Goal: Task Accomplishment & Management: Use online tool/utility

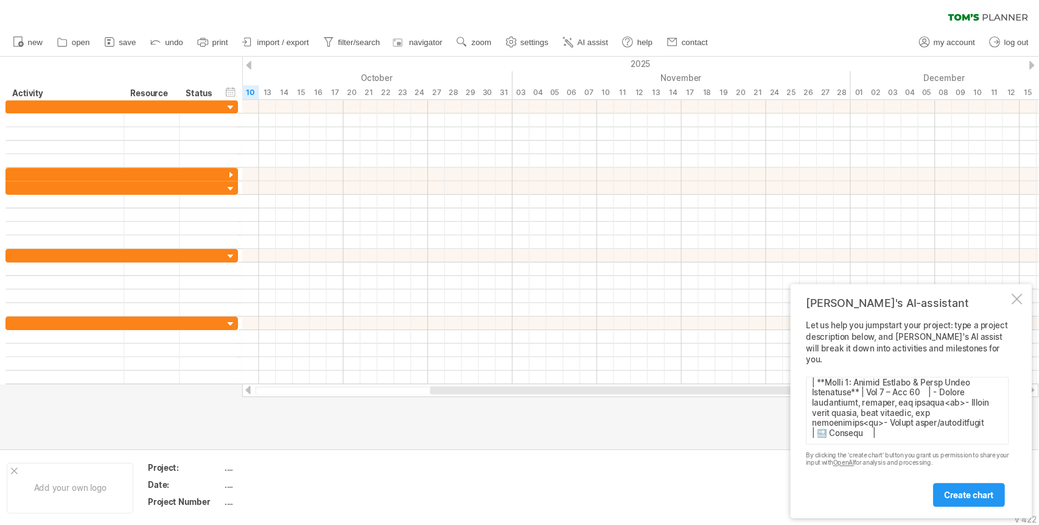
scroll to position [494, 0]
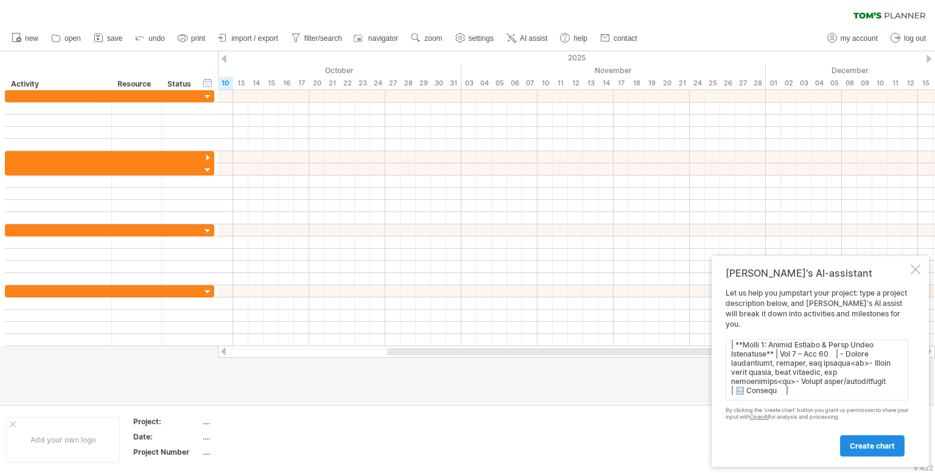
type textarea "| Lorem | Ipsumdol | Sitam | Consec | | ---------------------------------------…"
click at [867, 446] on span "create chart" at bounding box center [872, 445] width 45 height 9
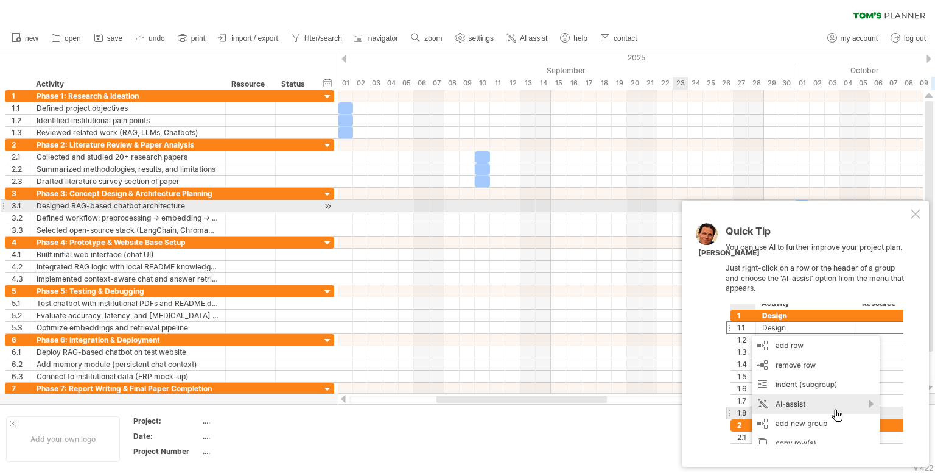
click at [912, 208] on div "Quick Tip You can use AI to further improve your project plan. Just right-click…" at bounding box center [805, 333] width 247 height 266
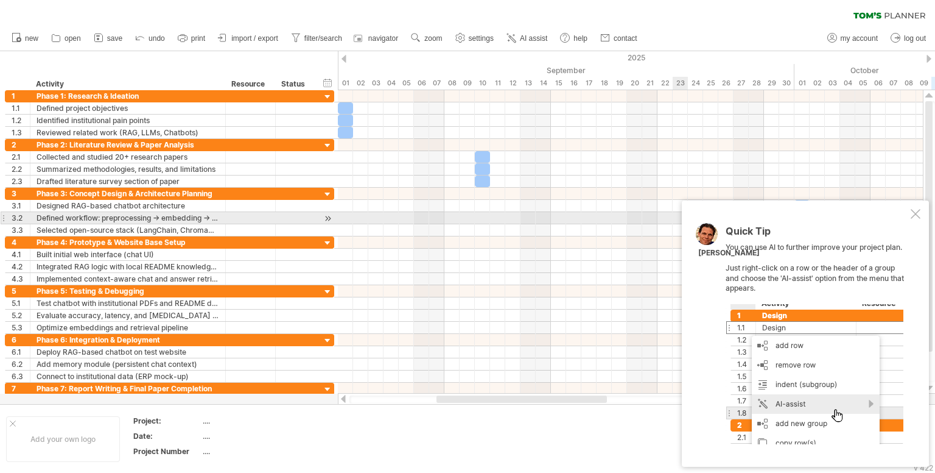
click at [916, 217] on div at bounding box center [916, 214] width 10 height 10
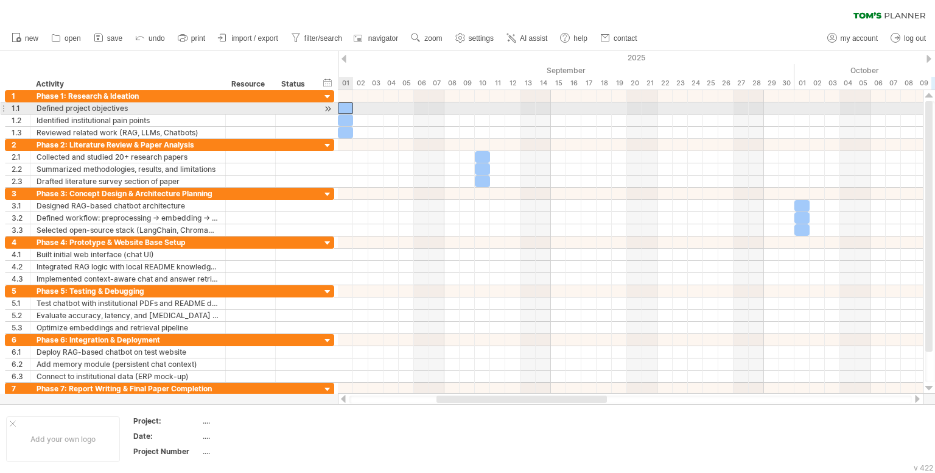
click at [346, 108] on div at bounding box center [345, 108] width 15 height 12
drag, startPoint x: 352, startPoint y: 106, endPoint x: 397, endPoint y: 108, distance: 45.1
click at [379, 108] on span at bounding box center [376, 108] width 5 height 12
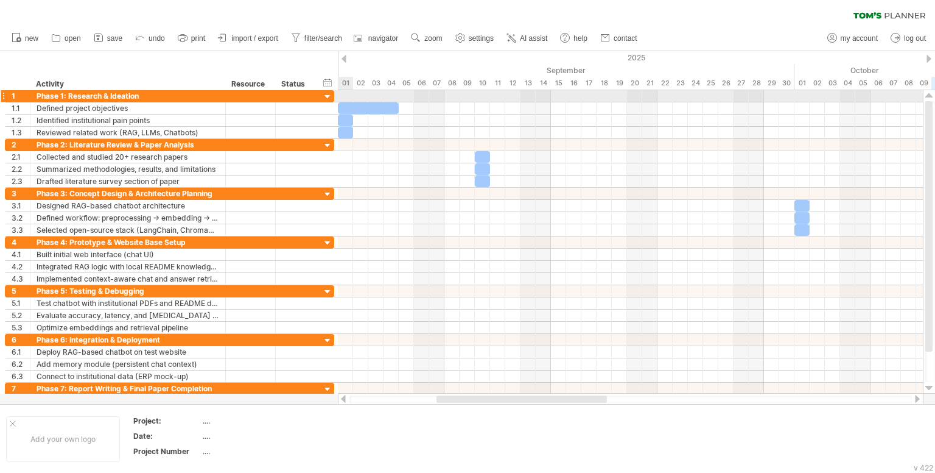
click at [323, 94] on div at bounding box center [328, 97] width 12 height 12
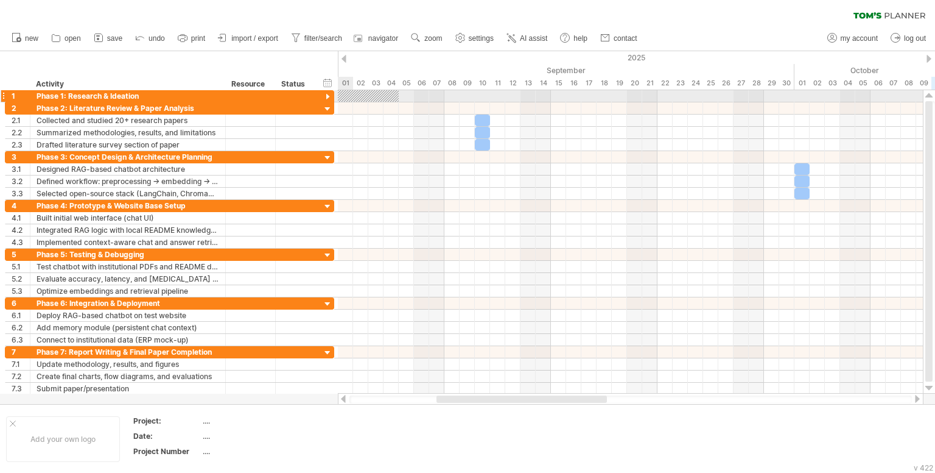
click at [323, 94] on div at bounding box center [328, 97] width 12 height 12
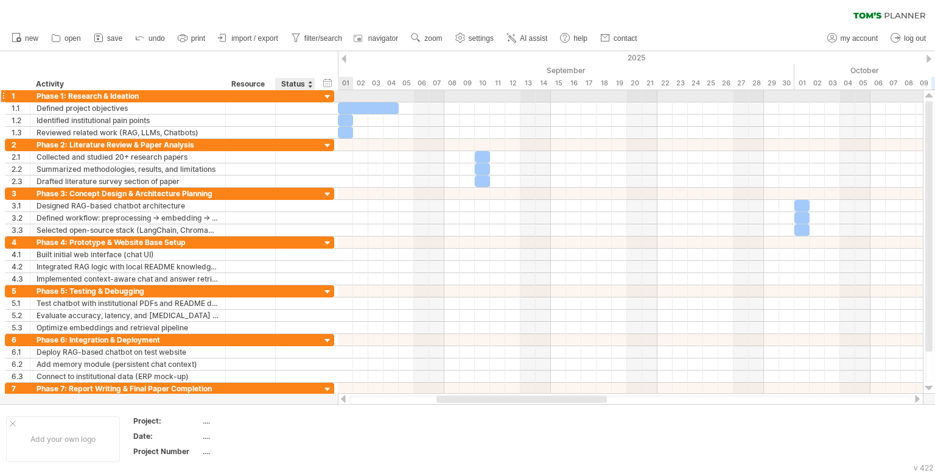
click at [322, 94] on div at bounding box center [328, 97] width 12 height 12
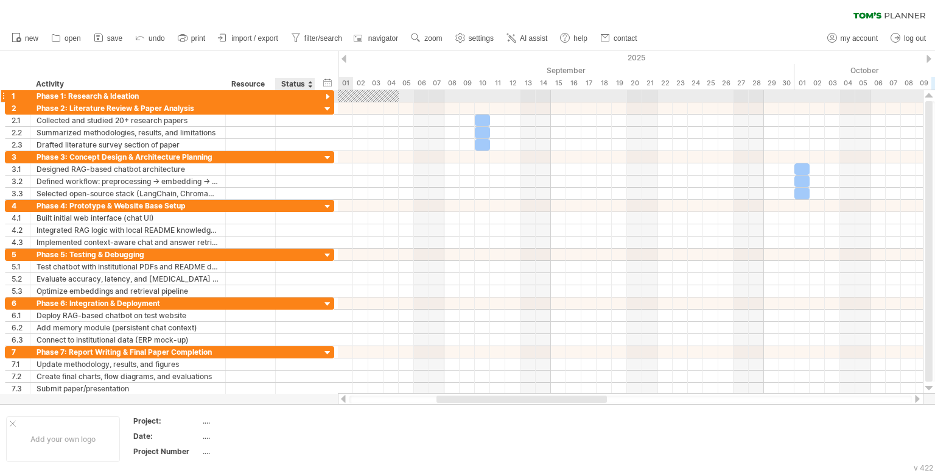
click at [327, 96] on div at bounding box center [328, 97] width 12 height 12
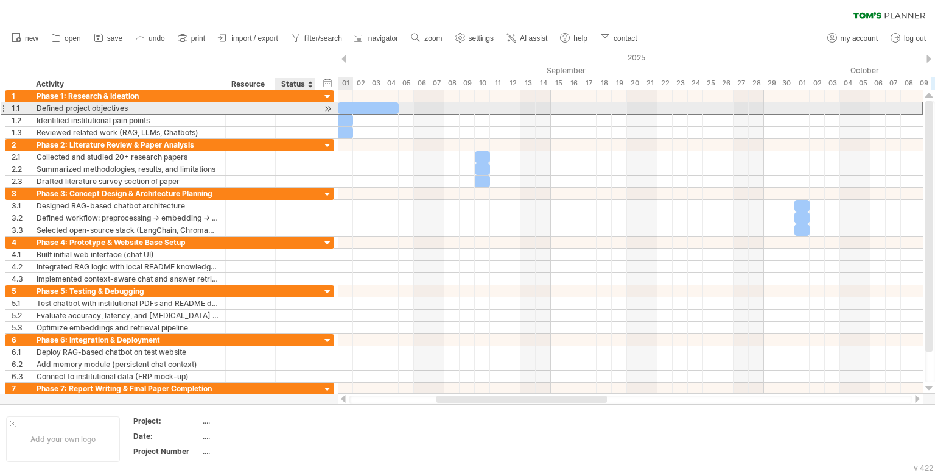
click at [303, 110] on div at bounding box center [295, 108] width 27 height 12
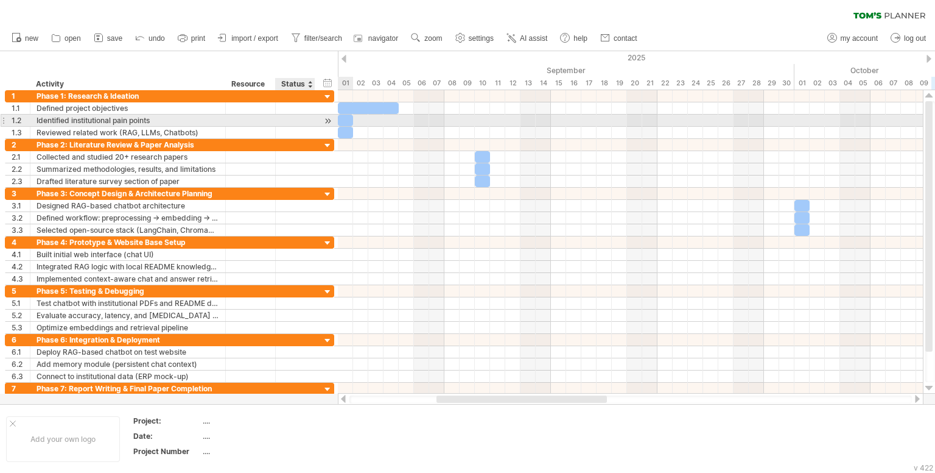
click at [331, 117] on div at bounding box center [328, 120] width 12 height 13
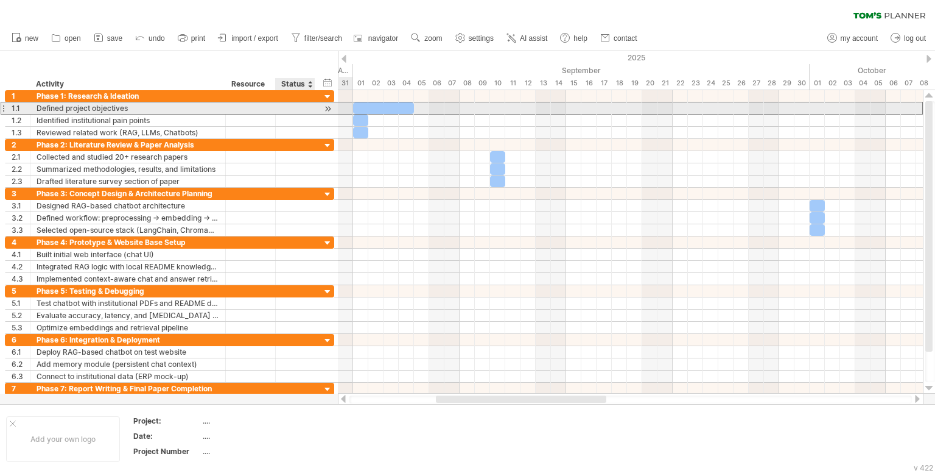
click at [294, 108] on div at bounding box center [295, 108] width 27 height 12
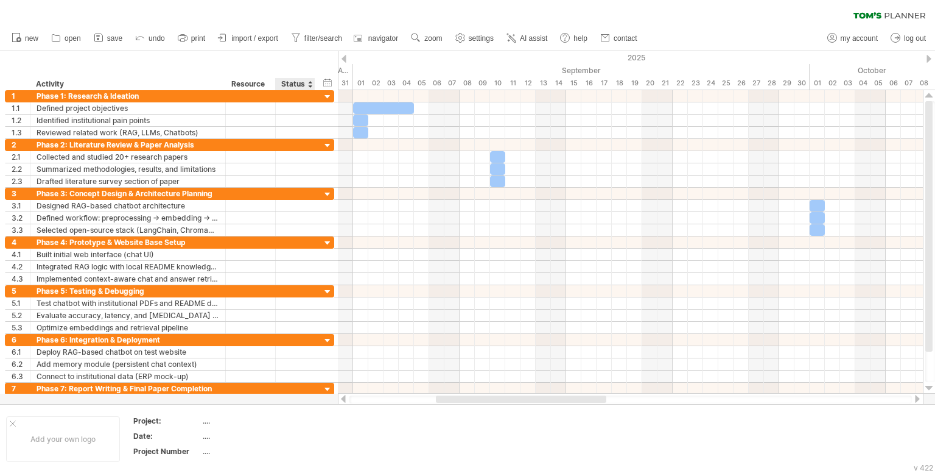
click at [304, 83] on div "Status" at bounding box center [294, 84] width 27 height 12
click at [309, 83] on div at bounding box center [310, 84] width 5 height 12
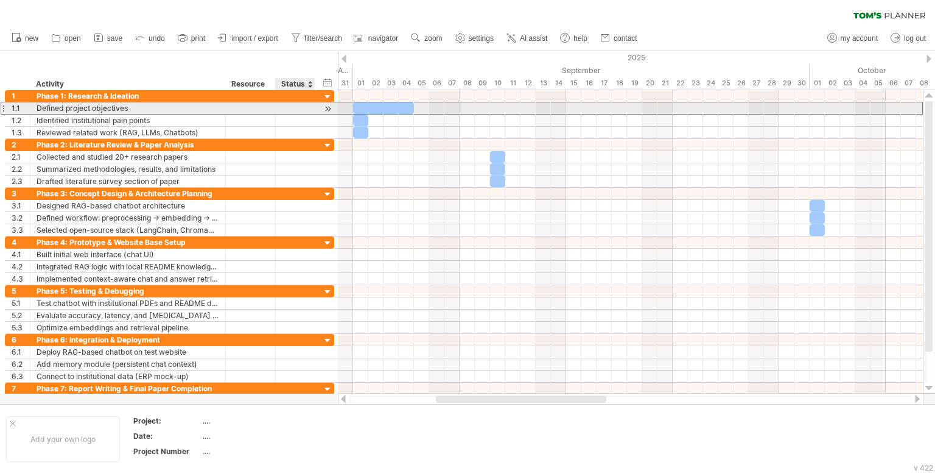
click at [296, 108] on div at bounding box center [295, 108] width 27 height 12
click at [252, 107] on div at bounding box center [250, 108] width 37 height 12
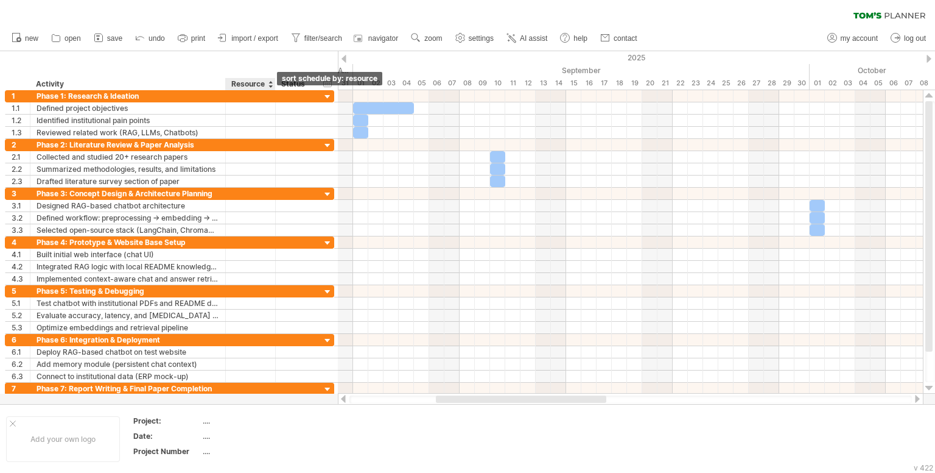
click at [268, 86] on div at bounding box center [270, 84] width 5 height 12
click at [261, 67] on div "hide start/end/duration show start/end/duration ******** Activity ******** Reso…" at bounding box center [169, 70] width 338 height 39
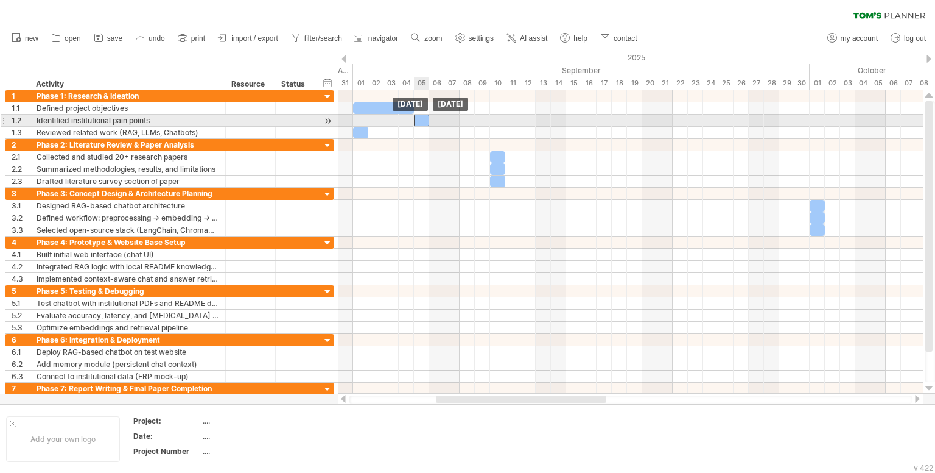
drag, startPoint x: 361, startPoint y: 120, endPoint x: 424, endPoint y: 120, distance: 63.3
click at [424, 120] on div at bounding box center [421, 120] width 15 height 12
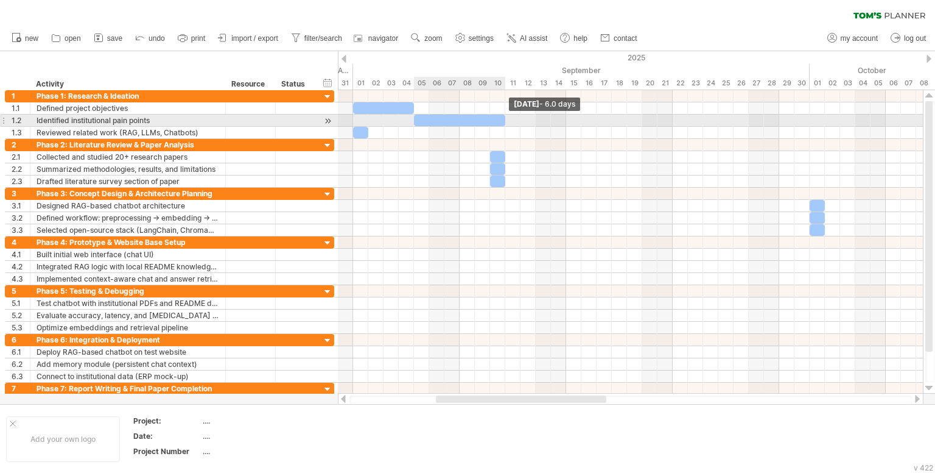
drag, startPoint x: 429, startPoint y: 121, endPoint x: 502, endPoint y: 119, distance: 73.7
click at [503, 119] on span at bounding box center [505, 120] width 5 height 12
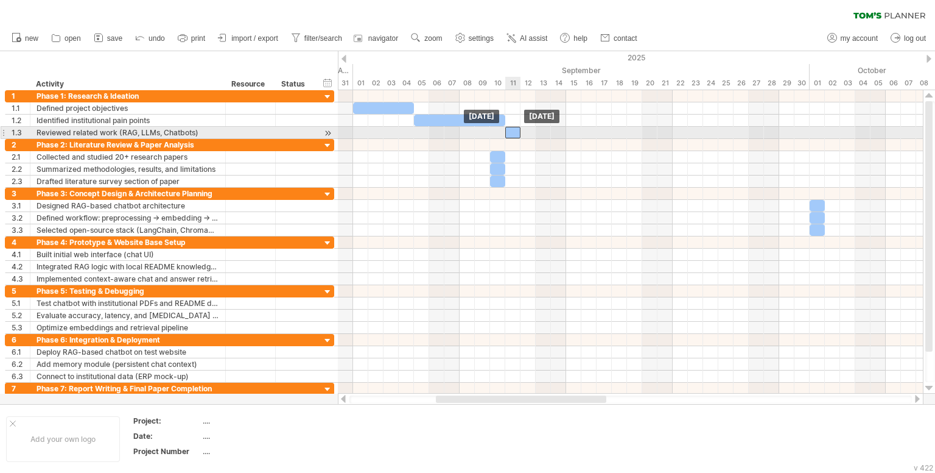
drag, startPoint x: 359, startPoint y: 132, endPoint x: 510, endPoint y: 127, distance: 151.7
click at [510, 127] on div at bounding box center [512, 133] width 15 height 12
drag, startPoint x: 521, startPoint y: 130, endPoint x: 582, endPoint y: 130, distance: 61.5
click at [582, 130] on span at bounding box center [581, 133] width 5 height 12
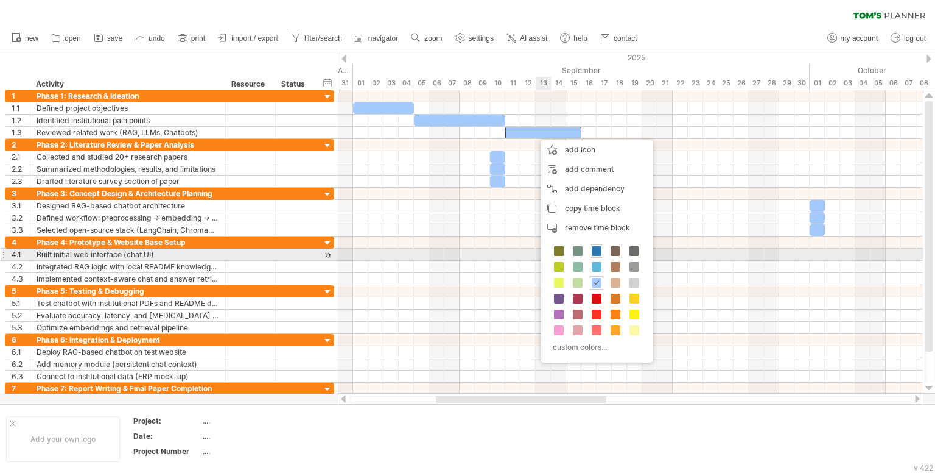
click at [597, 253] on span at bounding box center [597, 251] width 10 height 10
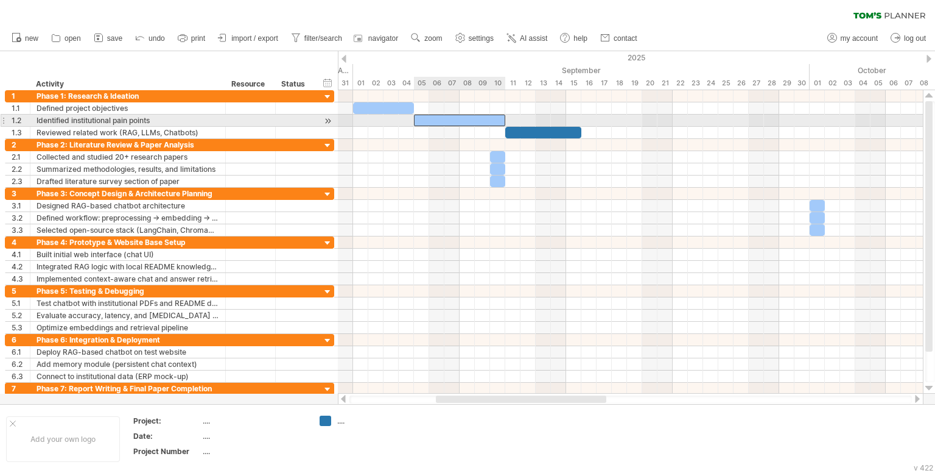
click at [468, 121] on div at bounding box center [459, 120] width 91 height 12
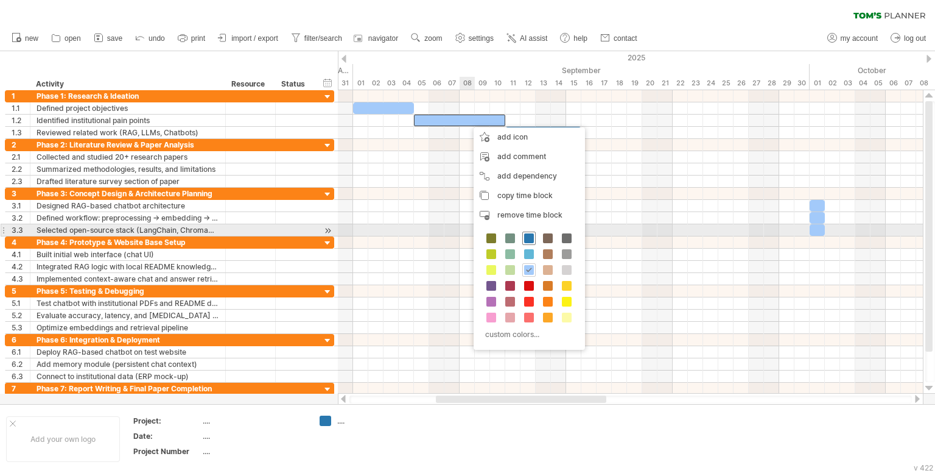
click at [533, 236] on div at bounding box center [528, 237] width 13 height 13
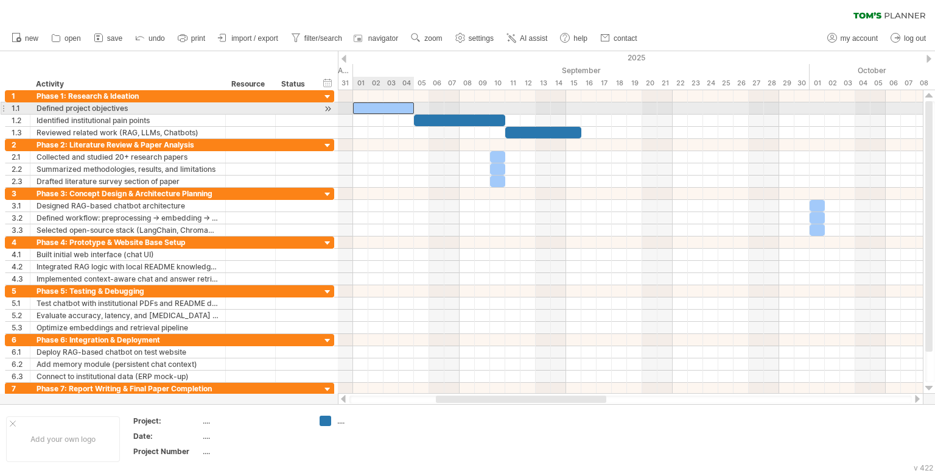
click at [384, 105] on div at bounding box center [383, 108] width 61 height 12
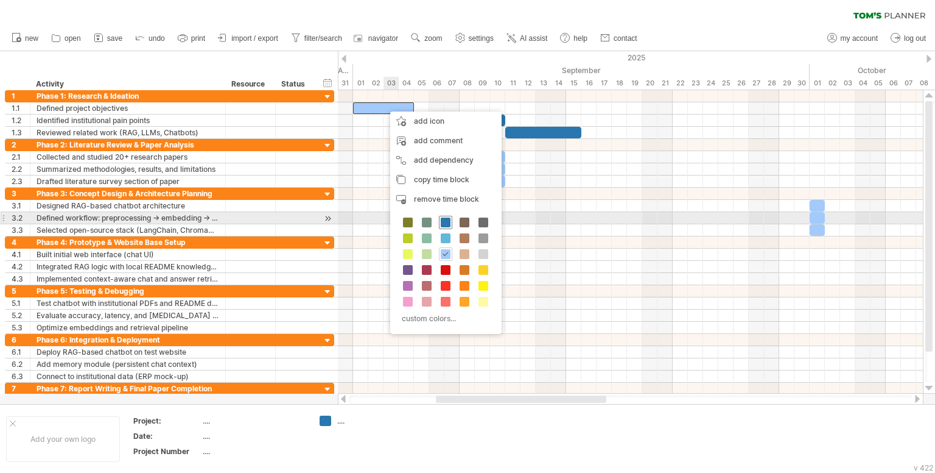
click at [441, 222] on span at bounding box center [446, 222] width 10 height 10
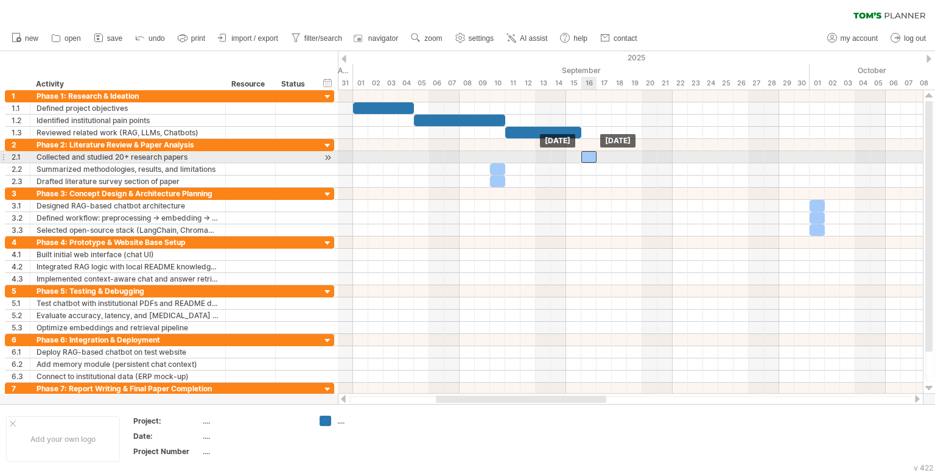
drag, startPoint x: 496, startPoint y: 154, endPoint x: 589, endPoint y: 157, distance: 93.8
click at [589, 157] on div at bounding box center [589, 157] width 15 height 12
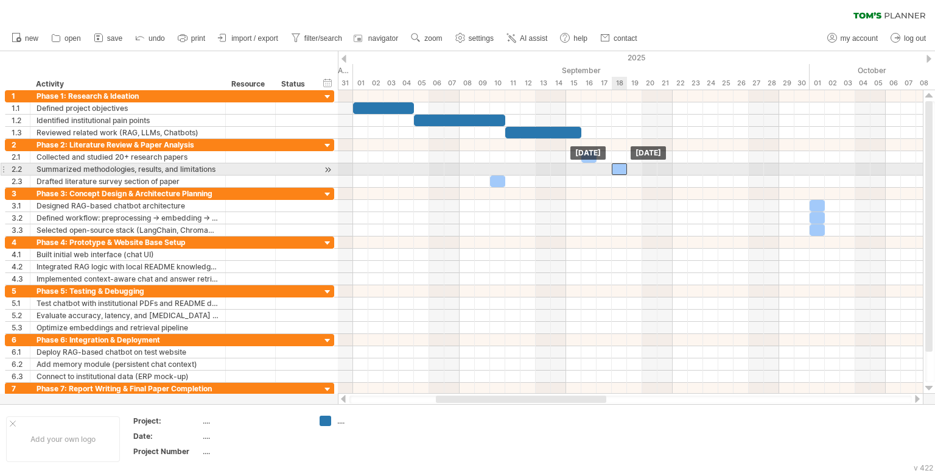
drag, startPoint x: 497, startPoint y: 169, endPoint x: 621, endPoint y: 171, distance: 124.2
click at [621, 171] on div at bounding box center [619, 169] width 15 height 12
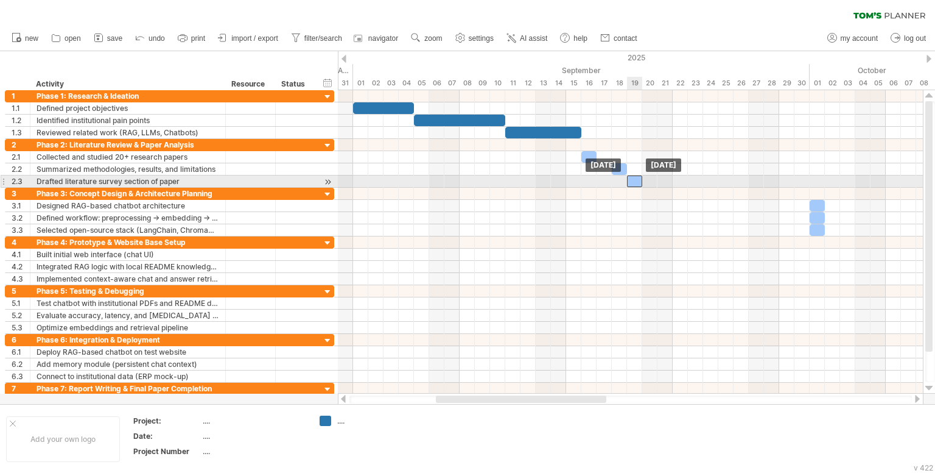
drag, startPoint x: 493, startPoint y: 180, endPoint x: 638, endPoint y: 182, distance: 144.9
click at [638, 182] on div at bounding box center [634, 181] width 15 height 12
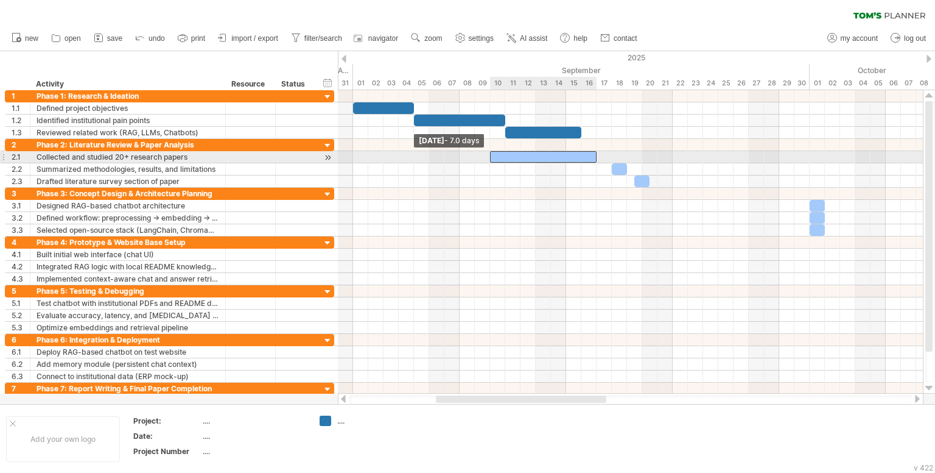
drag, startPoint x: 582, startPoint y: 157, endPoint x: 492, endPoint y: 163, distance: 90.3
click at [492, 163] on div "[DATE] [DATE] - 7.0 days" at bounding box center [630, 241] width 585 height 303
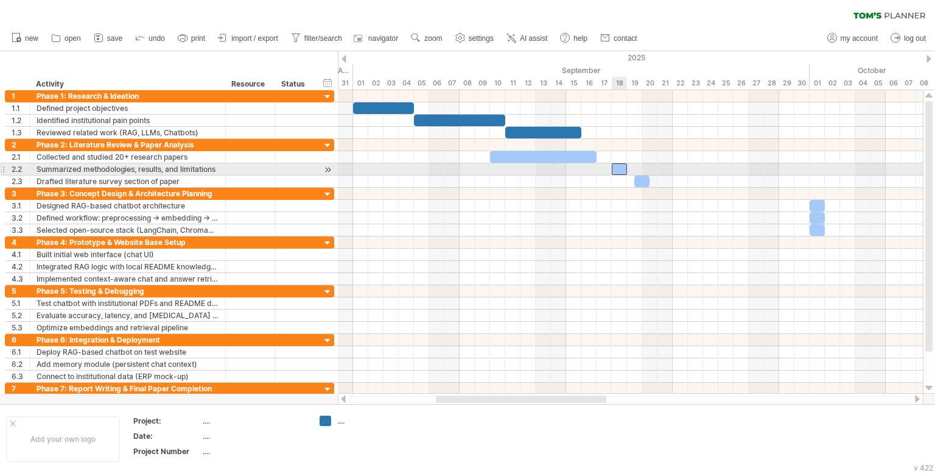
click at [616, 167] on div at bounding box center [619, 169] width 15 height 12
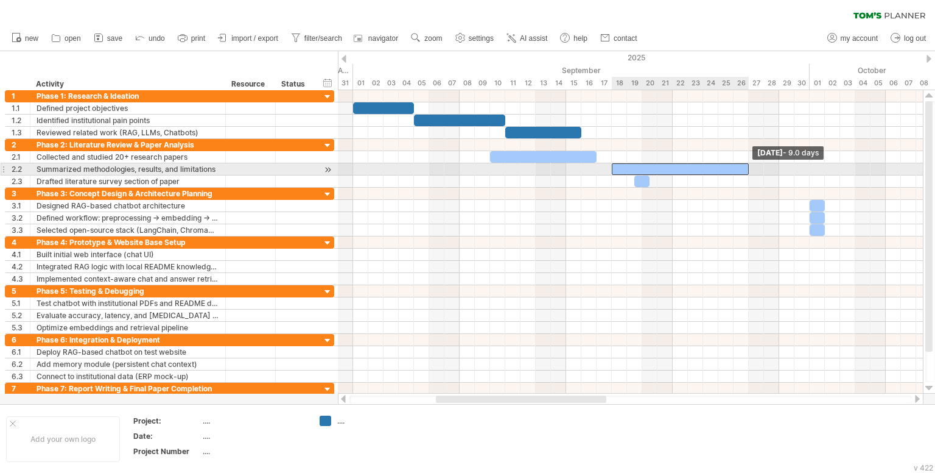
drag, startPoint x: 628, startPoint y: 169, endPoint x: 750, endPoint y: 171, distance: 121.8
click at [750, 171] on span at bounding box center [749, 169] width 5 height 12
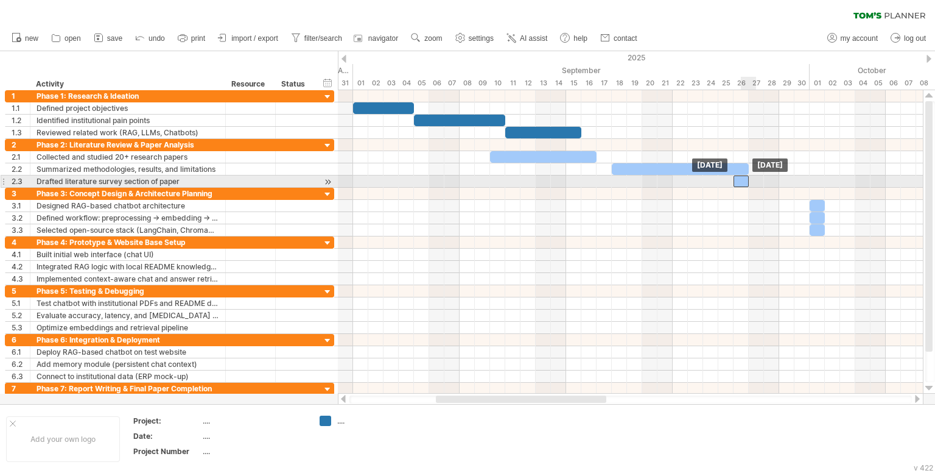
drag, startPoint x: 644, startPoint y: 180, endPoint x: 744, endPoint y: 185, distance: 99.3
click at [744, 185] on div at bounding box center [741, 181] width 15 height 12
drag, startPoint x: 750, startPoint y: 178, endPoint x: 813, endPoint y: 179, distance: 63.3
click at [813, 179] on div "[DATE] - 5.0 days [DATE]" at bounding box center [630, 241] width 585 height 303
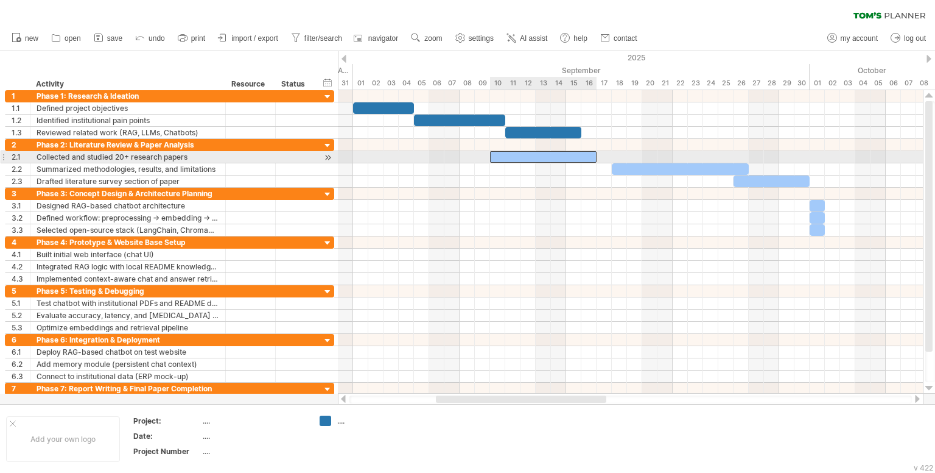
click at [572, 155] on div at bounding box center [543, 157] width 107 height 12
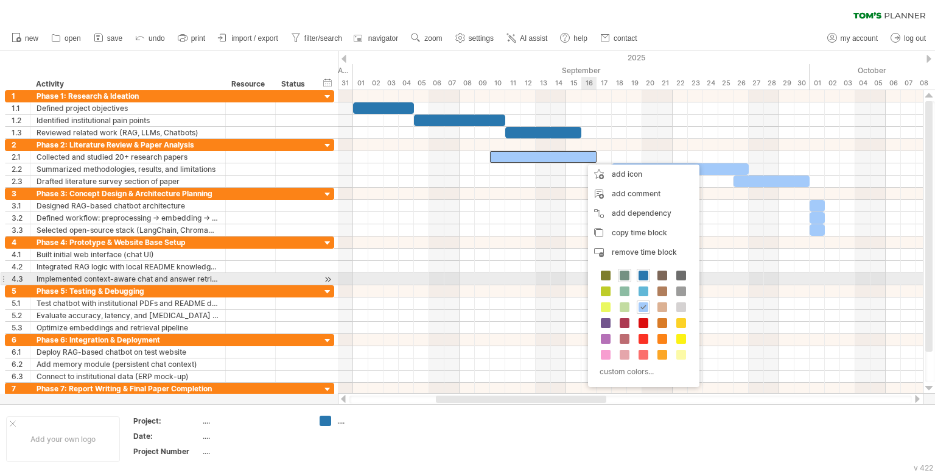
click at [624, 276] on span at bounding box center [625, 275] width 10 height 10
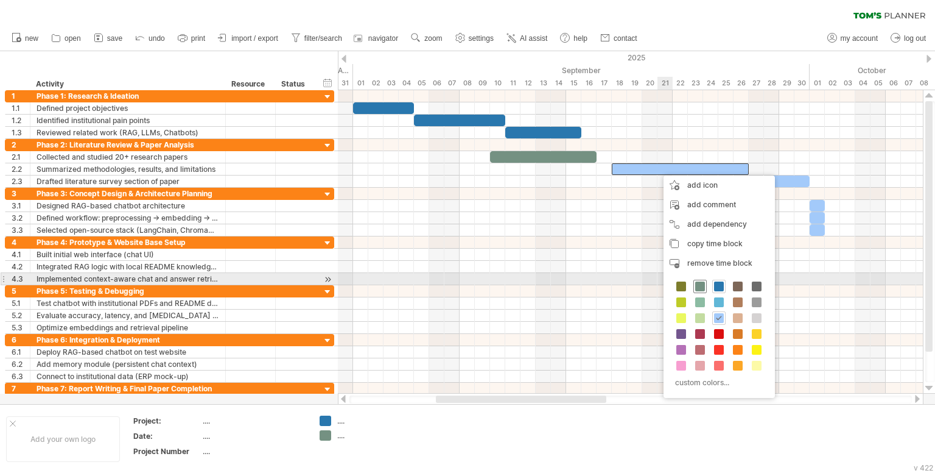
click at [698, 283] on span at bounding box center [700, 286] width 10 height 10
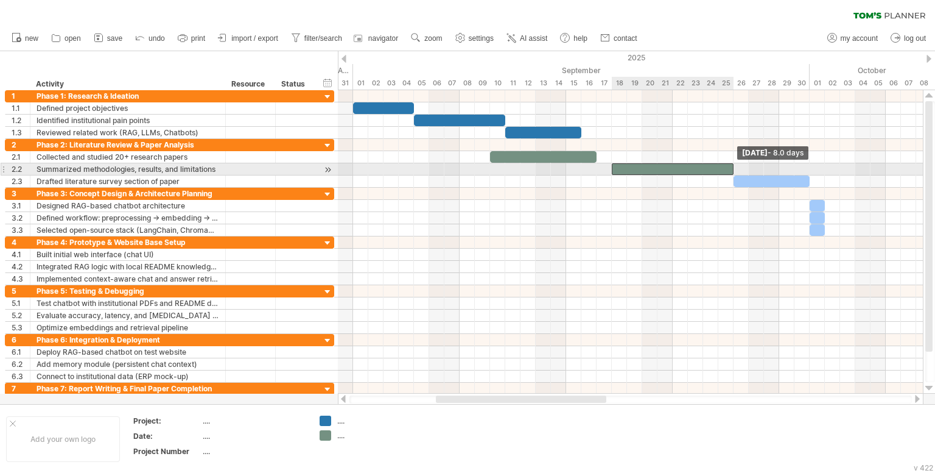
drag, startPoint x: 748, startPoint y: 169, endPoint x: 733, endPoint y: 169, distance: 15.2
click at [733, 169] on span at bounding box center [733, 169] width 5 height 12
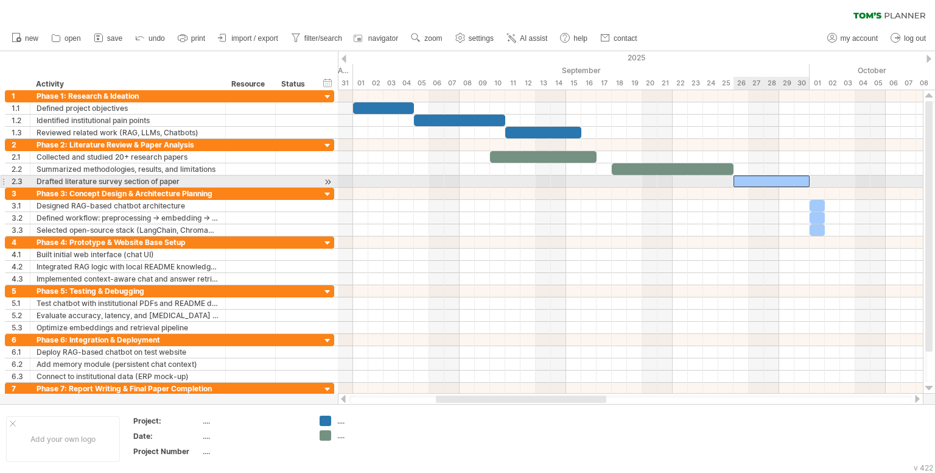
click at [753, 181] on div at bounding box center [772, 181] width 76 height 12
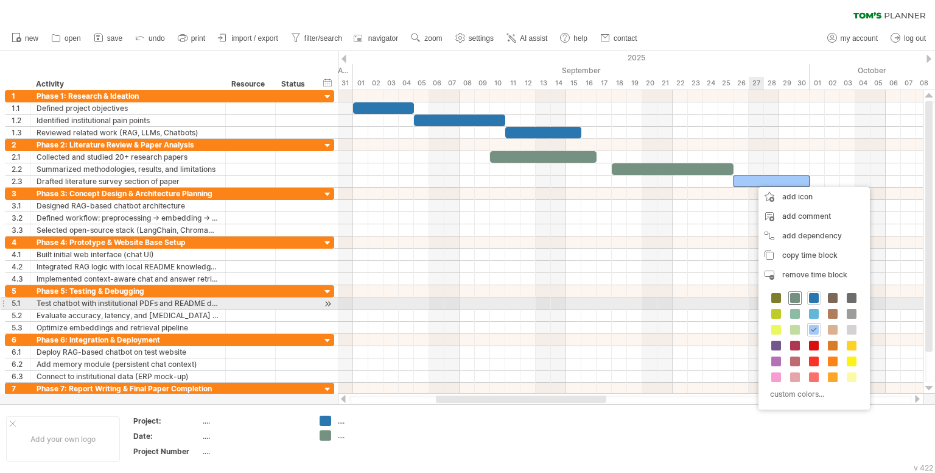
click at [791, 301] on span at bounding box center [795, 298] width 10 height 10
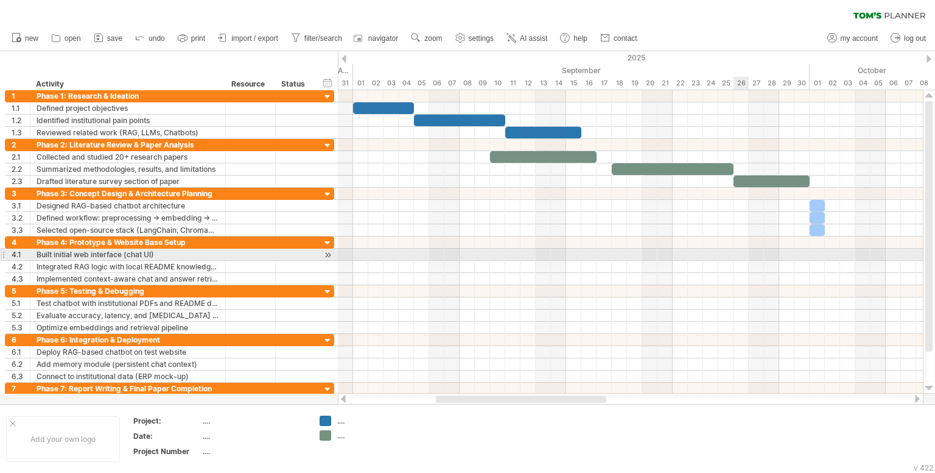
click at [744, 252] on div at bounding box center [630, 254] width 585 height 12
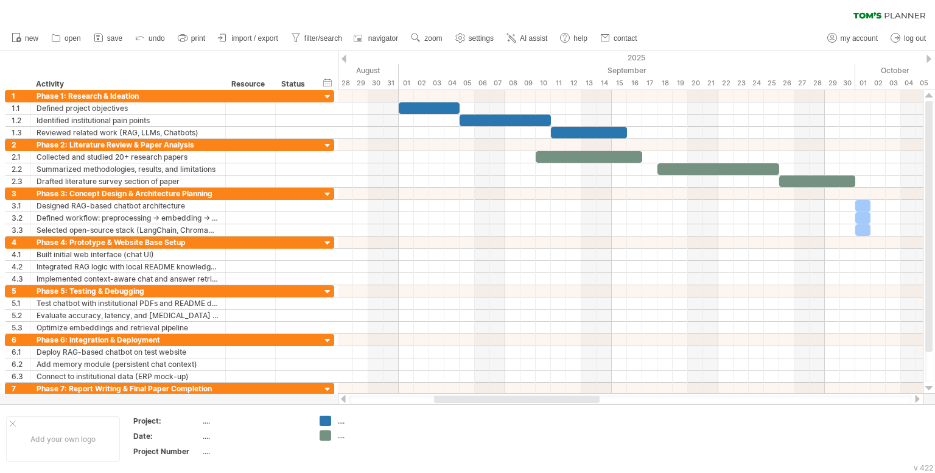
click at [345, 57] on div at bounding box center [344, 59] width 5 height 8
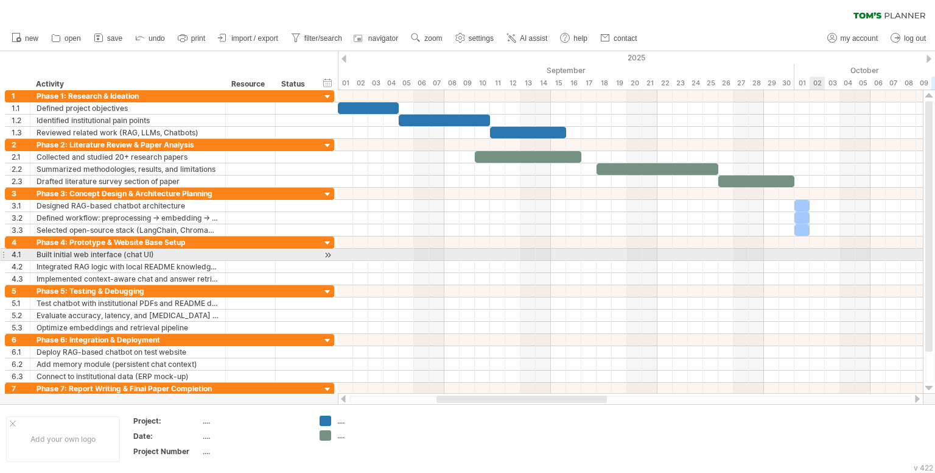
click at [812, 250] on div at bounding box center [630, 254] width 585 height 12
click at [814, 250] on div at bounding box center [630, 254] width 585 height 12
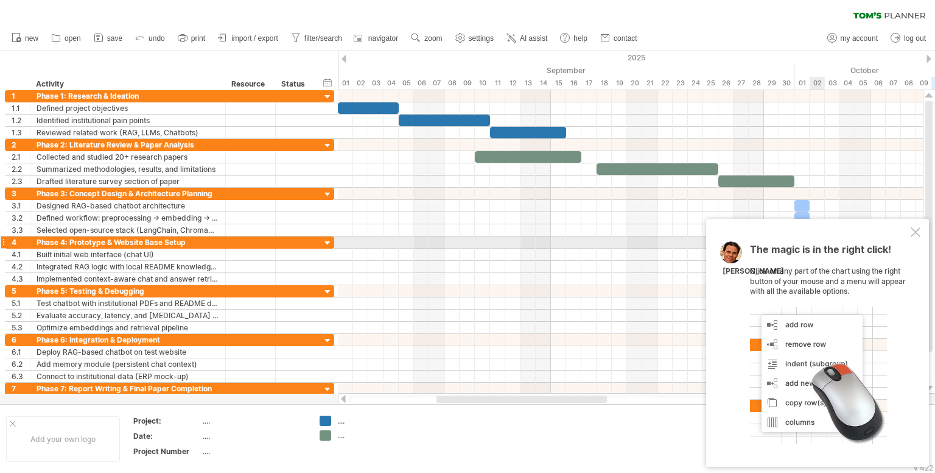
click at [905, 237] on div "The magic is in the right click! Click on any part of the chart using the right…" at bounding box center [817, 343] width 223 height 248
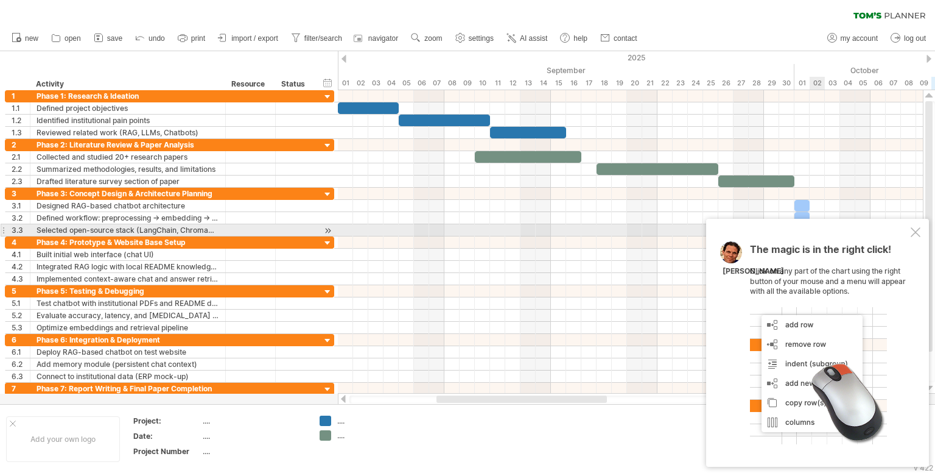
click at [917, 232] on div at bounding box center [916, 232] width 10 height 10
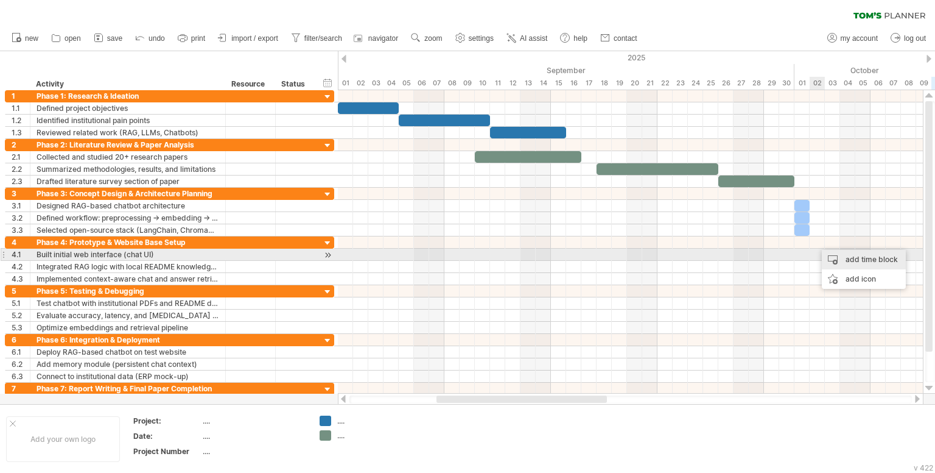
click at [836, 259] on div "add time block" at bounding box center [864, 259] width 84 height 19
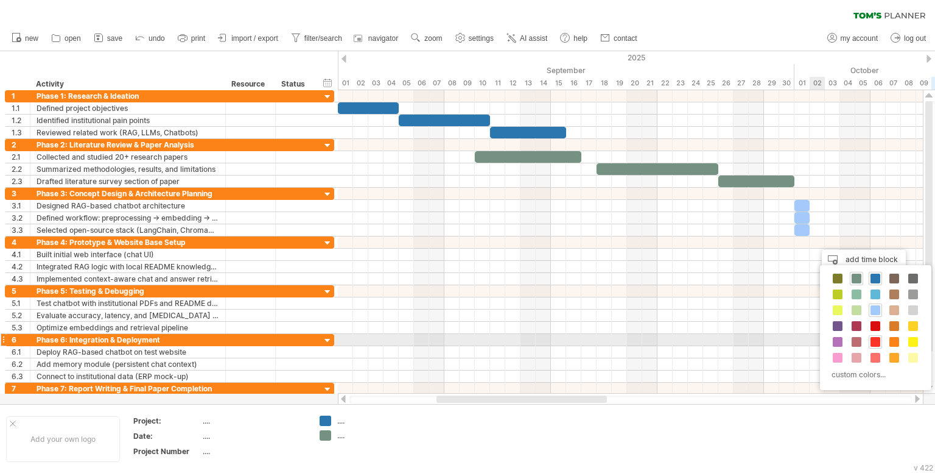
click at [877, 339] on span at bounding box center [876, 342] width 10 height 10
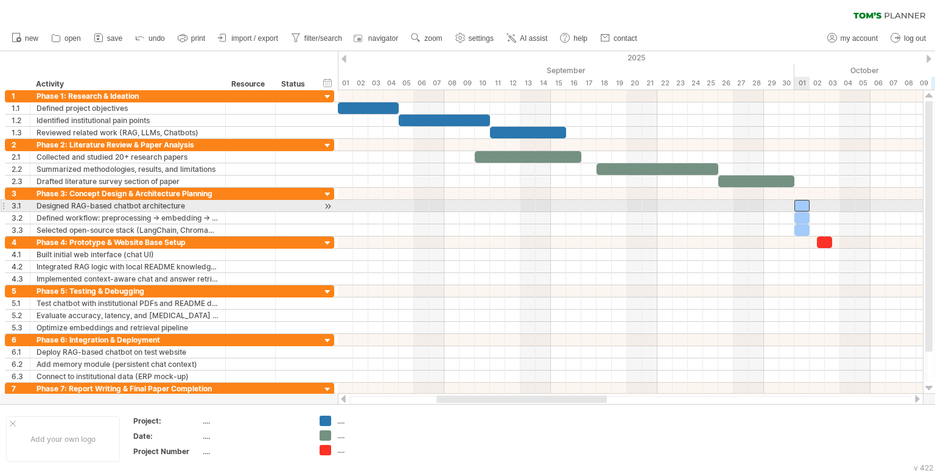
click at [798, 206] on div at bounding box center [802, 206] width 15 height 12
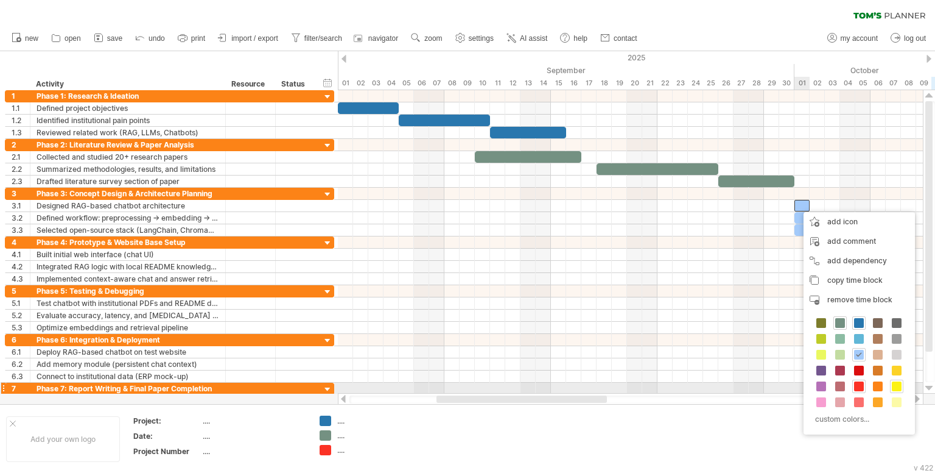
click at [896, 386] on span at bounding box center [897, 386] width 10 height 10
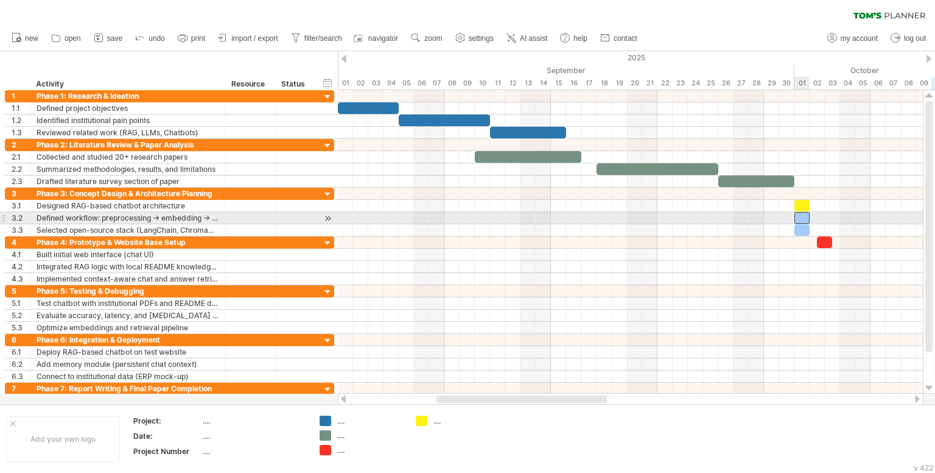
click at [801, 216] on div at bounding box center [802, 218] width 15 height 12
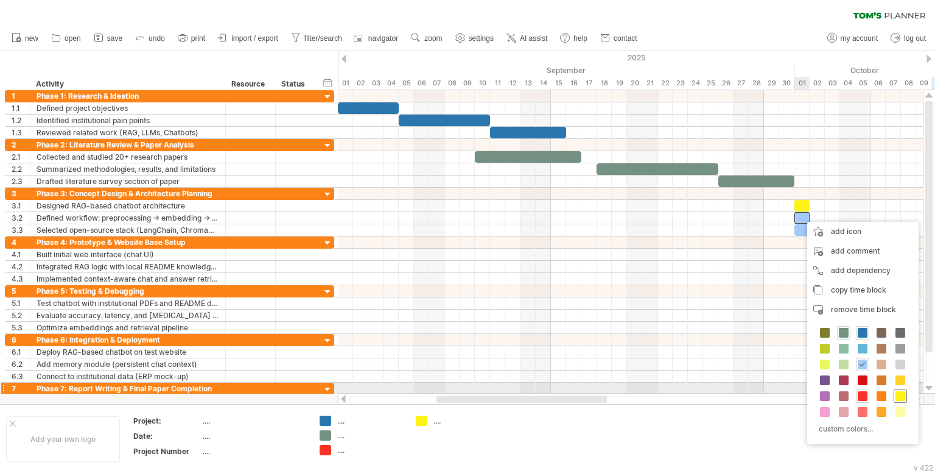
click at [898, 392] on span at bounding box center [901, 396] width 10 height 10
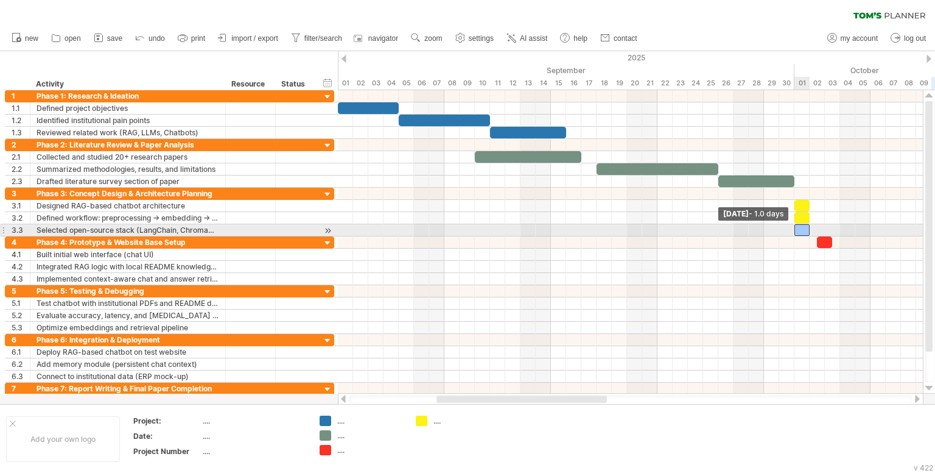
click at [796, 225] on span at bounding box center [794, 230] width 5 height 12
click at [798, 228] on div at bounding box center [802, 230] width 15 height 12
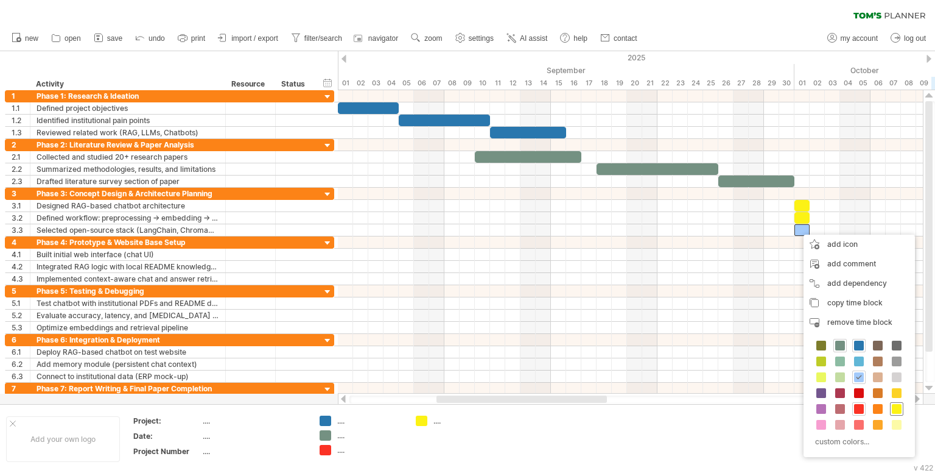
click at [896, 407] on span at bounding box center [897, 409] width 10 height 10
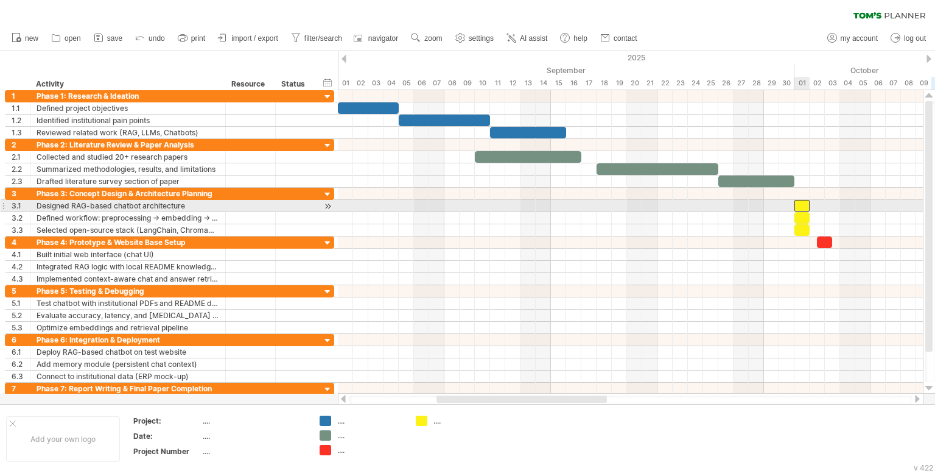
click at [806, 202] on div at bounding box center [802, 206] width 15 height 12
drag, startPoint x: 811, startPoint y: 203, endPoint x: 838, endPoint y: 208, distance: 27.2
click at [838, 208] on span at bounding box center [840, 206] width 5 height 12
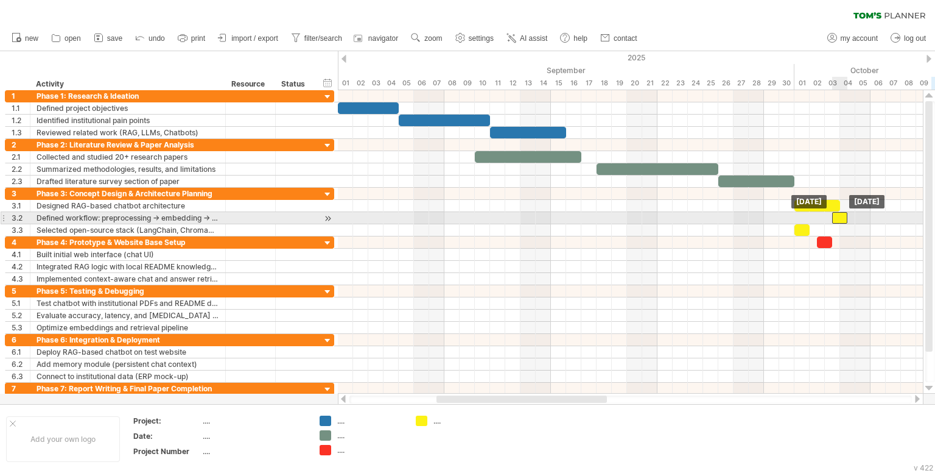
drag, startPoint x: 804, startPoint y: 216, endPoint x: 843, endPoint y: 220, distance: 39.1
click at [843, 220] on div at bounding box center [839, 218] width 15 height 12
click at [846, 217] on div at bounding box center [847, 218] width 15 height 12
drag, startPoint x: 854, startPoint y: 217, endPoint x: 884, endPoint y: 217, distance: 30.4
click at [884, 217] on span at bounding box center [886, 218] width 5 height 12
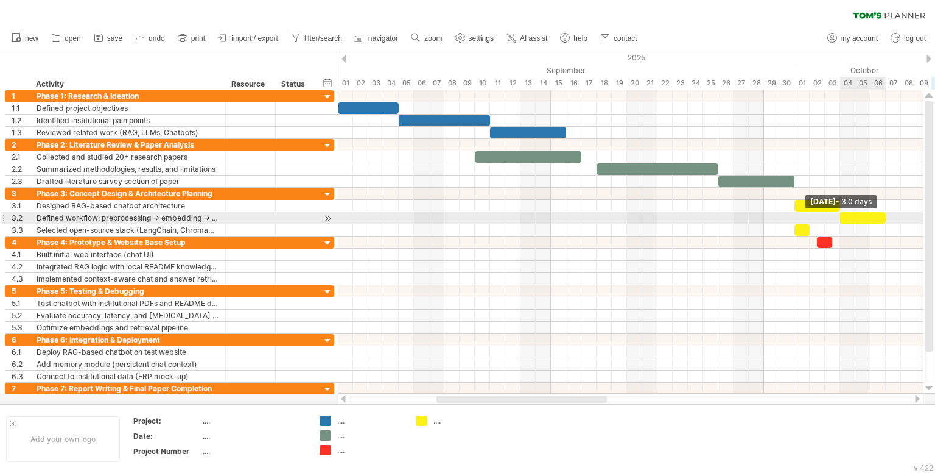
click at [888, 217] on span at bounding box center [886, 218] width 5 height 12
drag, startPoint x: 888, startPoint y: 217, endPoint x: 901, endPoint y: 217, distance: 13.4
click at [901, 217] on span at bounding box center [901, 218] width 5 height 12
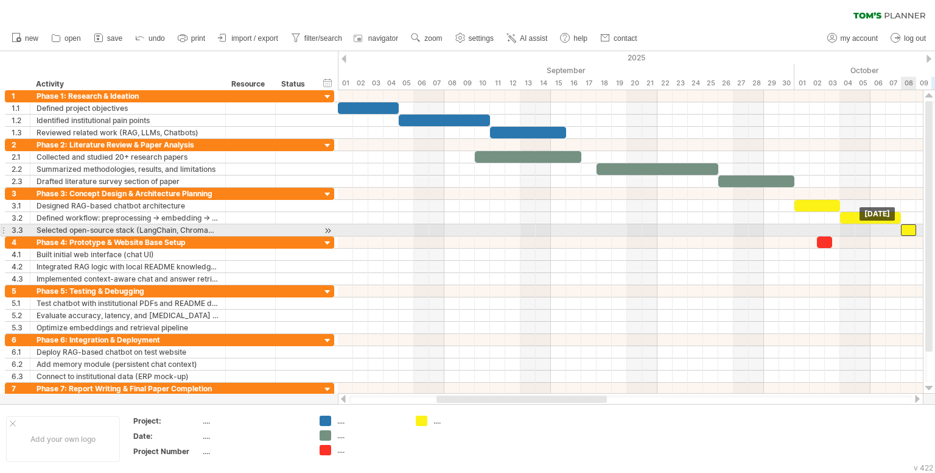
drag, startPoint x: 804, startPoint y: 231, endPoint x: 913, endPoint y: 234, distance: 109.0
click at [913, 234] on div at bounding box center [908, 230] width 15 height 12
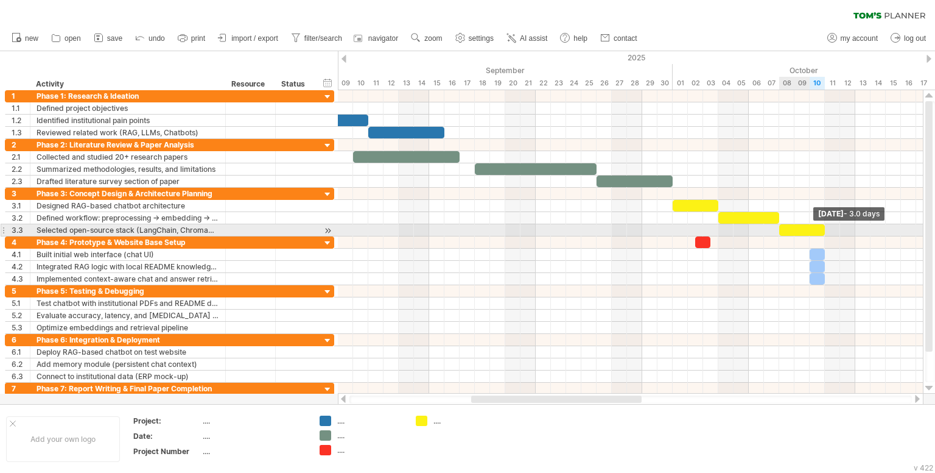
drag, startPoint x: 794, startPoint y: 231, endPoint x: 827, endPoint y: 231, distance: 32.9
click at [827, 231] on span at bounding box center [825, 230] width 5 height 12
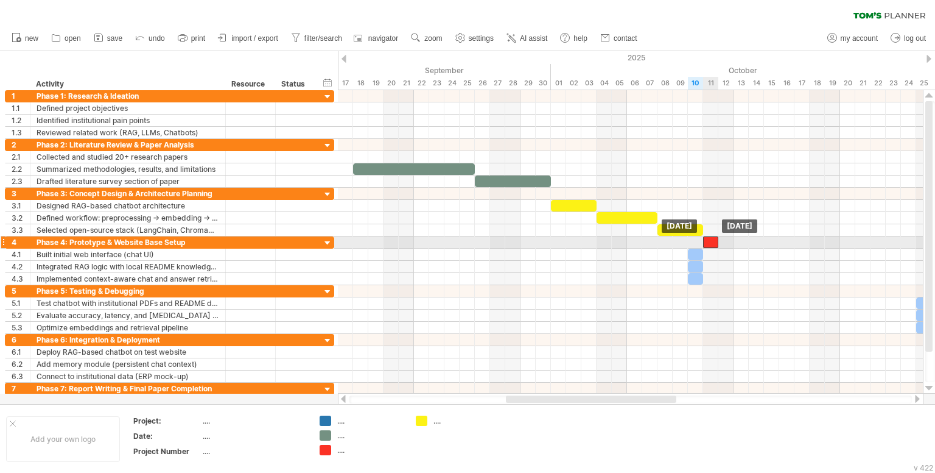
drag, startPoint x: 580, startPoint y: 241, endPoint x: 711, endPoint y: 241, distance: 131.5
click at [711, 241] on div at bounding box center [710, 242] width 15 height 12
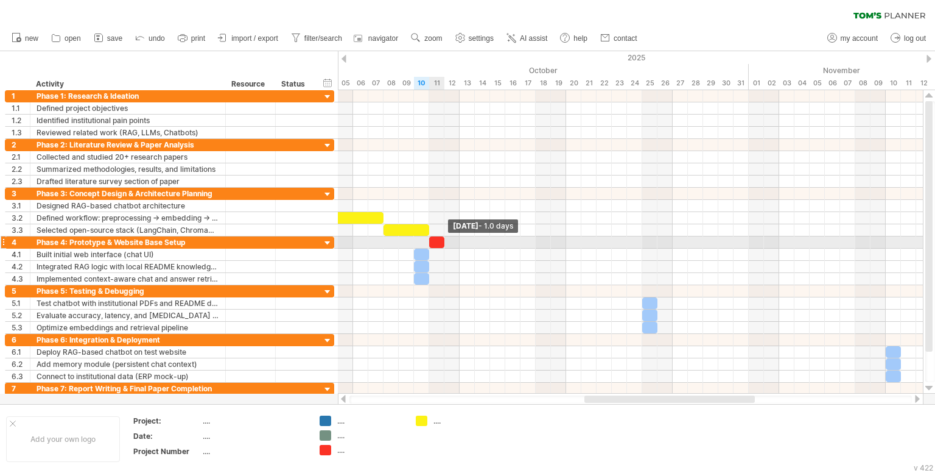
click at [442, 239] on span at bounding box center [444, 242] width 5 height 12
click at [437, 239] on div at bounding box center [436, 242] width 15 height 12
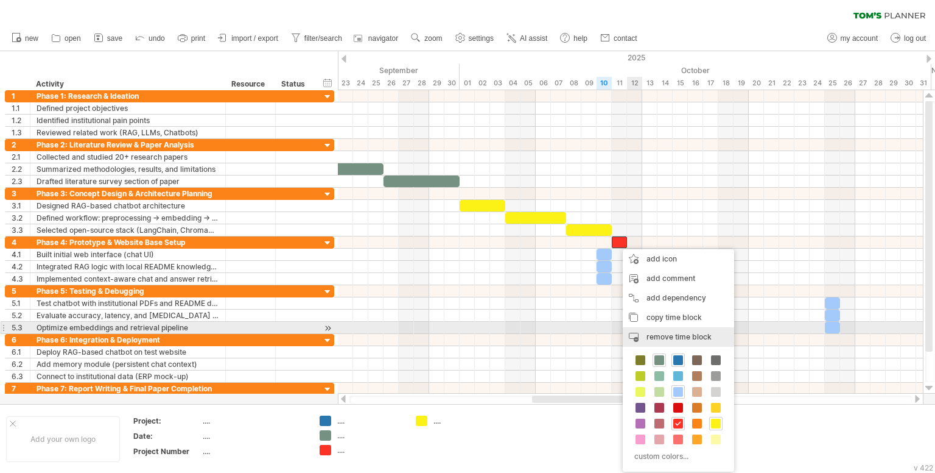
click at [650, 329] on div "remove time block remove selected items" at bounding box center [678, 336] width 111 height 19
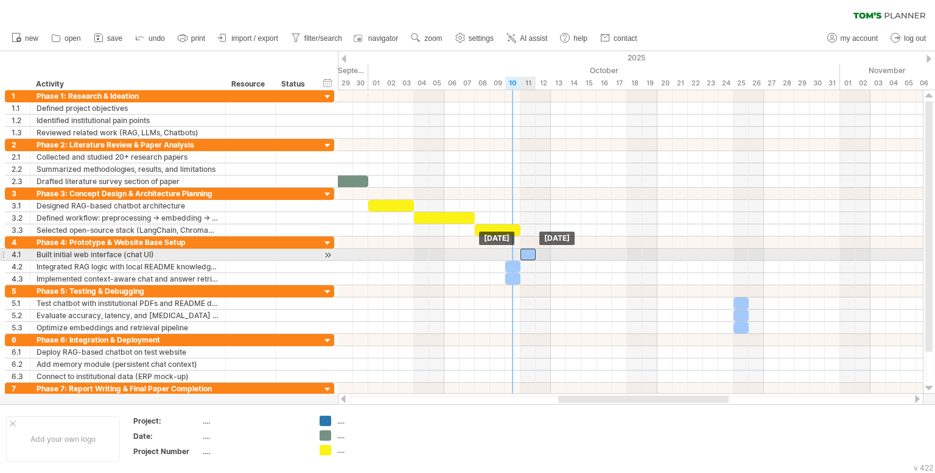
drag, startPoint x: 515, startPoint y: 256, endPoint x: 531, endPoint y: 258, distance: 15.9
click at [531, 258] on div at bounding box center [528, 254] width 15 height 12
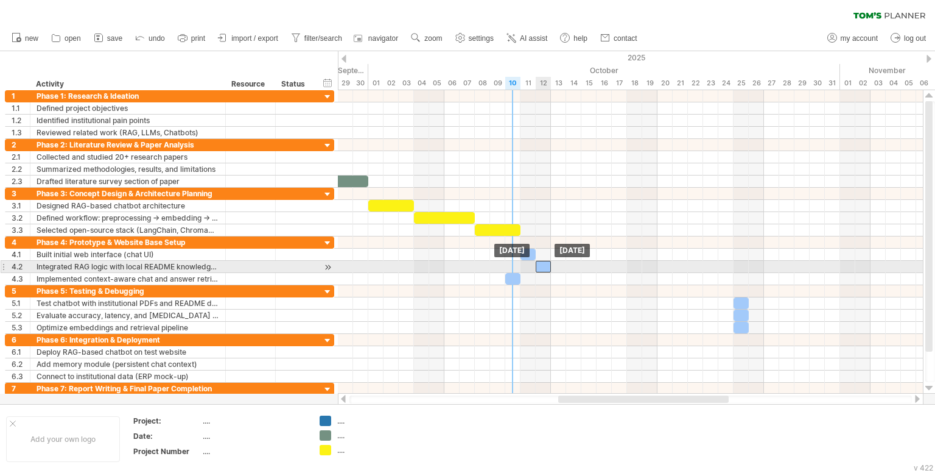
drag, startPoint x: 511, startPoint y: 266, endPoint x: 540, endPoint y: 269, distance: 29.4
click at [540, 269] on div at bounding box center [543, 267] width 15 height 12
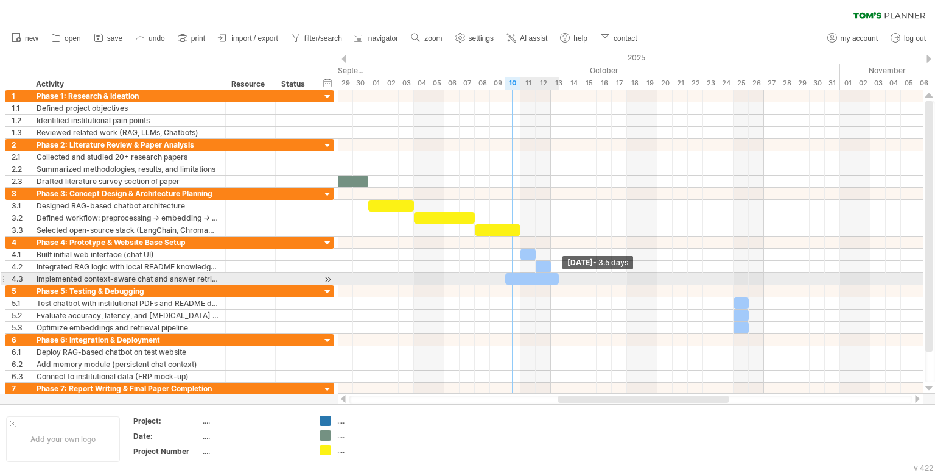
drag, startPoint x: 518, startPoint y: 281, endPoint x: 555, endPoint y: 280, distance: 37.8
click at [555, 280] on div at bounding box center [532, 279] width 54 height 12
drag, startPoint x: 515, startPoint y: 276, endPoint x: 607, endPoint y: 278, distance: 92.0
click at [607, 278] on div at bounding box center [609, 279] width 54 height 12
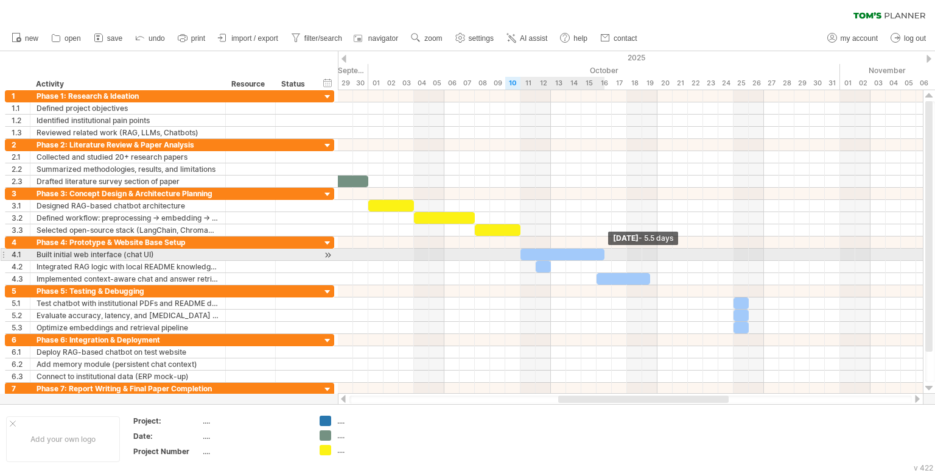
drag, startPoint x: 535, startPoint y: 252, endPoint x: 614, endPoint y: 257, distance: 79.3
click at [614, 257] on div "[DATE] - 5.5 days [DATE]" at bounding box center [630, 241] width 585 height 303
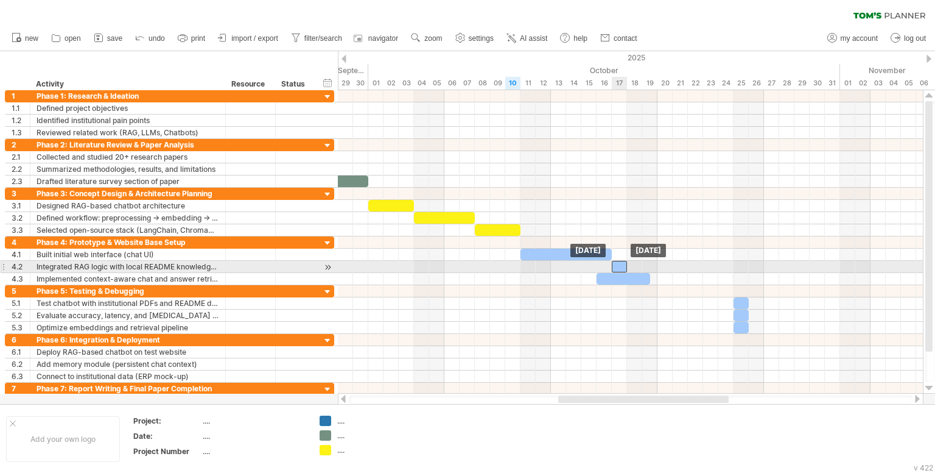
drag, startPoint x: 541, startPoint y: 265, endPoint x: 615, endPoint y: 267, distance: 74.3
click at [615, 267] on div at bounding box center [619, 267] width 15 height 12
drag, startPoint x: 628, startPoint y: 266, endPoint x: 702, endPoint y: 265, distance: 73.1
click at [702, 265] on span at bounding box center [703, 267] width 5 height 12
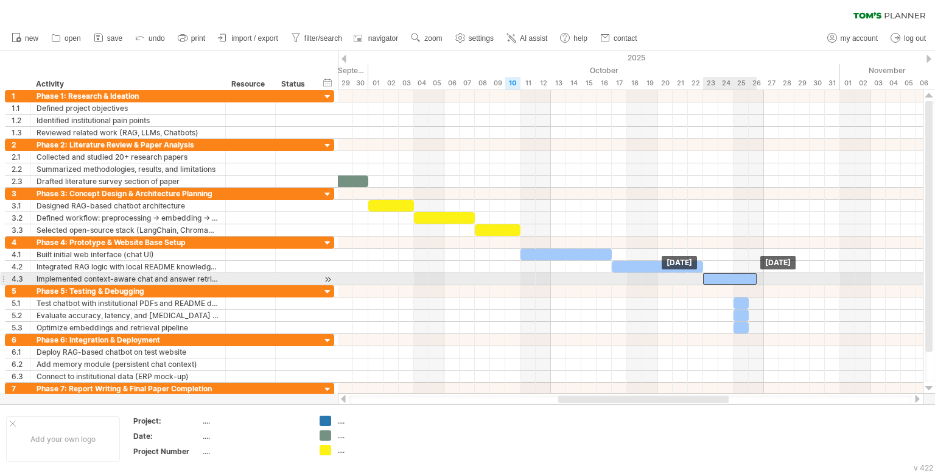
drag, startPoint x: 630, startPoint y: 279, endPoint x: 738, endPoint y: 282, distance: 108.4
click at [738, 282] on div at bounding box center [730, 279] width 54 height 12
drag, startPoint x: 754, startPoint y: 277, endPoint x: 743, endPoint y: 280, distance: 11.2
click at [743, 280] on div at bounding box center [726, 279] width 46 height 12
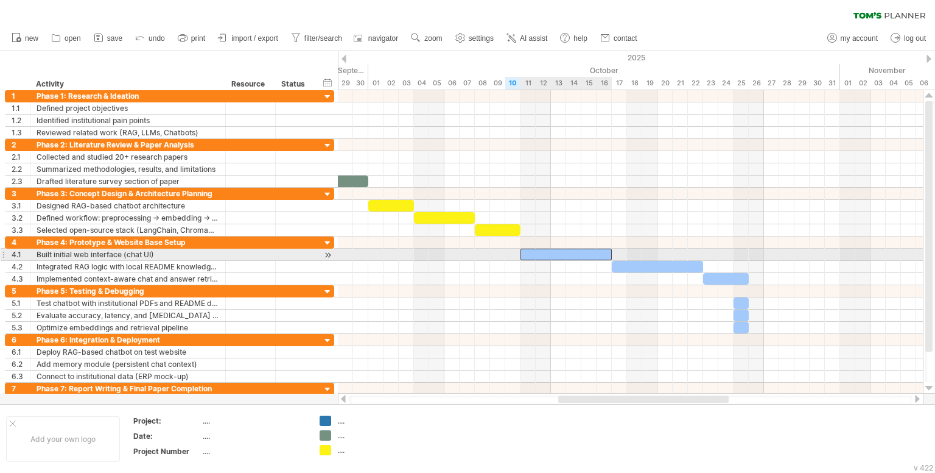
click at [591, 254] on div at bounding box center [566, 254] width 91 height 12
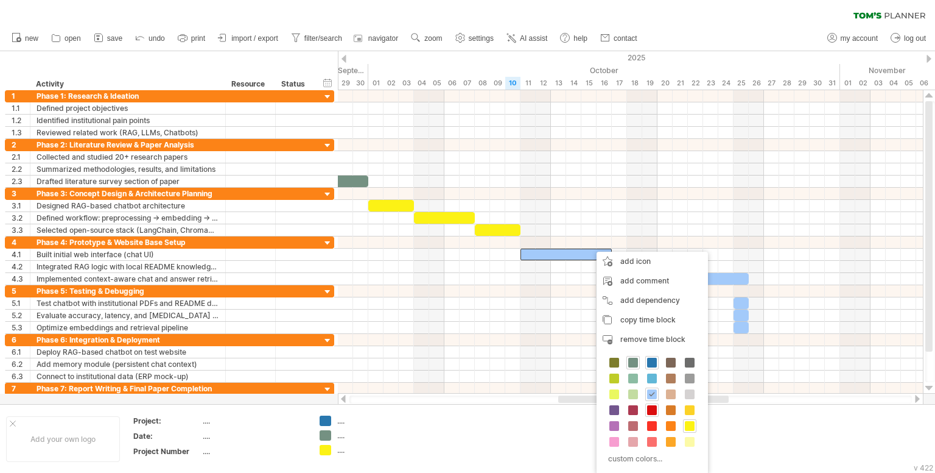
click at [653, 410] on span at bounding box center [652, 410] width 10 height 10
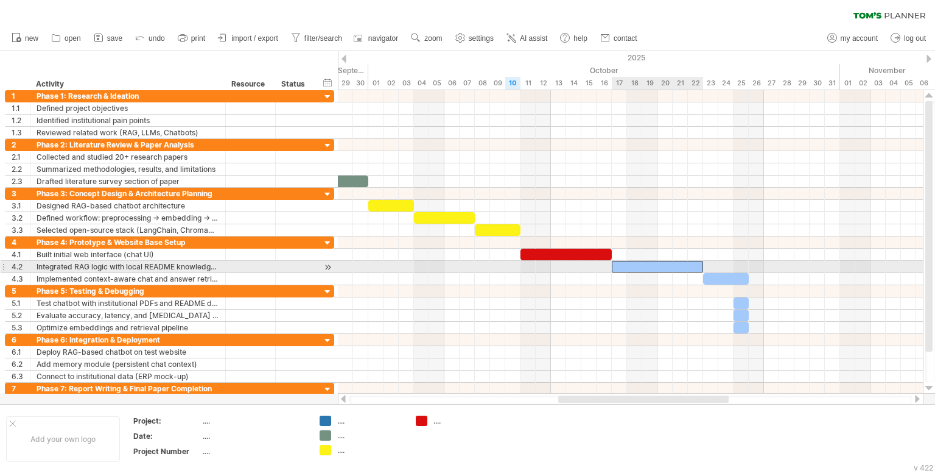
click at [624, 264] on div at bounding box center [657, 267] width 91 height 12
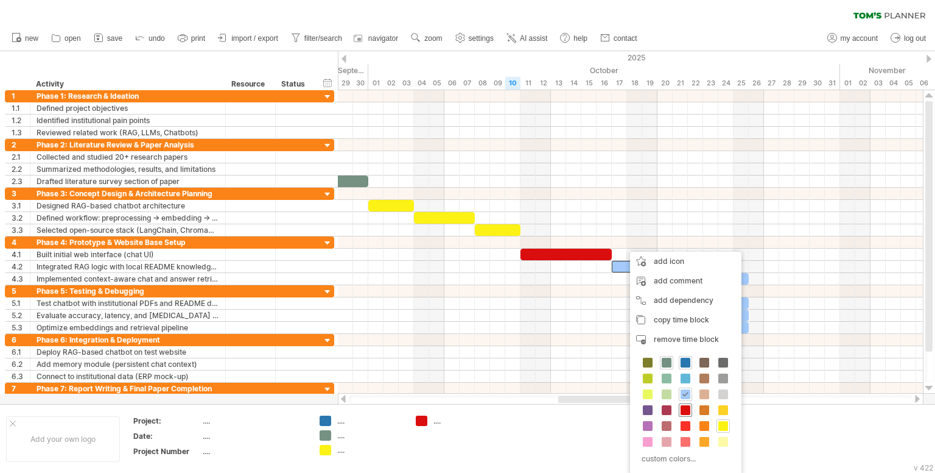
click at [683, 409] on span at bounding box center [686, 410] width 10 height 10
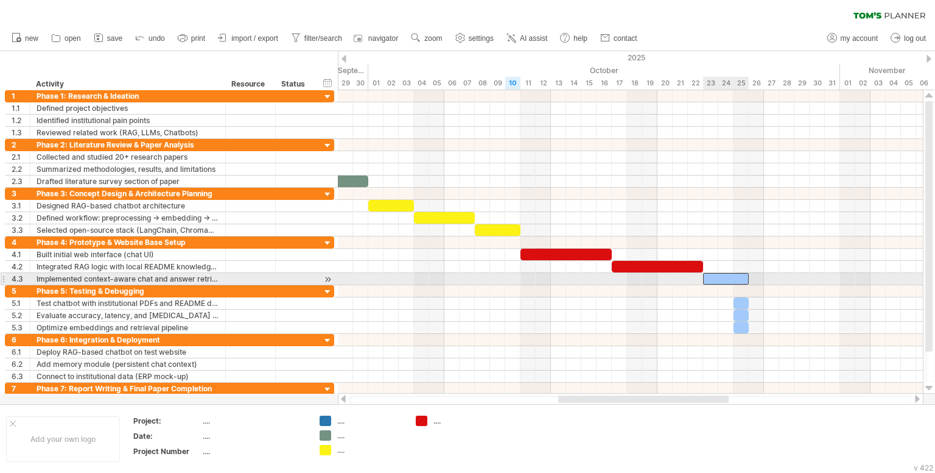
click at [721, 280] on div at bounding box center [726, 279] width 46 height 12
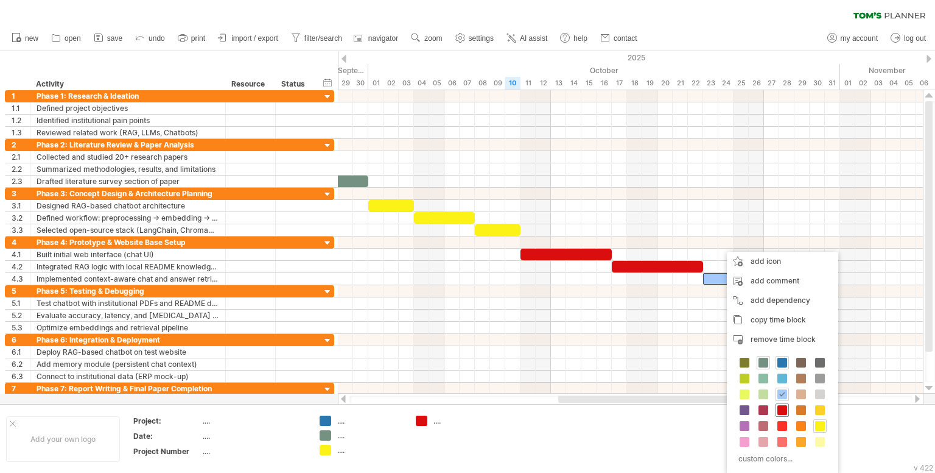
click at [781, 413] on span at bounding box center [783, 410] width 10 height 10
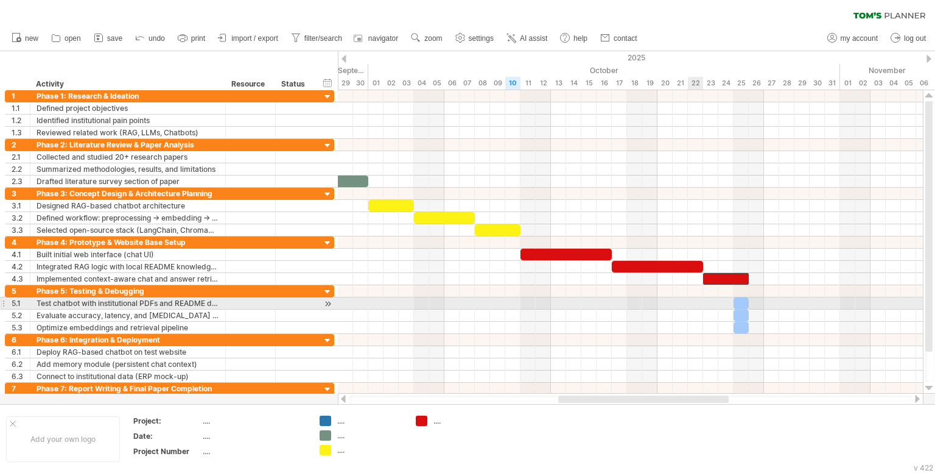
click at [689, 301] on div at bounding box center [630, 303] width 585 height 12
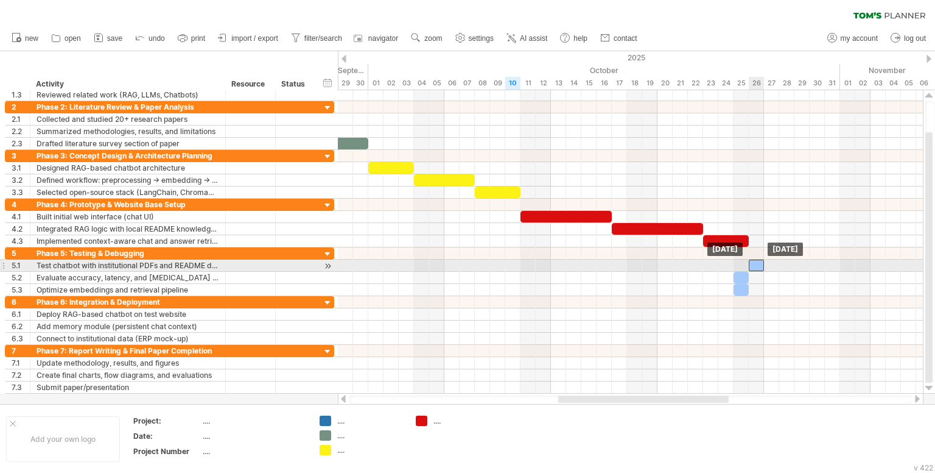
drag, startPoint x: 741, startPoint y: 262, endPoint x: 758, endPoint y: 267, distance: 17.3
click at [758, 267] on div at bounding box center [756, 265] width 15 height 12
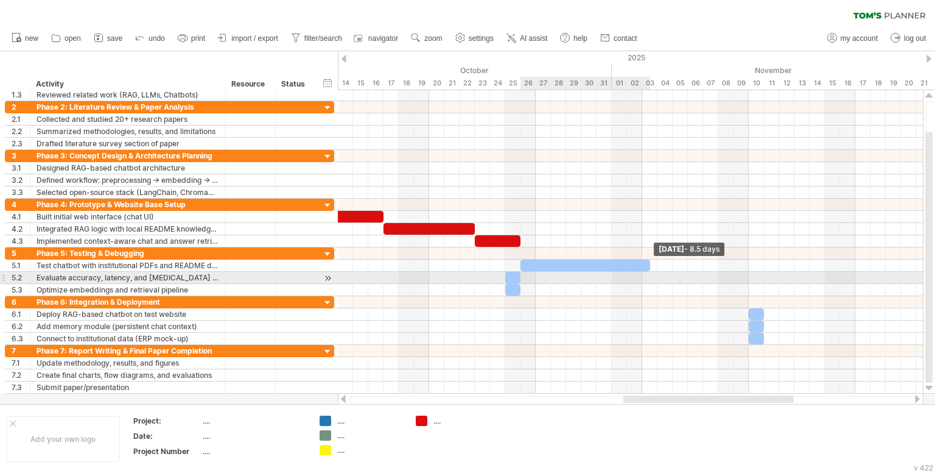
drag, startPoint x: 537, startPoint y: 264, endPoint x: 649, endPoint y: 280, distance: 113.2
click at [649, 280] on div "[DATE] - 8.5 days [DATE]" at bounding box center [630, 241] width 585 height 303
drag, startPoint x: 511, startPoint y: 276, endPoint x: 664, endPoint y: 276, distance: 152.8
click at [664, 276] on div at bounding box center [665, 278] width 15 height 12
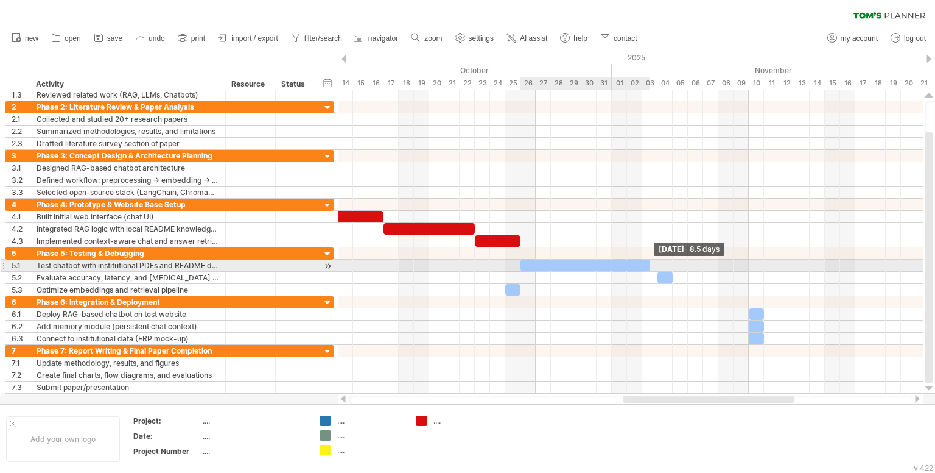
click at [648, 261] on span at bounding box center [650, 265] width 5 height 12
drag, startPoint x: 648, startPoint y: 261, endPoint x: 577, endPoint y: 262, distance: 70.6
click at [577, 262] on div at bounding box center [551, 265] width 61 height 12
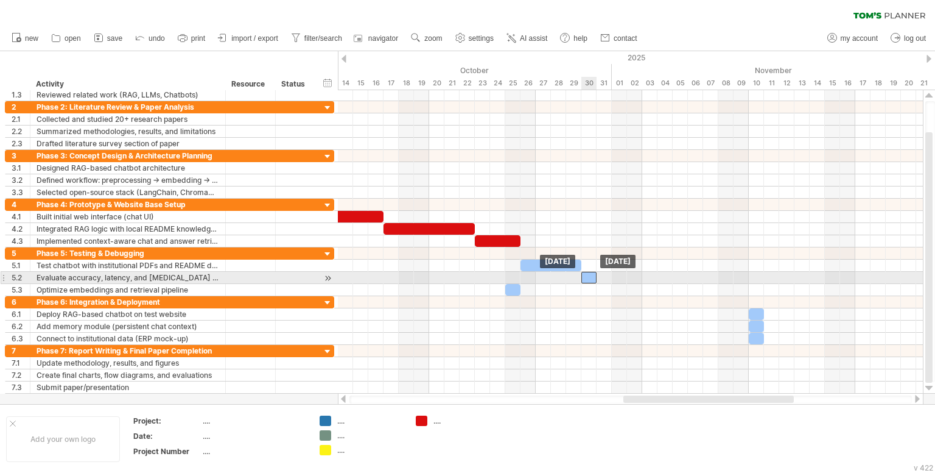
drag, startPoint x: 664, startPoint y: 275, endPoint x: 587, endPoint y: 277, distance: 77.4
click at [587, 277] on div at bounding box center [589, 278] width 15 height 12
drag, startPoint x: 595, startPoint y: 276, endPoint x: 625, endPoint y: 283, distance: 31.2
click at [625, 283] on div "[DATE] - 3.0 days [DATE]" at bounding box center [630, 241] width 585 height 303
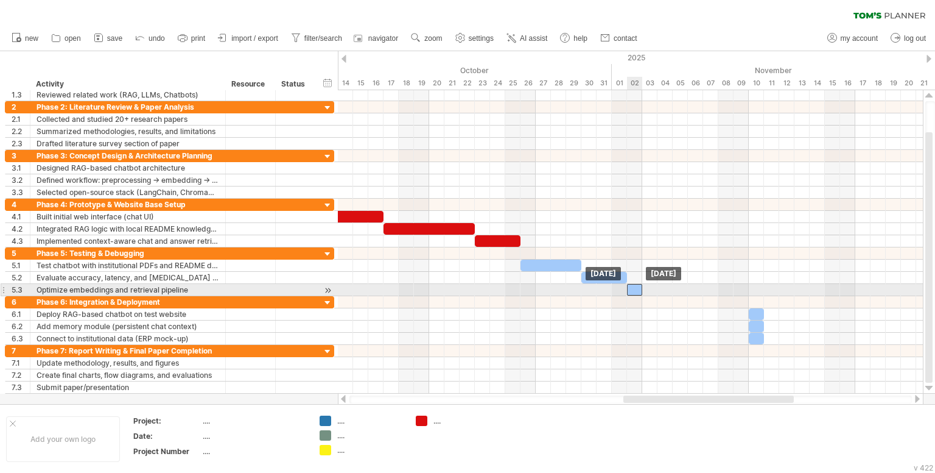
drag, startPoint x: 509, startPoint y: 289, endPoint x: 631, endPoint y: 290, distance: 121.8
click at [631, 290] on div at bounding box center [634, 290] width 15 height 12
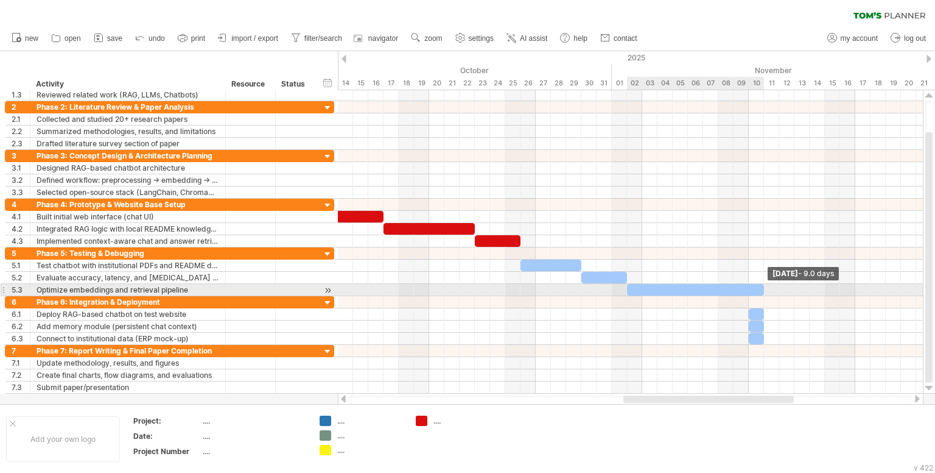
drag, startPoint x: 642, startPoint y: 290, endPoint x: 761, endPoint y: 293, distance: 119.4
click at [762, 293] on span at bounding box center [764, 290] width 5 height 12
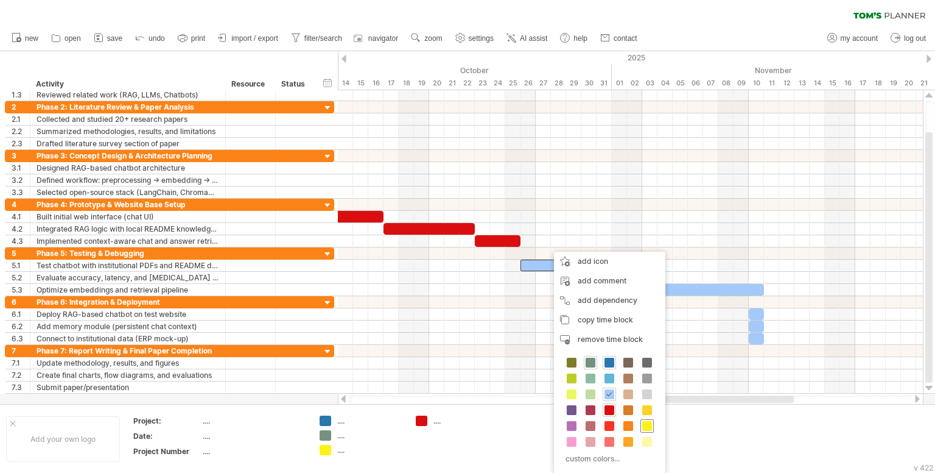
click at [644, 423] on span at bounding box center [647, 426] width 10 height 10
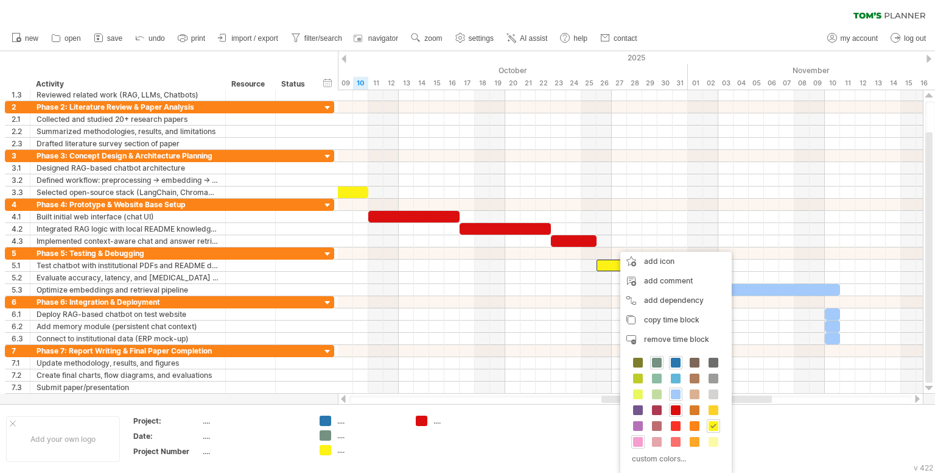
click at [640, 441] on span at bounding box center [638, 442] width 10 height 10
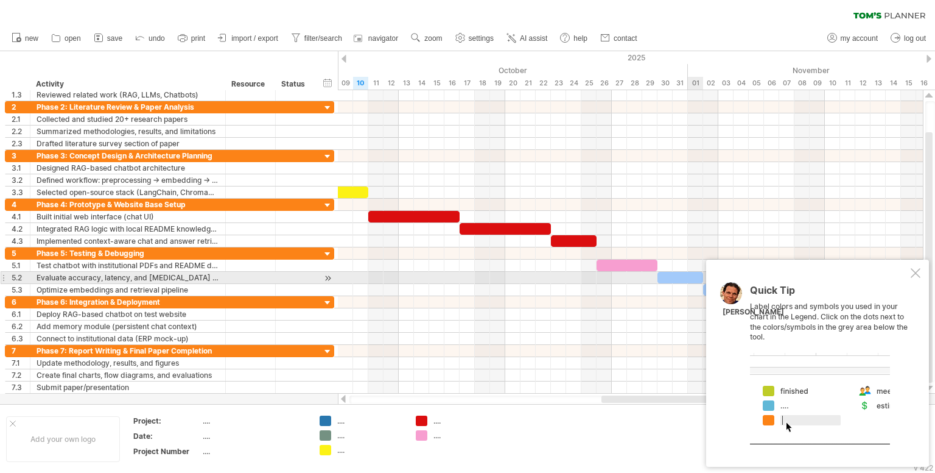
click at [909, 276] on div "Quick Tip Label colors and symbols you used in your chart in the Legend. Click …" at bounding box center [817, 362] width 223 height 207
click at [916, 276] on div at bounding box center [916, 273] width 10 height 10
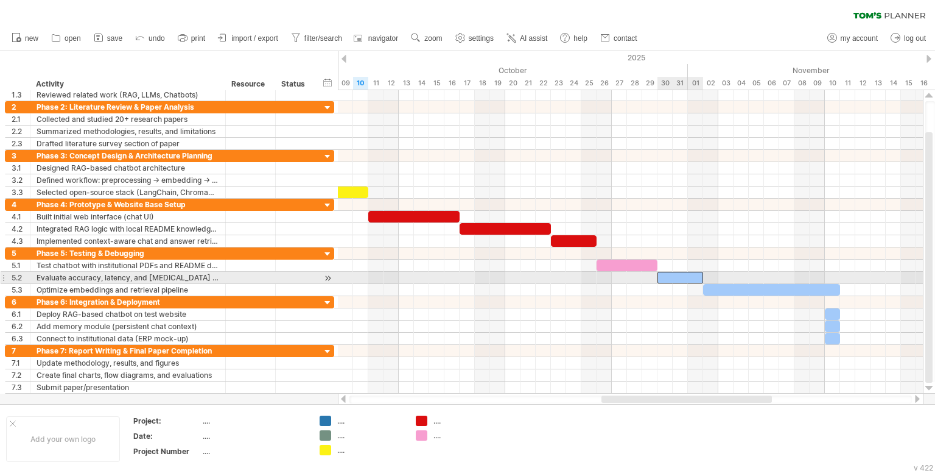
click at [674, 278] on div at bounding box center [681, 278] width 46 height 12
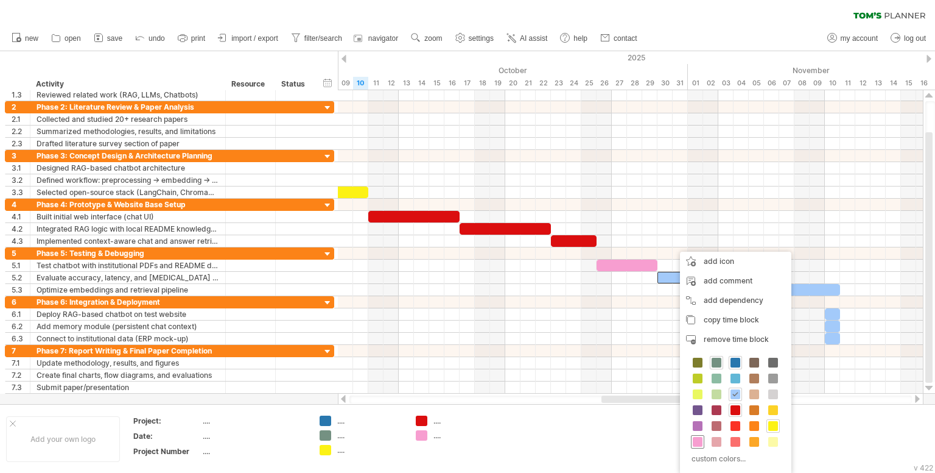
click at [697, 439] on span at bounding box center [698, 442] width 10 height 10
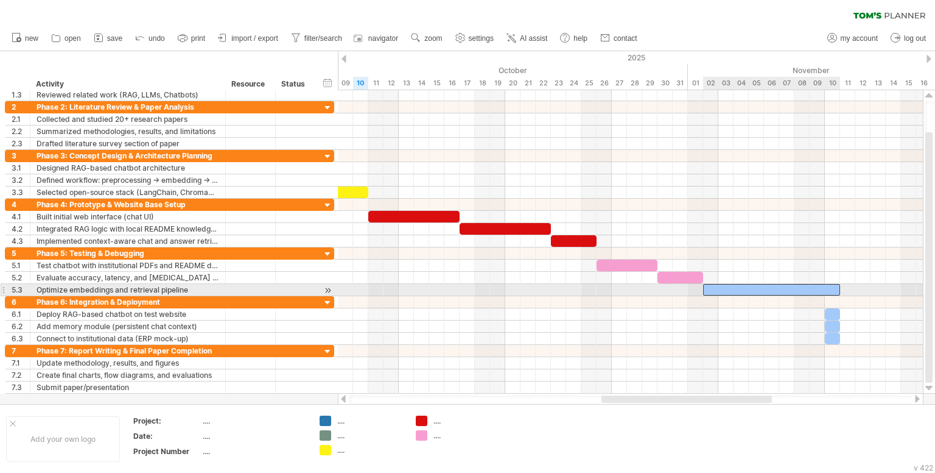
click at [743, 291] on div at bounding box center [771, 290] width 137 height 12
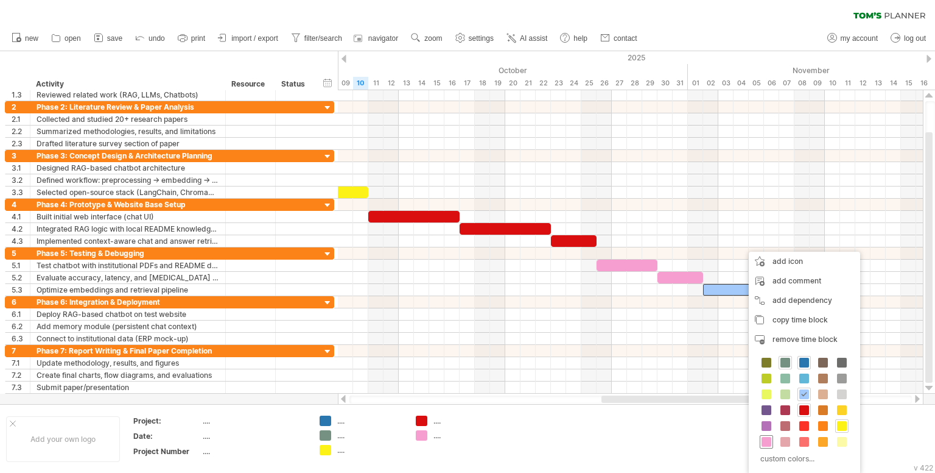
click at [766, 438] on span at bounding box center [767, 442] width 10 height 10
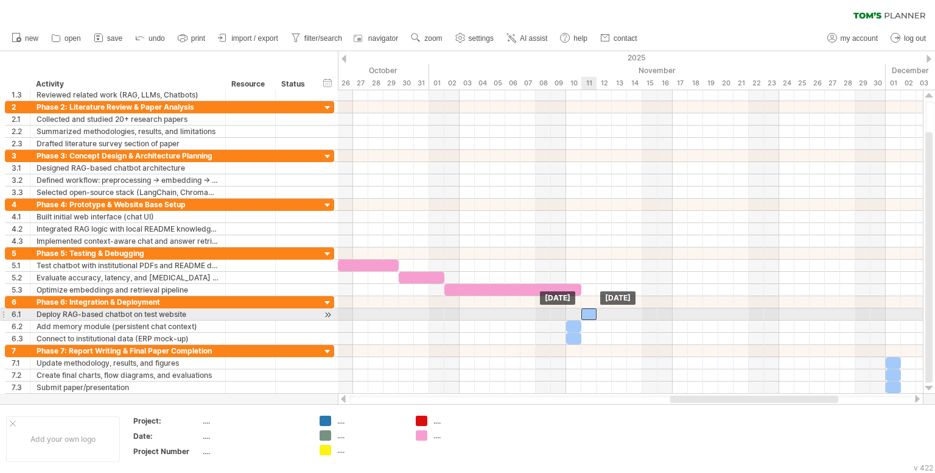
drag, startPoint x: 575, startPoint y: 315, endPoint x: 588, endPoint y: 315, distance: 13.4
click at [588, 315] on div at bounding box center [589, 314] width 15 height 12
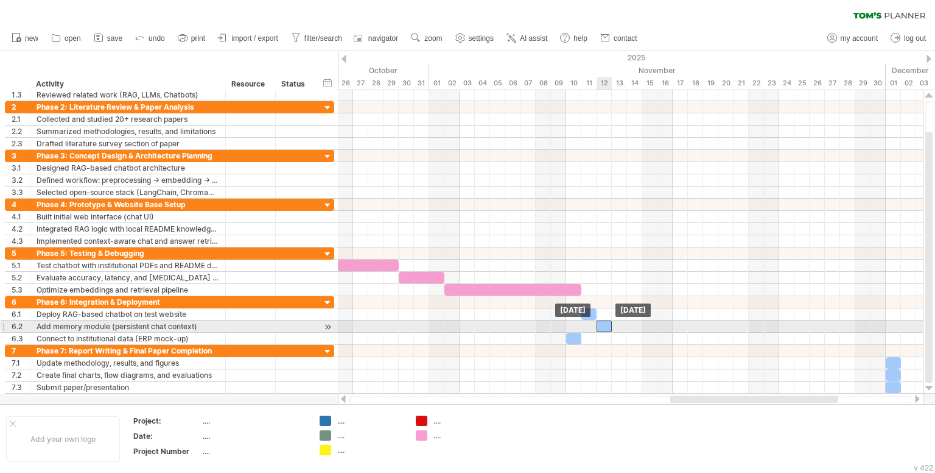
drag, startPoint x: 572, startPoint y: 325, endPoint x: 605, endPoint y: 325, distance: 32.9
click at [605, 325] on div at bounding box center [604, 326] width 15 height 12
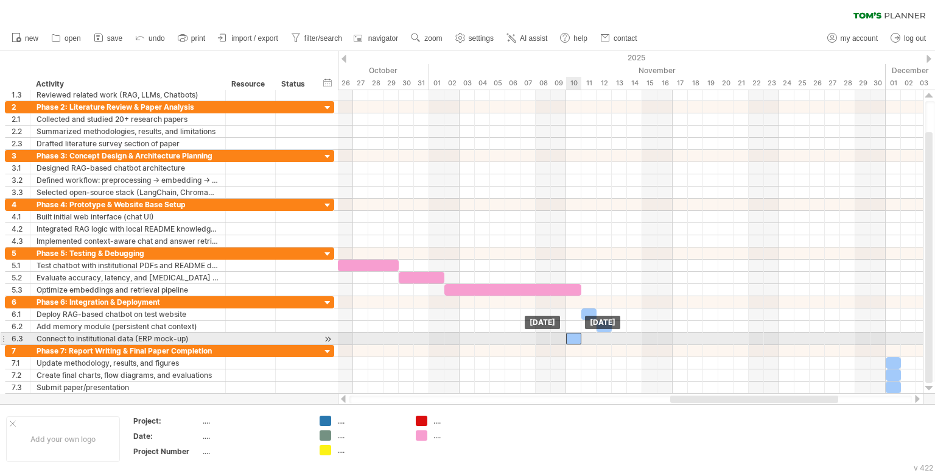
drag, startPoint x: 569, startPoint y: 337, endPoint x: 602, endPoint y: 337, distance: 32.3
click at [582, 337] on div at bounding box center [573, 338] width 15 height 12
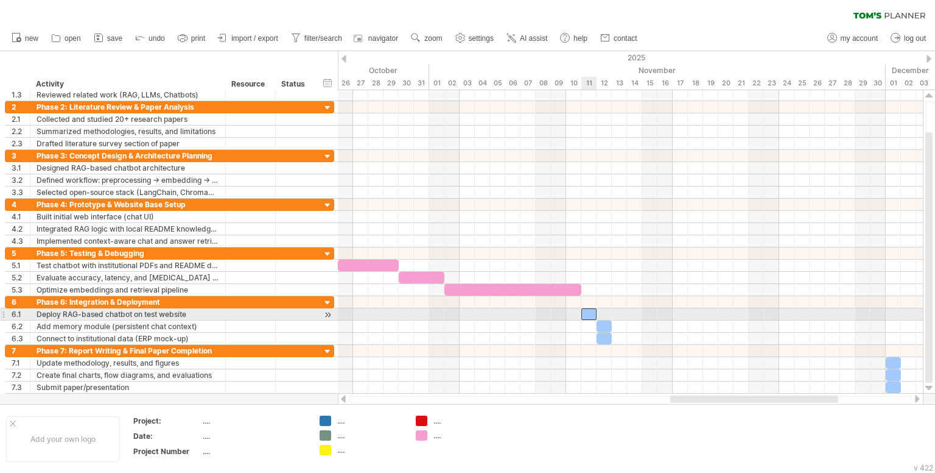
click at [588, 311] on div at bounding box center [589, 314] width 15 height 12
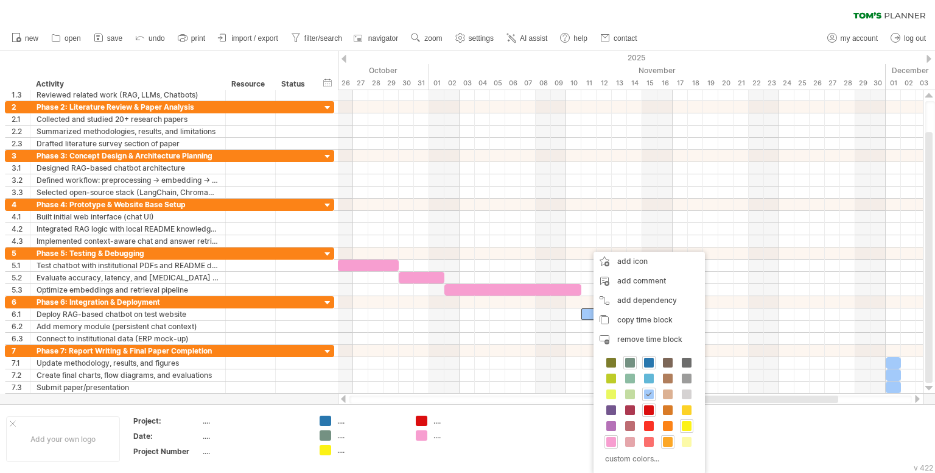
click at [669, 442] on span at bounding box center [668, 442] width 10 height 10
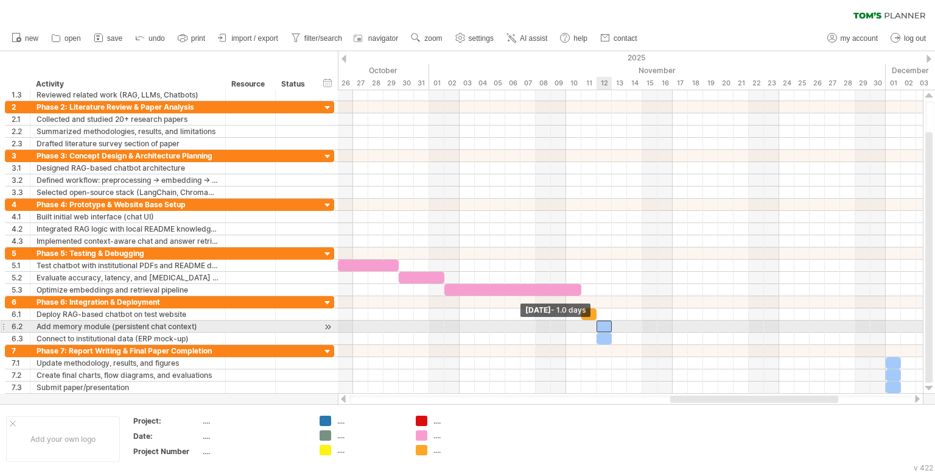
click at [596, 325] on span at bounding box center [596, 326] width 5 height 12
click at [600, 325] on div at bounding box center [604, 326] width 15 height 12
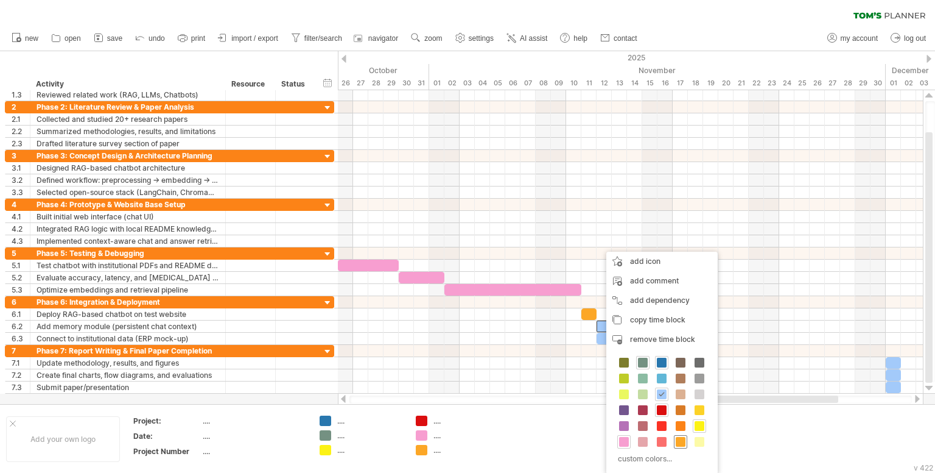
click at [680, 439] on span at bounding box center [681, 442] width 10 height 10
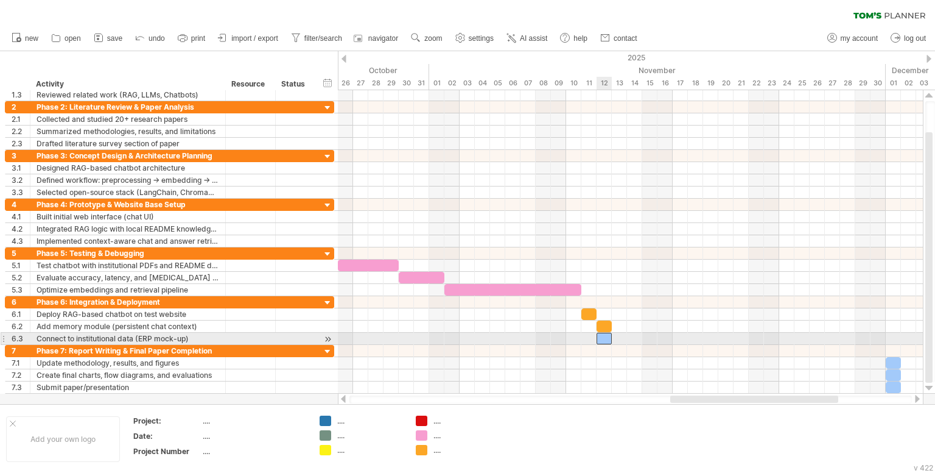
click at [606, 337] on div at bounding box center [604, 338] width 15 height 12
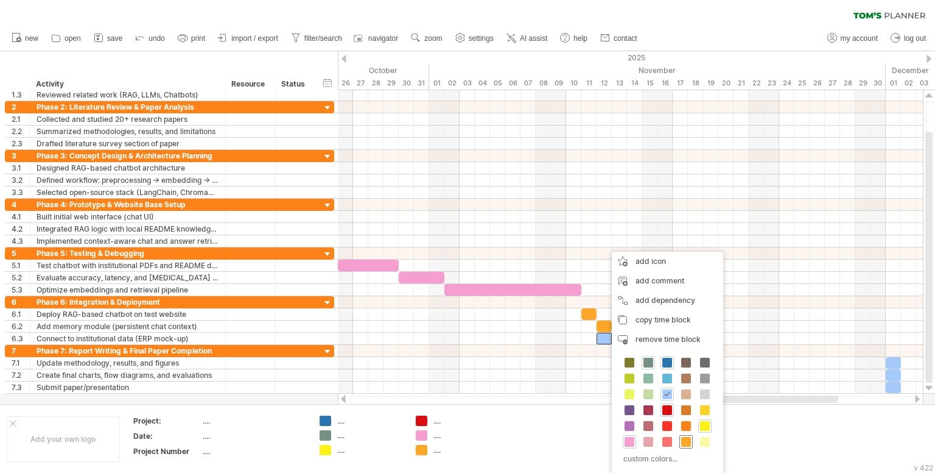
click at [686, 437] on span at bounding box center [686, 442] width 10 height 10
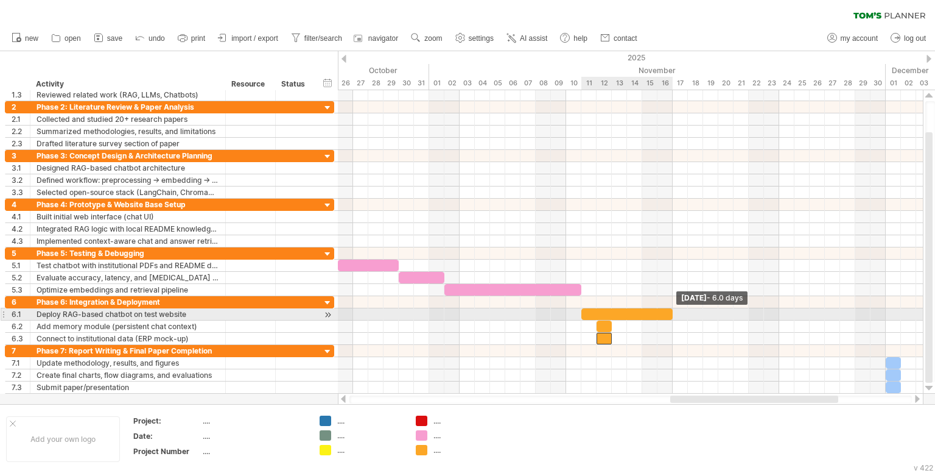
drag, startPoint x: 594, startPoint y: 312, endPoint x: 669, endPoint y: 315, distance: 74.4
click at [669, 315] on div at bounding box center [627, 314] width 91 height 12
drag, startPoint x: 672, startPoint y: 312, endPoint x: 593, endPoint y: 312, distance: 78.6
click at [593, 312] on div at bounding box center [589, 314] width 15 height 12
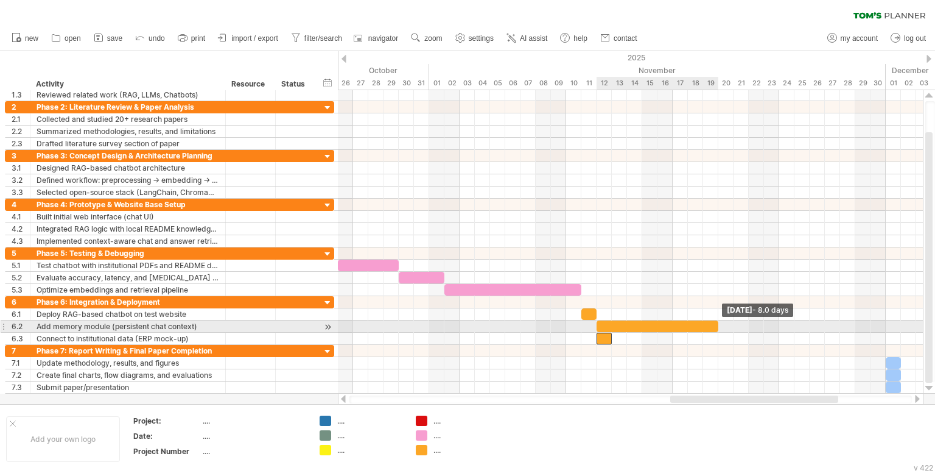
drag, startPoint x: 612, startPoint y: 322, endPoint x: 722, endPoint y: 332, distance: 110.0
click at [722, 332] on div "[DATE] - 8.0 days [DATE]" at bounding box center [630, 241] width 585 height 303
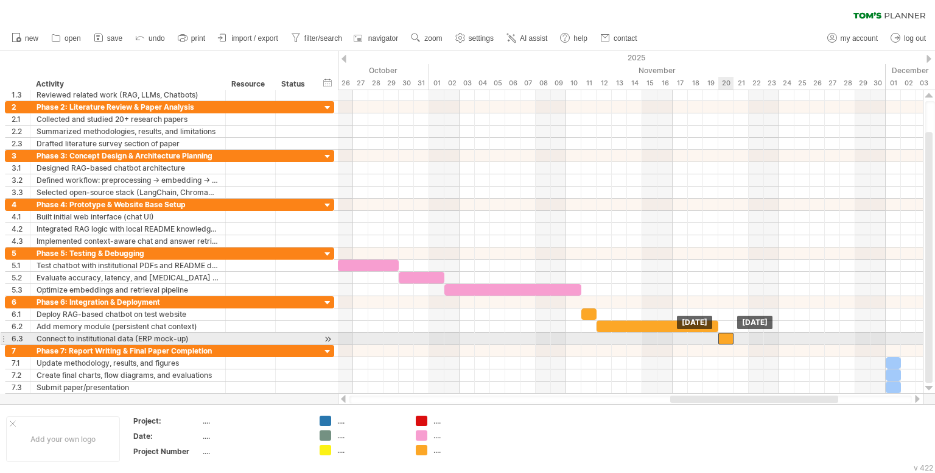
drag, startPoint x: 603, startPoint y: 338, endPoint x: 728, endPoint y: 340, distance: 124.8
click at [728, 340] on div at bounding box center [726, 338] width 15 height 12
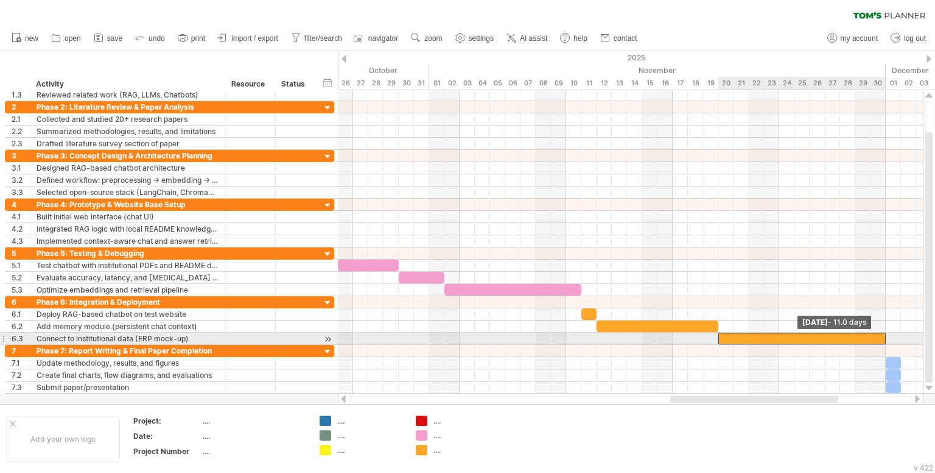
drag, startPoint x: 732, startPoint y: 339, endPoint x: 885, endPoint y: 343, distance: 153.5
click at [885, 343] on div "[DATE] - 11.0 days [DATE]" at bounding box center [630, 241] width 585 height 303
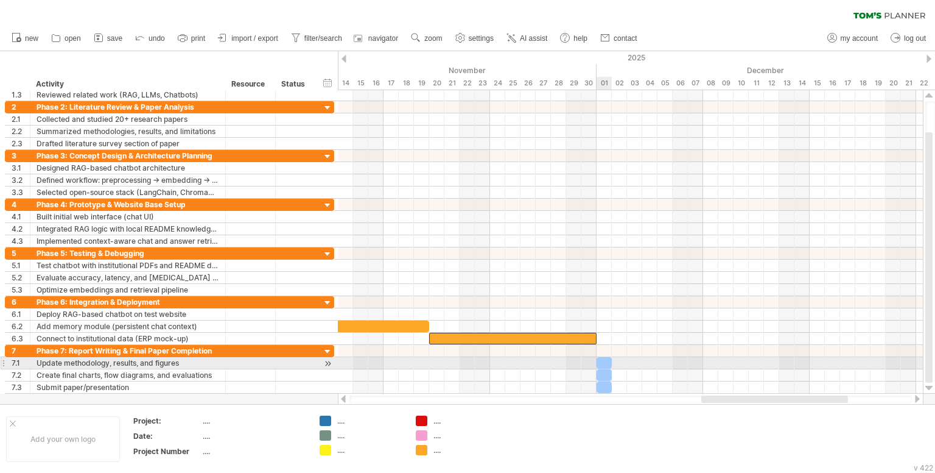
click at [605, 360] on div at bounding box center [604, 363] width 15 height 12
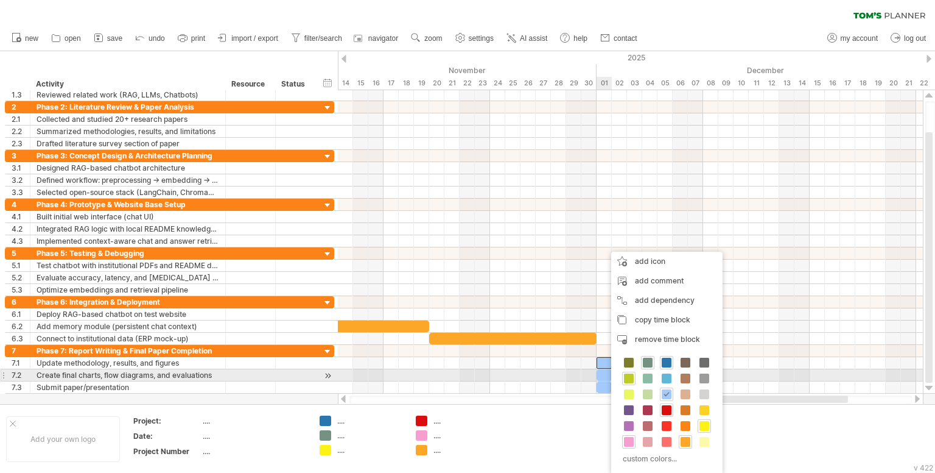
click at [628, 373] on span at bounding box center [629, 378] width 10 height 10
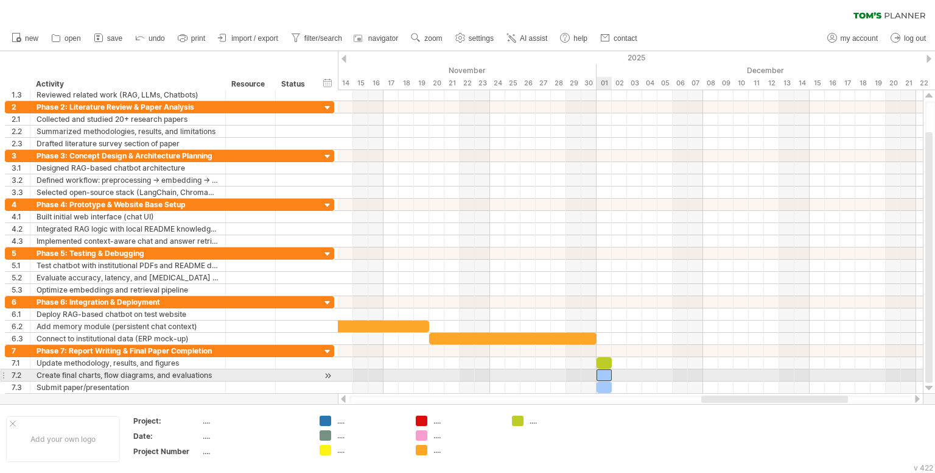
click at [608, 373] on div at bounding box center [604, 375] width 15 height 12
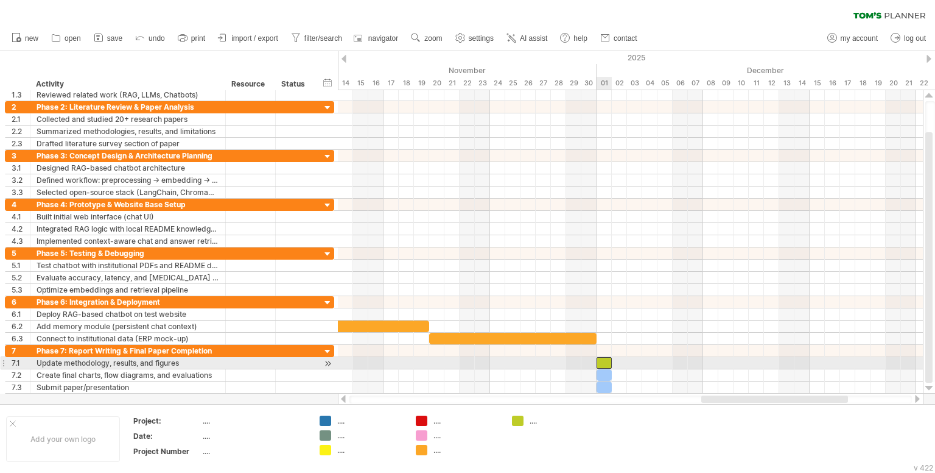
click at [602, 359] on div at bounding box center [604, 363] width 15 height 12
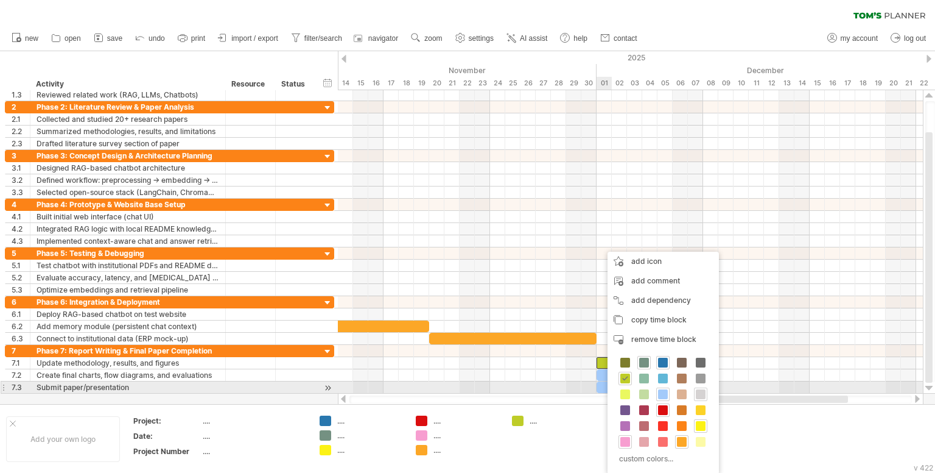
click at [696, 389] on span at bounding box center [701, 394] width 10 height 10
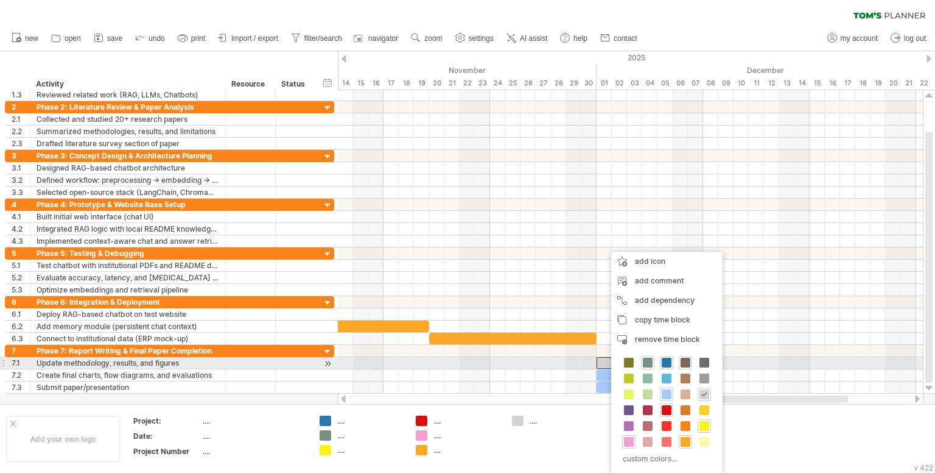
click at [686, 363] on span at bounding box center [686, 362] width 10 height 10
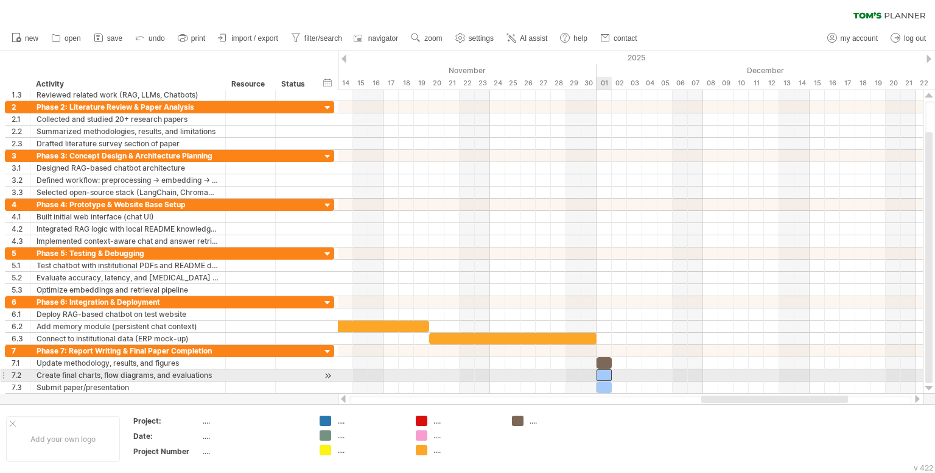
click at [603, 373] on div at bounding box center [604, 375] width 15 height 12
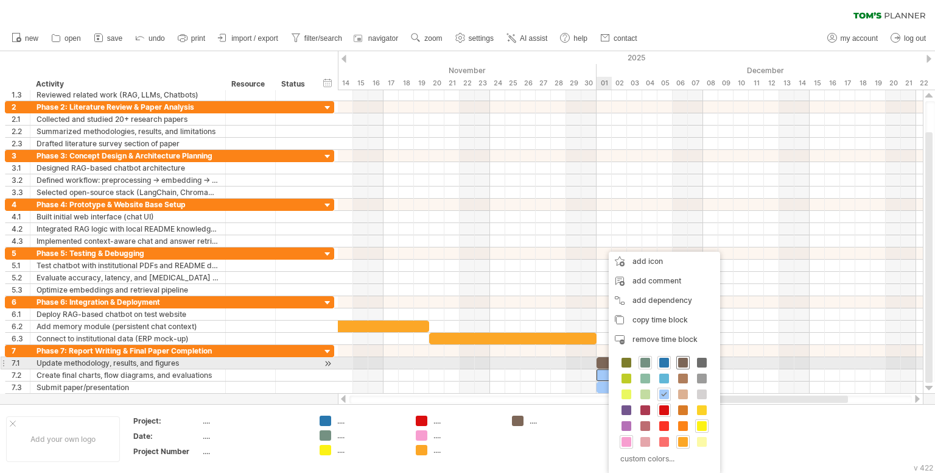
click at [678, 361] on span at bounding box center [683, 362] width 10 height 10
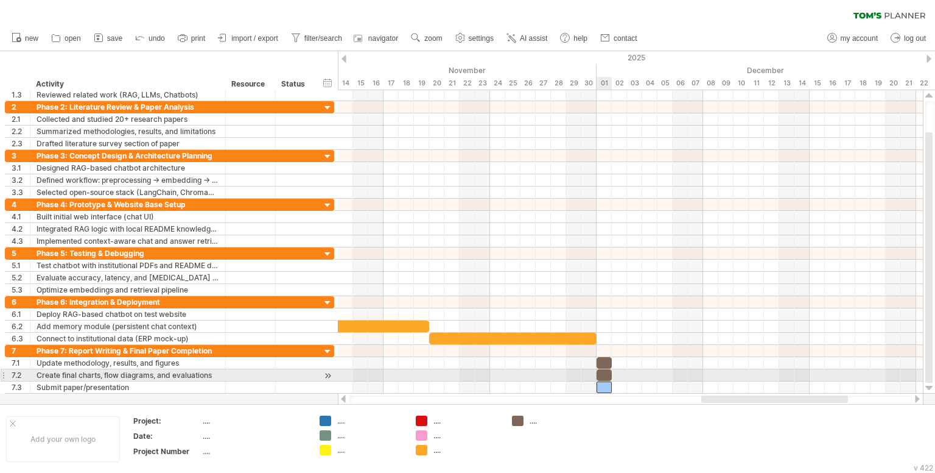
click at [600, 381] on div at bounding box center [604, 387] width 15 height 12
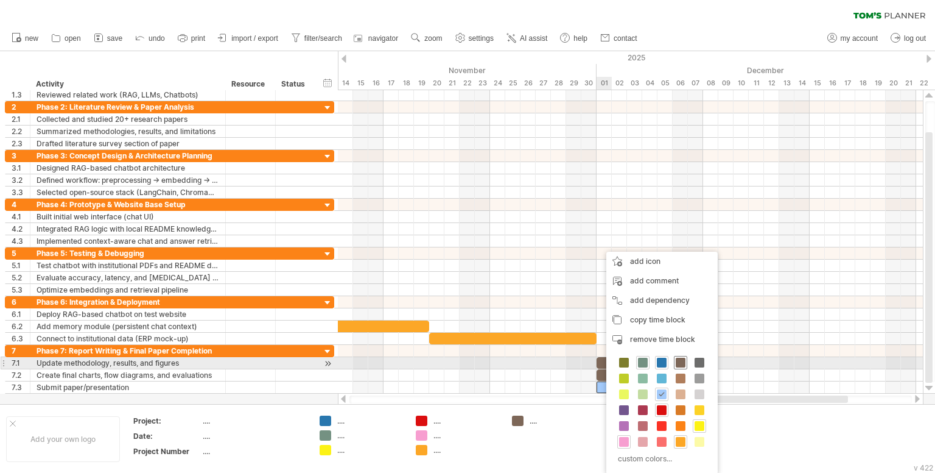
click at [682, 361] on span at bounding box center [681, 362] width 10 height 10
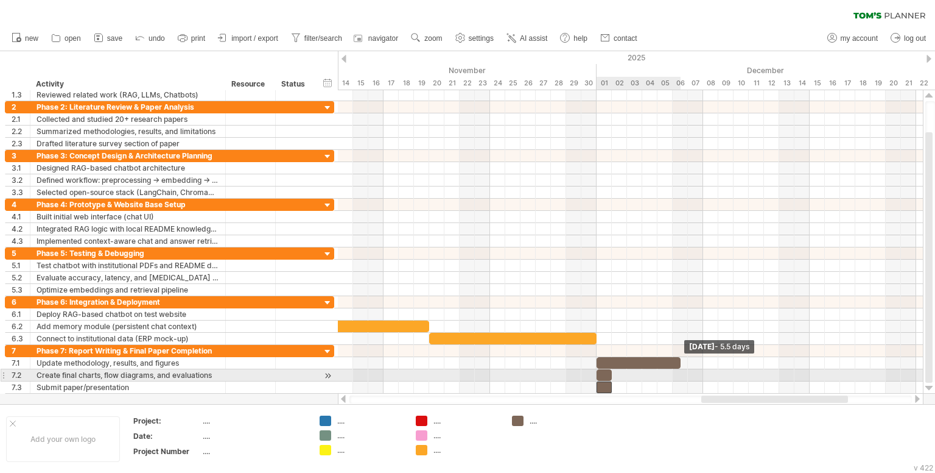
drag, startPoint x: 611, startPoint y: 362, endPoint x: 684, endPoint y: 372, distance: 73.8
click at [684, 372] on div "[DATE] - 5.5 days [DATE]" at bounding box center [630, 241] width 585 height 303
drag, startPoint x: 602, startPoint y: 370, endPoint x: 692, endPoint y: 375, distance: 90.2
click at [692, 375] on div at bounding box center [695, 375] width 15 height 12
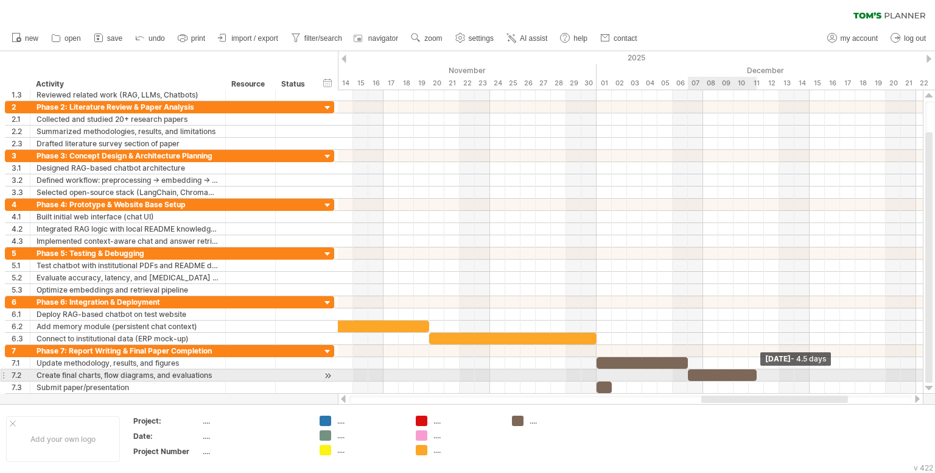
drag, startPoint x: 704, startPoint y: 371, endPoint x: 759, endPoint y: 371, distance: 54.8
click at [759, 371] on span at bounding box center [756, 375] width 5 height 12
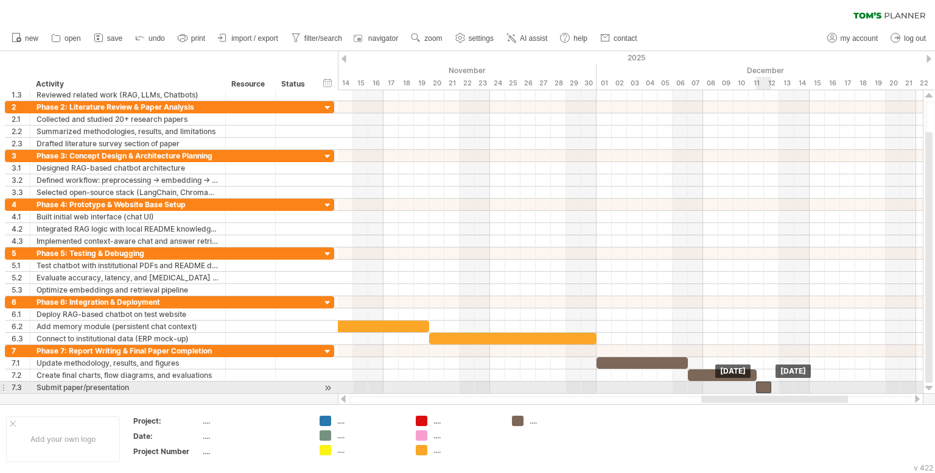
drag, startPoint x: 602, startPoint y: 384, endPoint x: 764, endPoint y: 384, distance: 162.6
click at [764, 384] on div at bounding box center [763, 387] width 15 height 12
click at [772, 384] on div at bounding box center [771, 387] width 15 height 12
click at [765, 385] on div at bounding box center [763, 387] width 15 height 12
drag, startPoint x: 771, startPoint y: 385, endPoint x: 821, endPoint y: 384, distance: 49.9
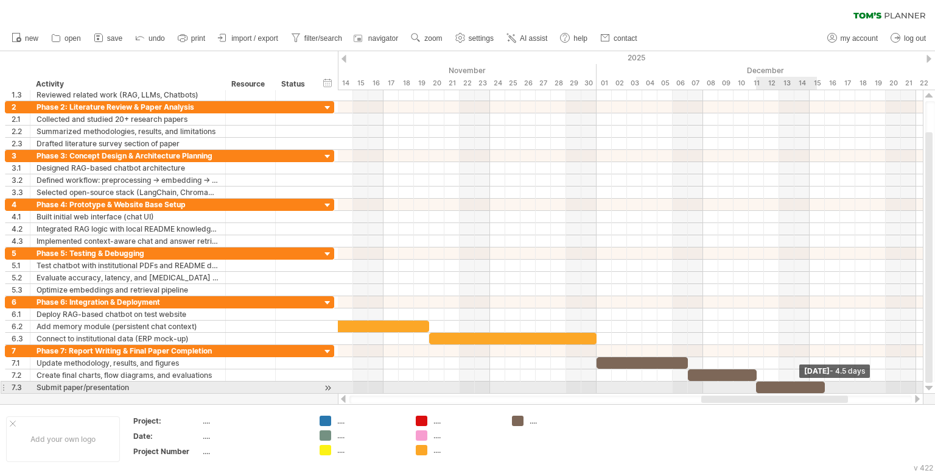
click at [821, 384] on div at bounding box center [790, 387] width 69 height 12
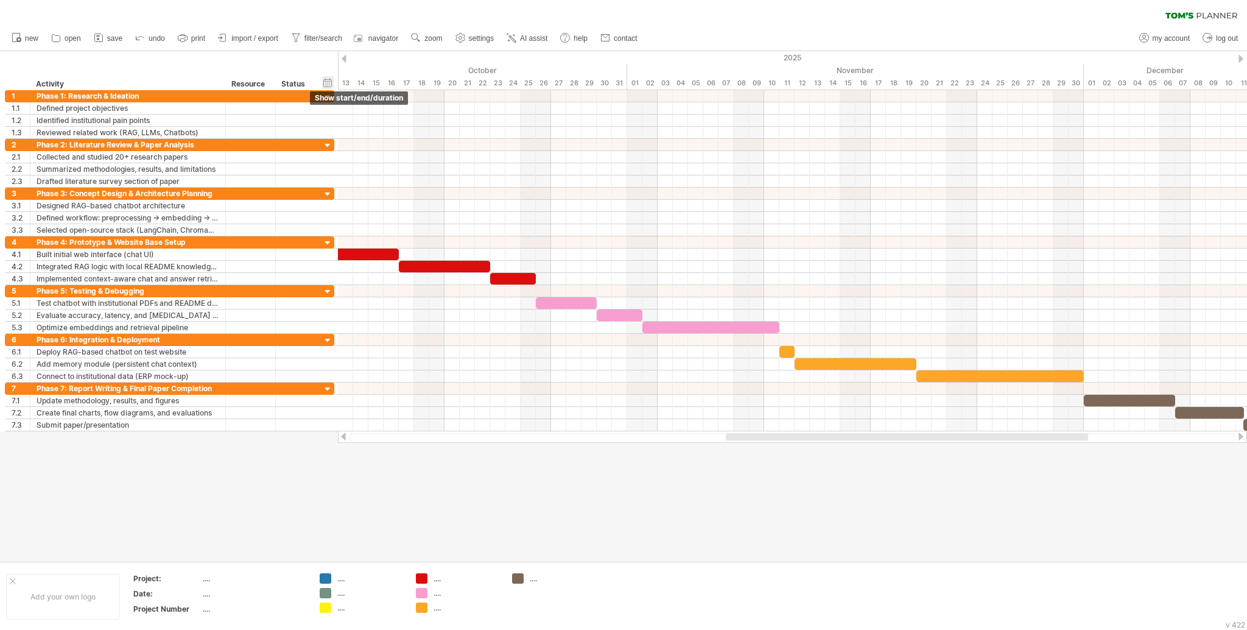
click at [329, 79] on div "hide start/end/duration show start/end/duration" at bounding box center [328, 82] width 12 height 13
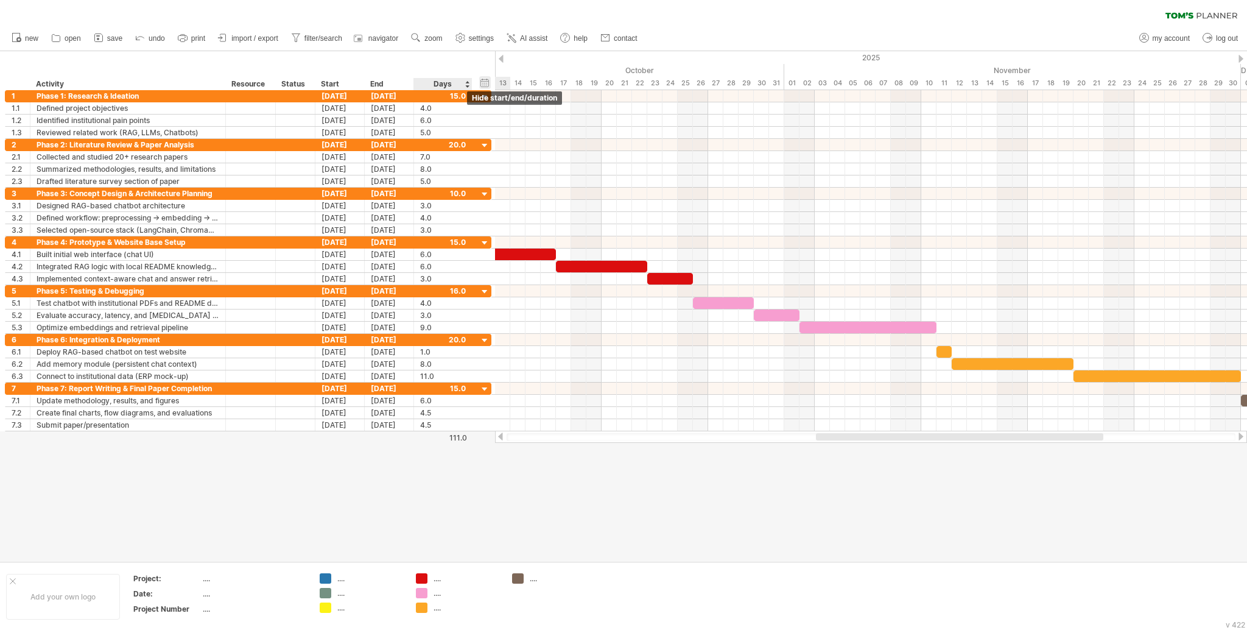
click at [485, 80] on div "hide start/end/duration show start/end/duration" at bounding box center [485, 82] width 12 height 13
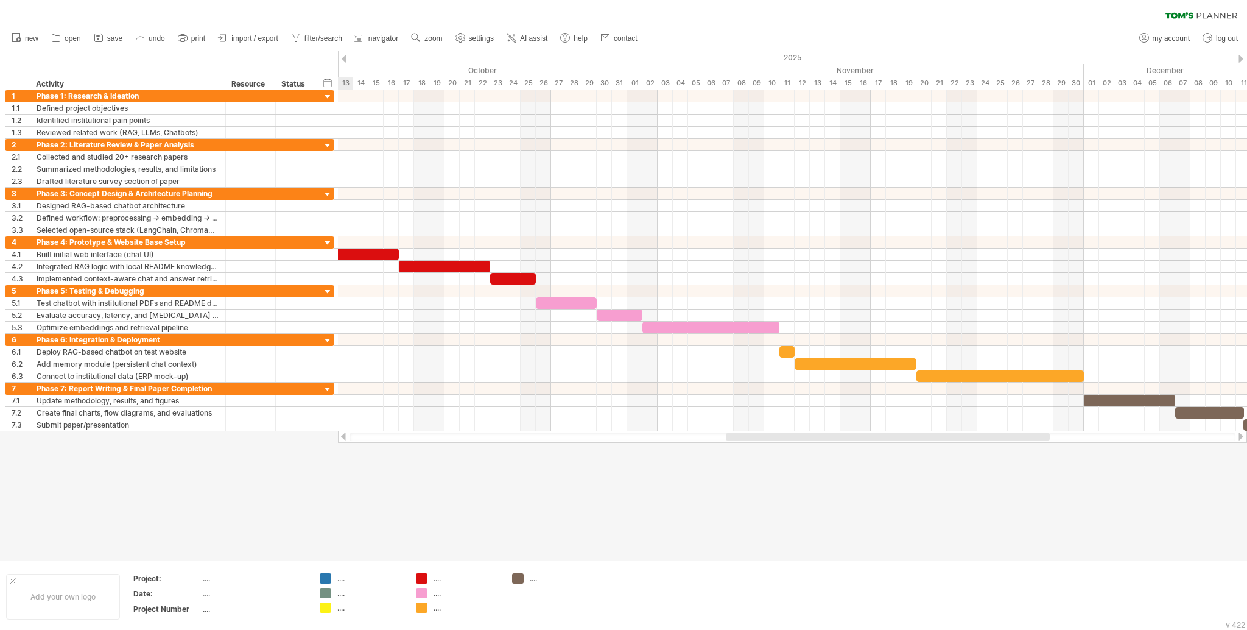
click at [935, 58] on div at bounding box center [1241, 59] width 5 height 8
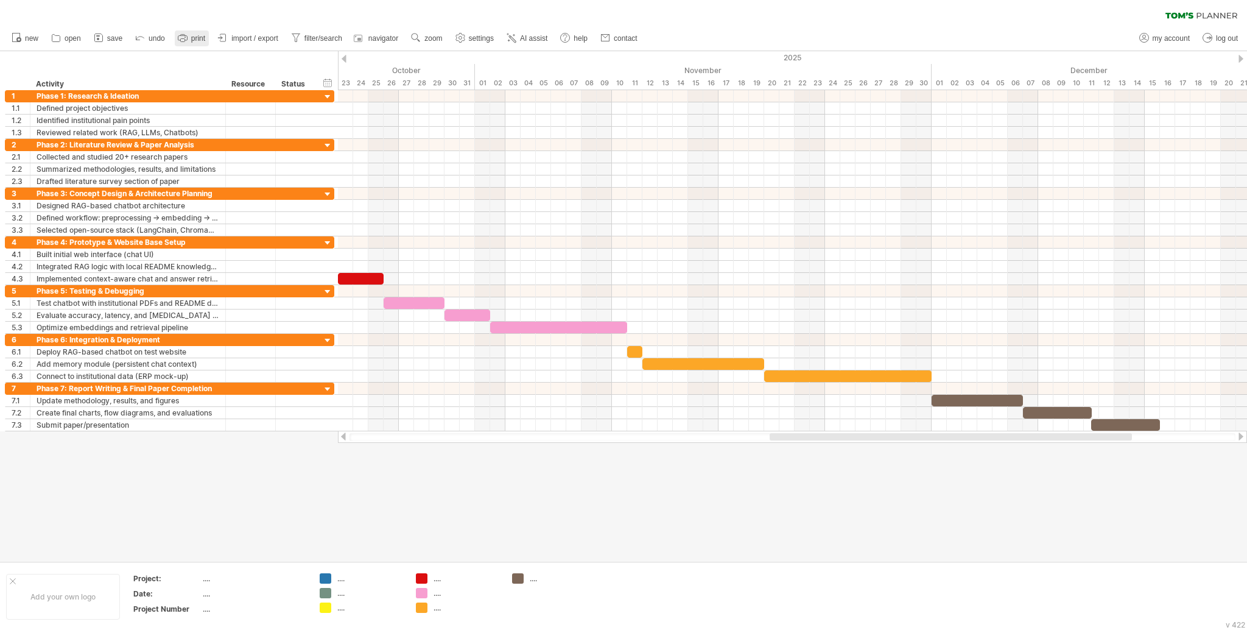
click at [192, 41] on span "print" at bounding box center [198, 38] width 14 height 9
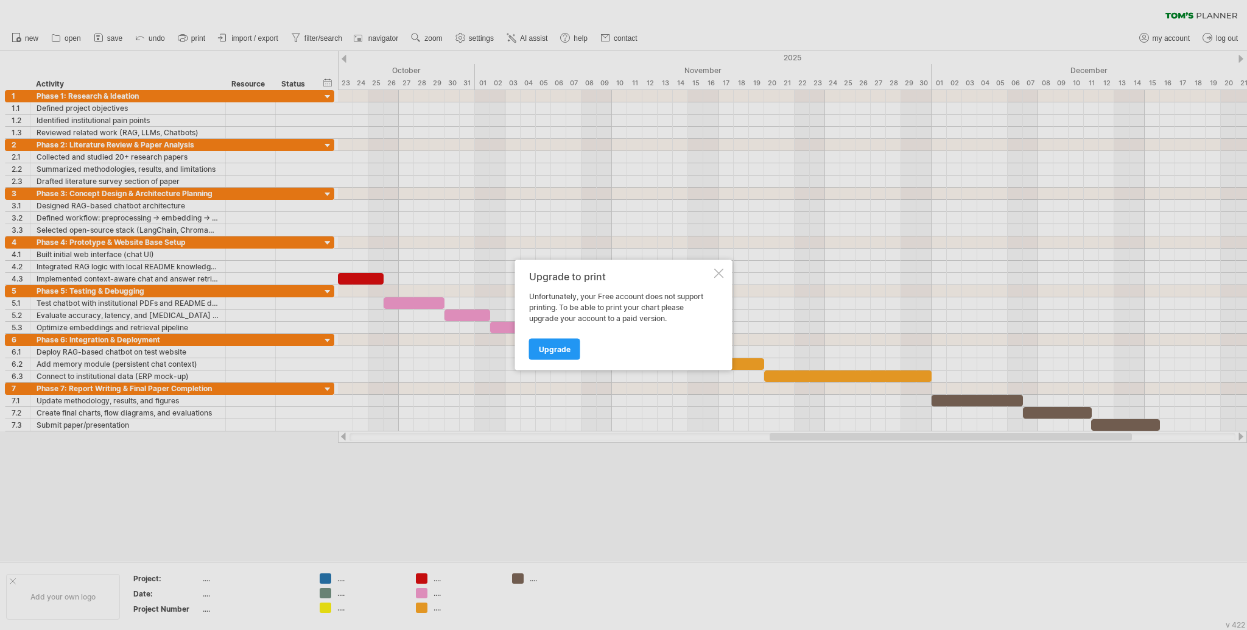
click at [720, 273] on div at bounding box center [719, 274] width 10 height 10
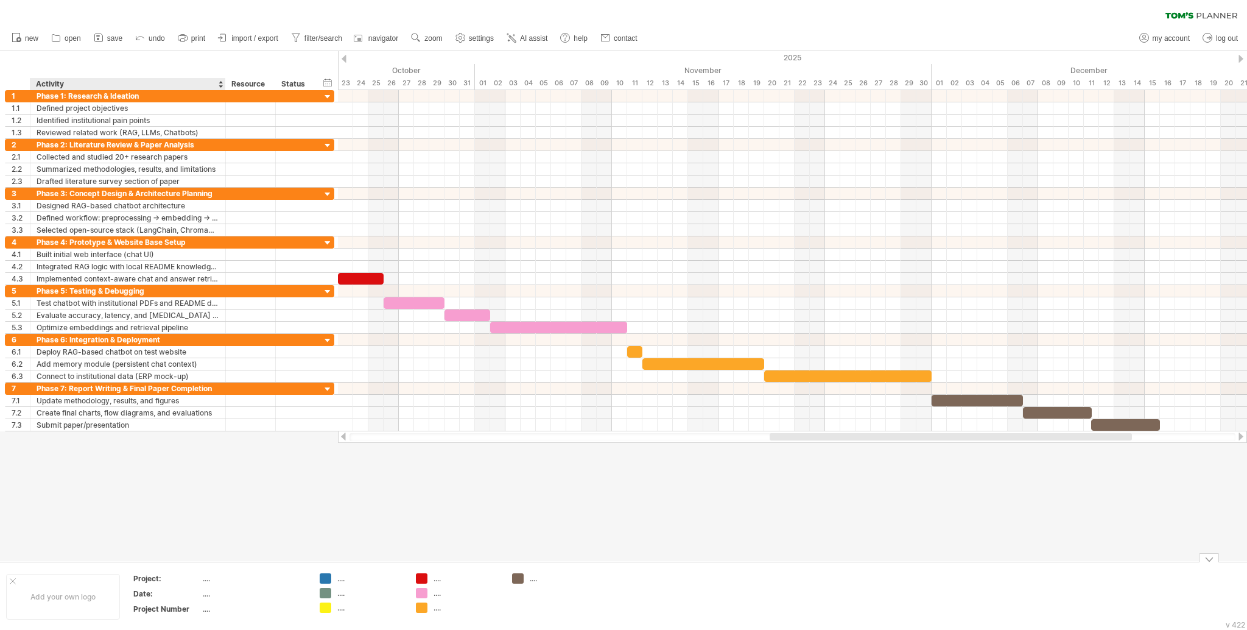
click at [206, 472] on div "...." at bounding box center [254, 578] width 102 height 10
click at [317, 472] on div at bounding box center [623, 306] width 1247 height 510
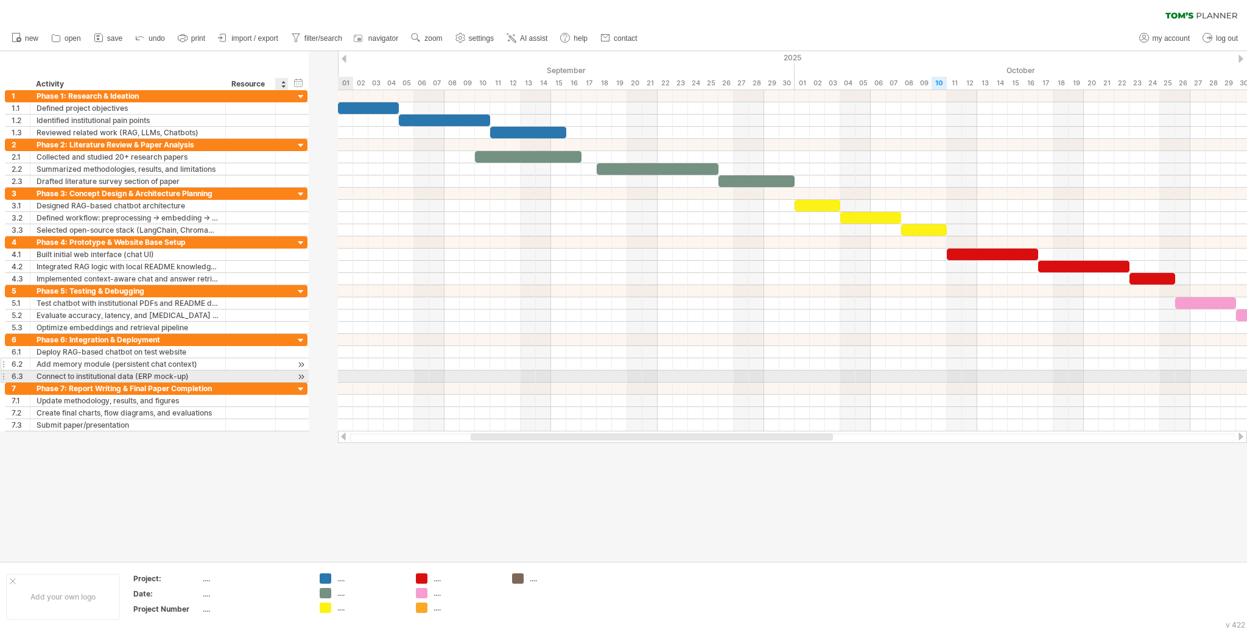
drag, startPoint x: 310, startPoint y: 376, endPoint x: 220, endPoint y: 370, distance: 90.3
click at [220, 370] on div "**********" at bounding box center [156, 358] width 303 height 49
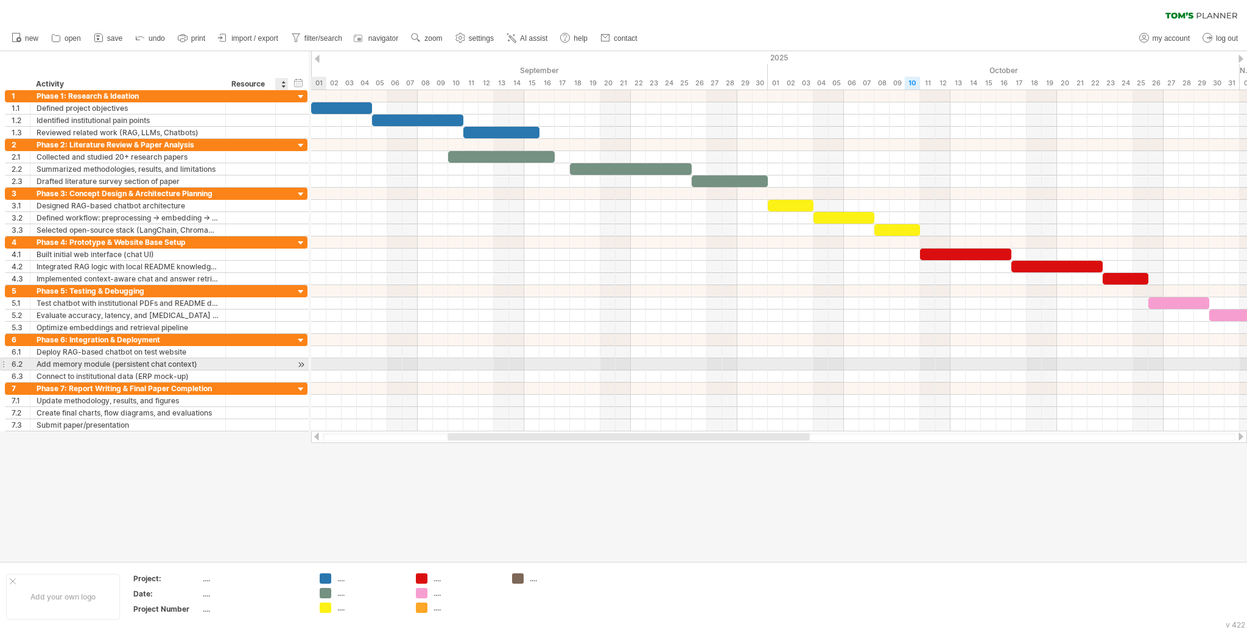
drag, startPoint x: 286, startPoint y: 363, endPoint x: 253, endPoint y: 363, distance: 32.3
click at [253, 363] on div "**********" at bounding box center [156, 364] width 303 height 12
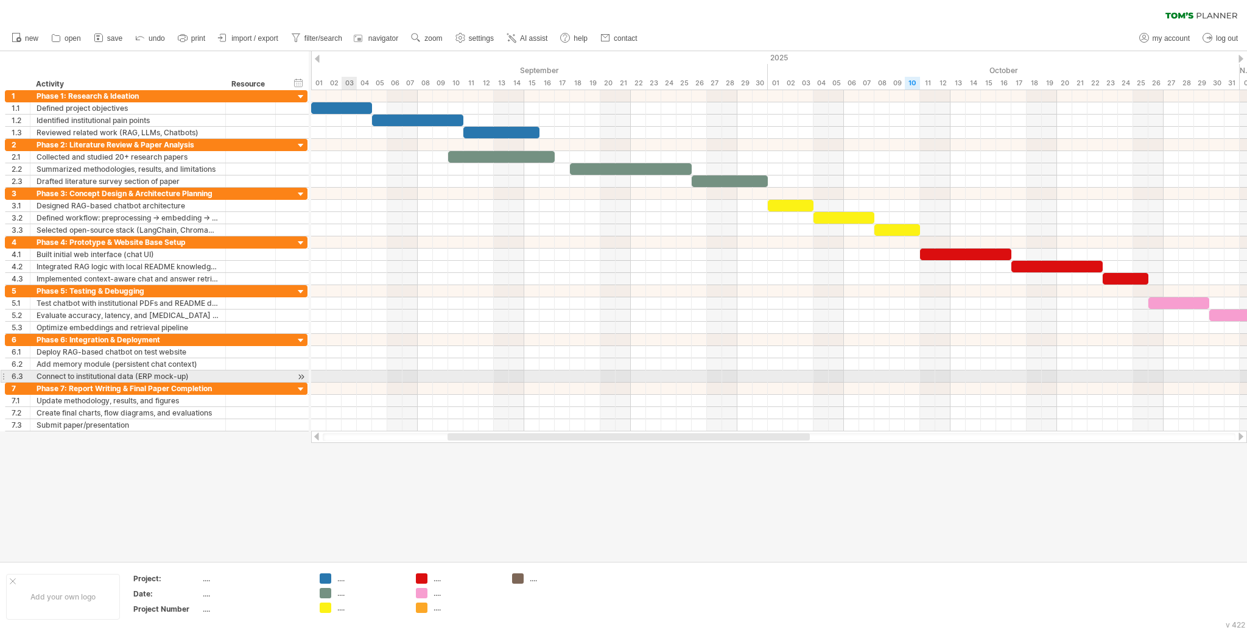
click at [348, 372] on div at bounding box center [779, 376] width 936 height 12
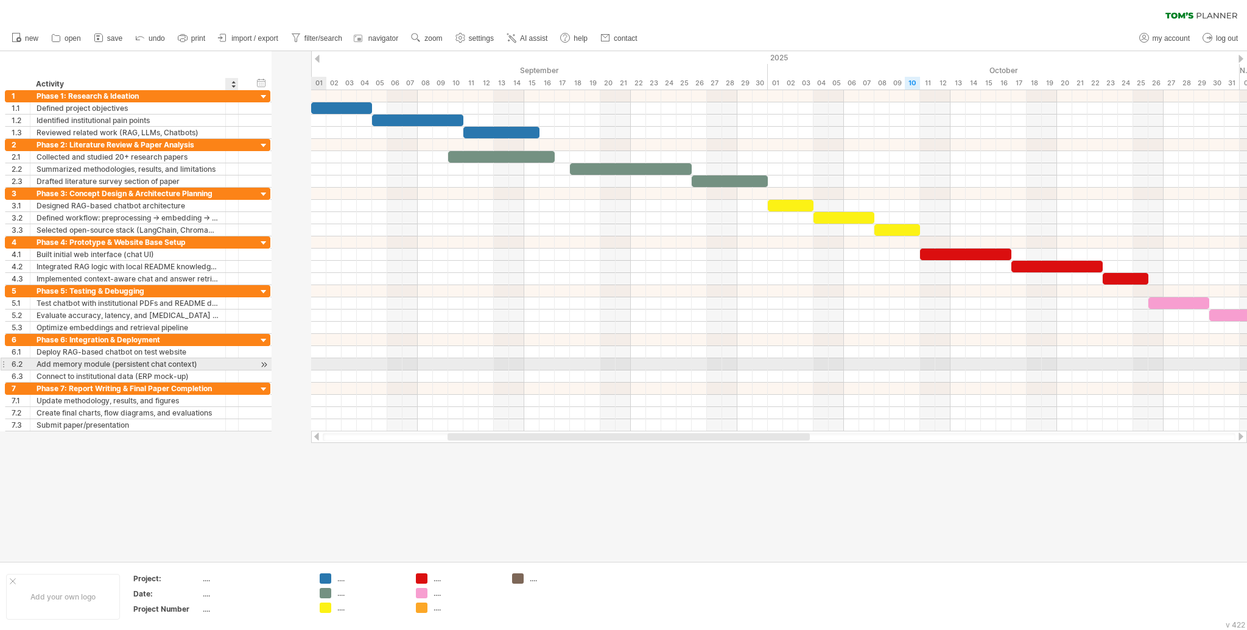
drag, startPoint x: 272, startPoint y: 365, endPoint x: 206, endPoint y: 366, distance: 65.8
click at [206, 366] on div "**********" at bounding box center [137, 364] width 265 height 12
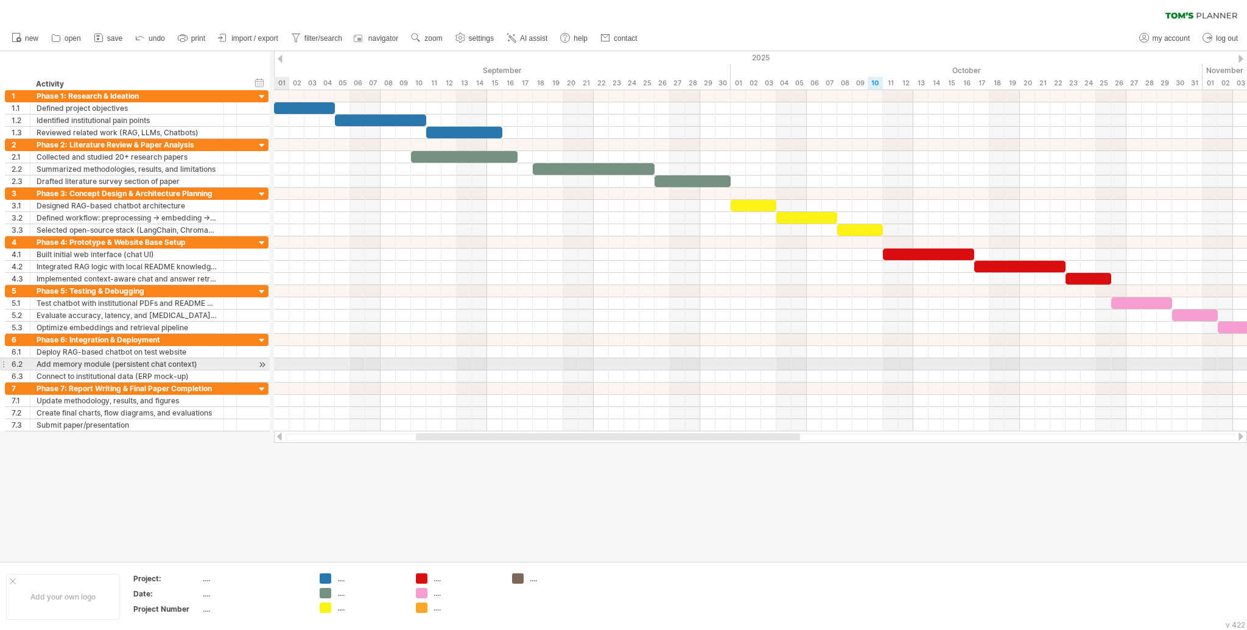
click at [219, 368] on div at bounding box center [222, 364] width 6 height 12
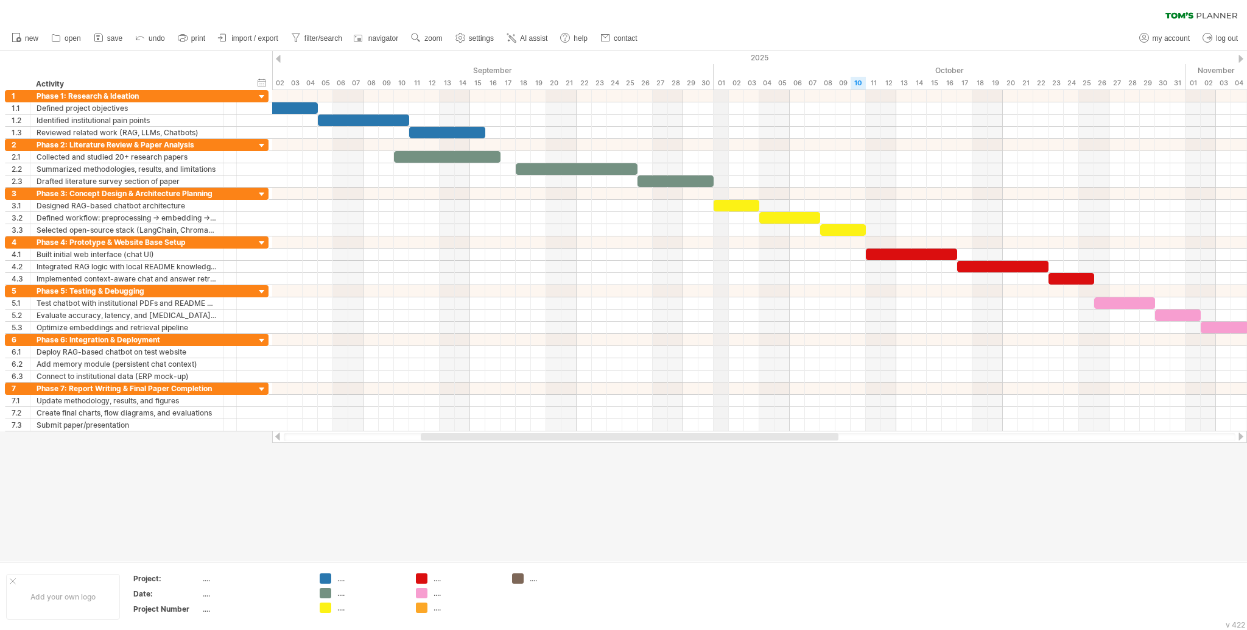
click at [714, 69] on div "October" at bounding box center [950, 70] width 472 height 13
click at [697, 68] on div "September" at bounding box center [485, 70] width 457 height 13
click at [367, 41] on link "navigator" at bounding box center [377, 38] width 50 height 16
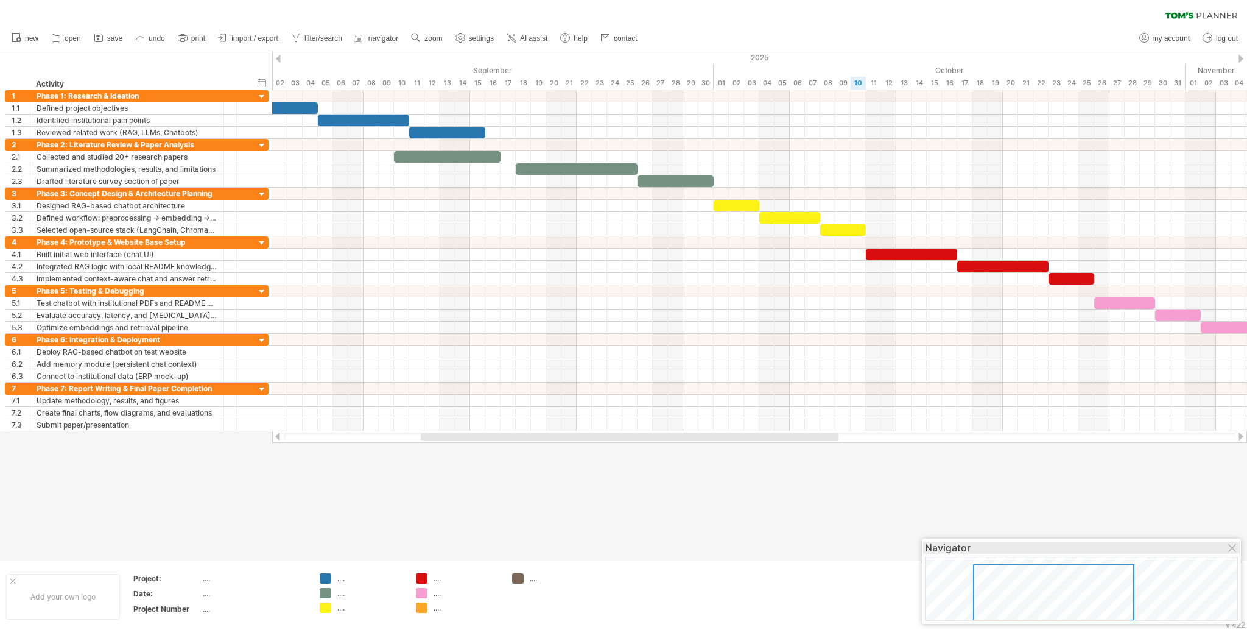
click at [935, 472] on div "Navigator" at bounding box center [1081, 547] width 313 height 12
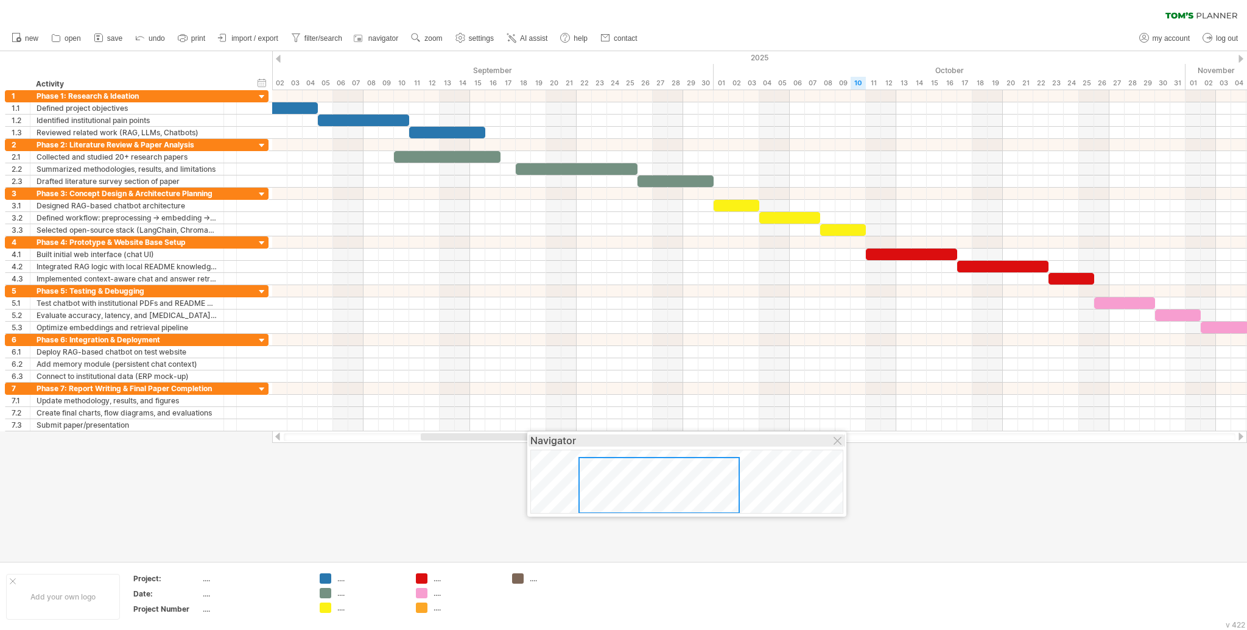
drag, startPoint x: 1114, startPoint y: 548, endPoint x: 705, endPoint y: 447, distance: 422.1
click at [705, 446] on div "Navigator" at bounding box center [686, 440] width 313 height 12
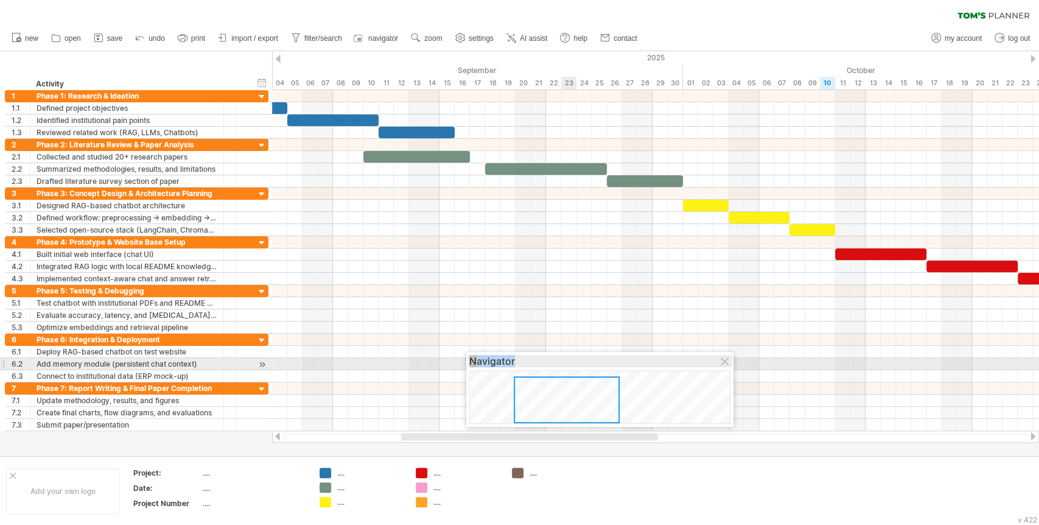
drag, startPoint x: 611, startPoint y: 445, endPoint x: 565, endPoint y: 359, distance: 96.7
click at [565, 359] on div "Navigator" at bounding box center [599, 361] width 261 height 12
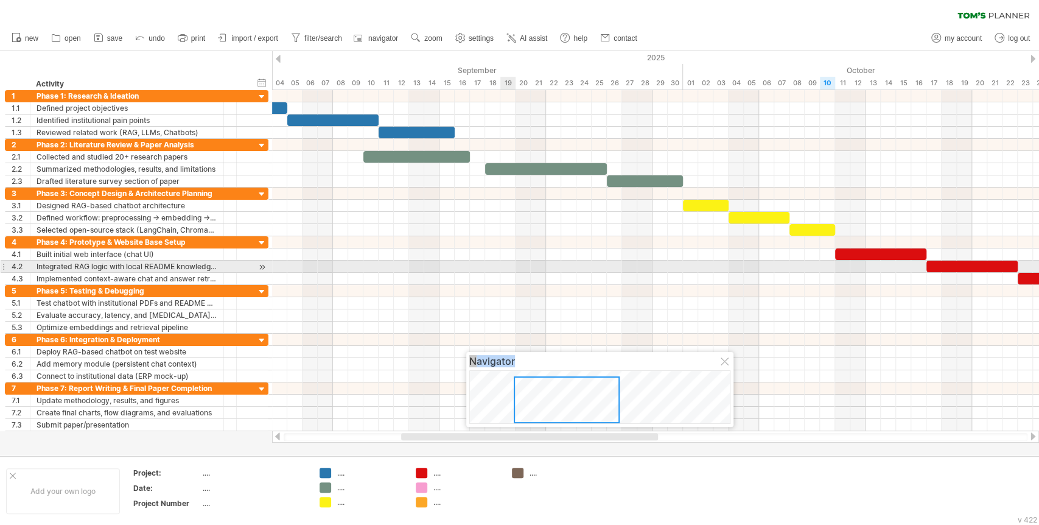
click at [508, 269] on div at bounding box center [655, 267] width 767 height 12
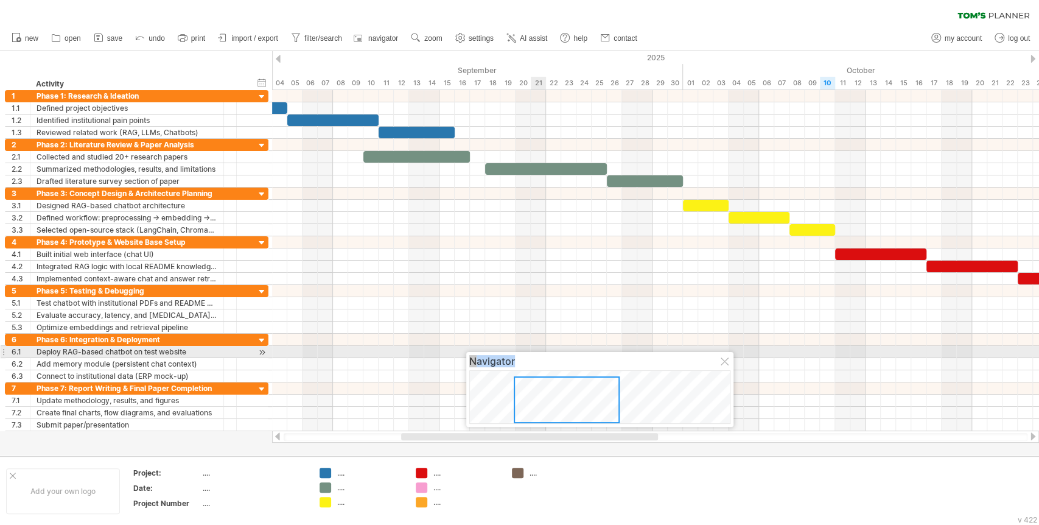
click at [543, 353] on div "Navigator" at bounding box center [599, 389] width 267 height 75
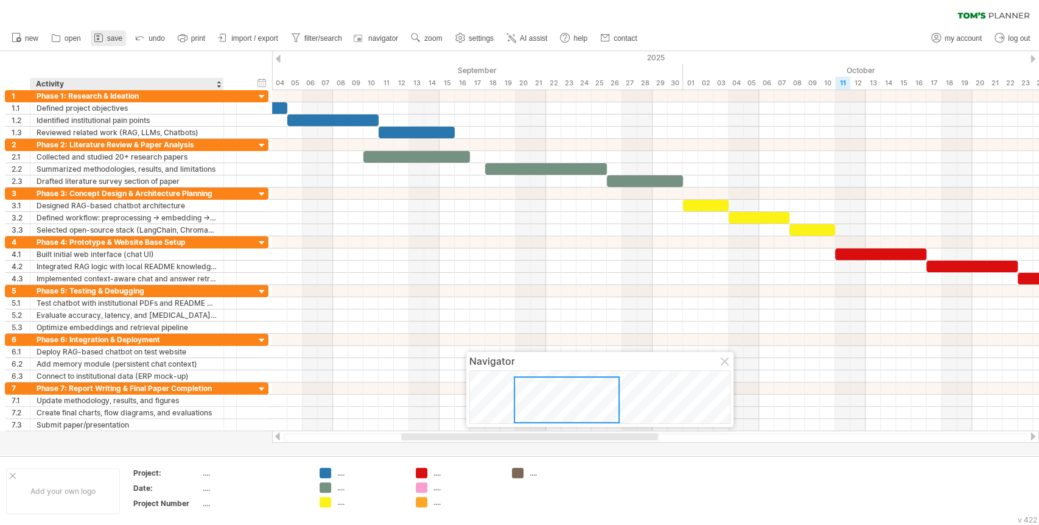
click at [120, 44] on link "save" at bounding box center [108, 38] width 35 height 16
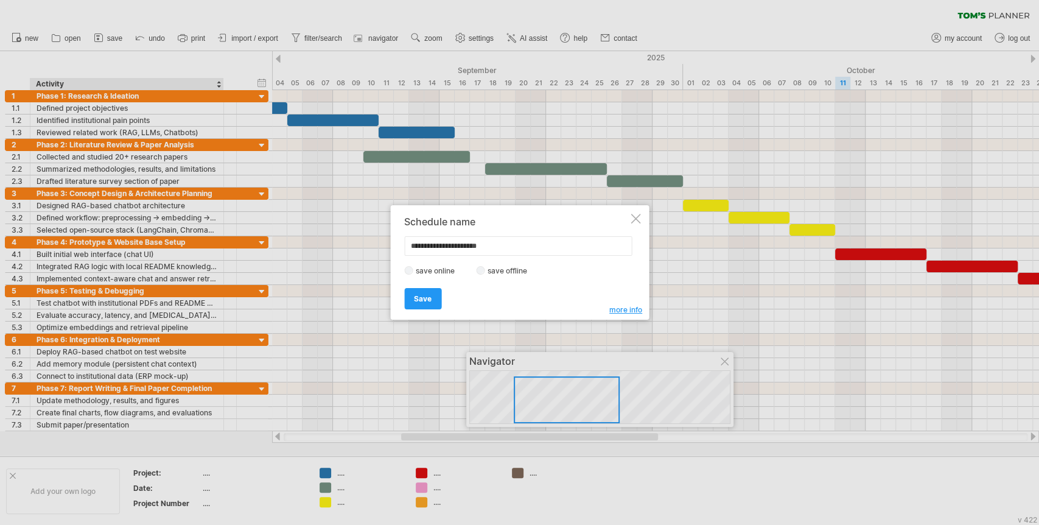
type input "**********"
click at [496, 275] on div "save online save offline" at bounding box center [516, 271] width 224 height 12
click at [434, 294] on link "Save" at bounding box center [422, 298] width 37 height 21
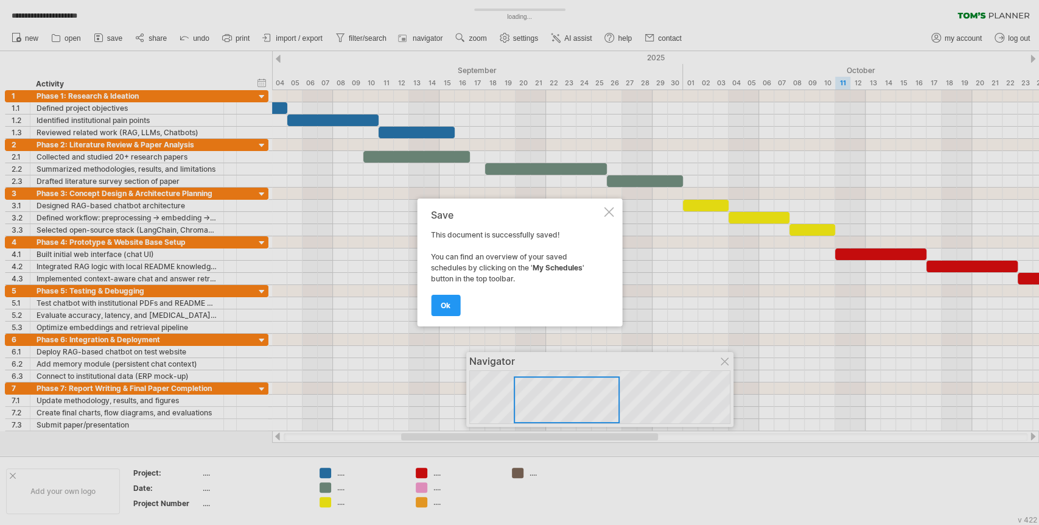
click at [99, 30] on div at bounding box center [519, 262] width 1039 height 525
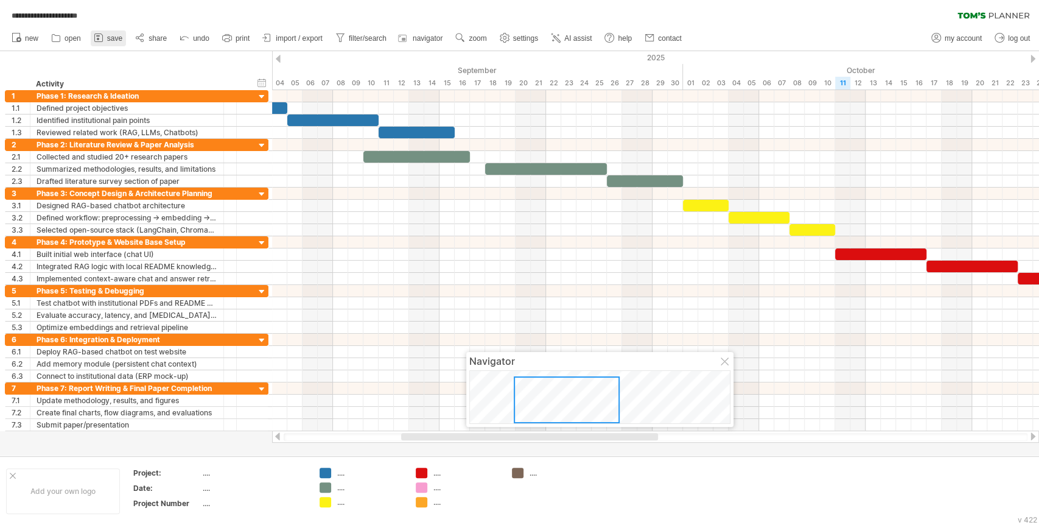
click at [116, 32] on link "save" at bounding box center [108, 38] width 35 height 16
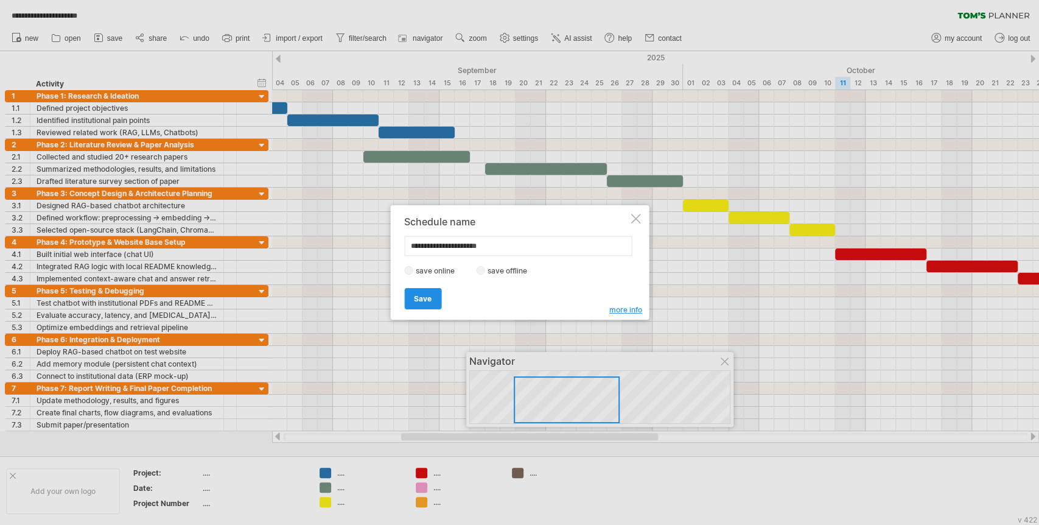
click at [418, 300] on span "Save" at bounding box center [423, 298] width 18 height 9
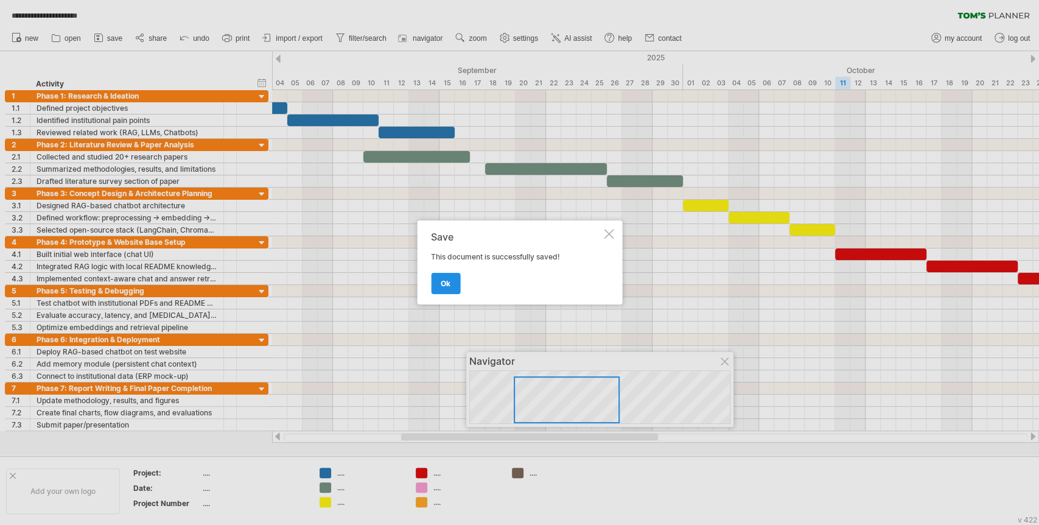
click at [446, 287] on span "ok" at bounding box center [446, 283] width 10 height 9
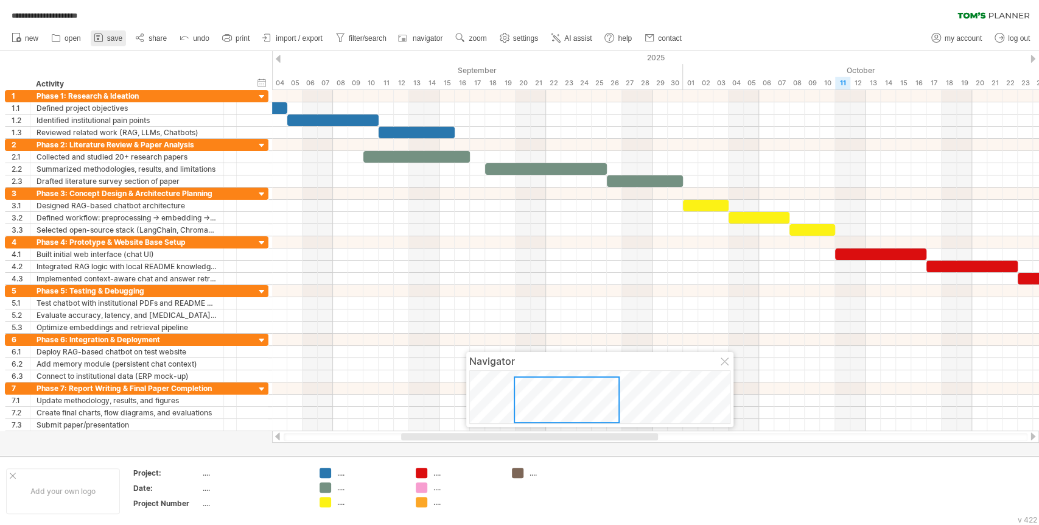
click at [101, 42] on icon at bounding box center [99, 38] width 12 height 12
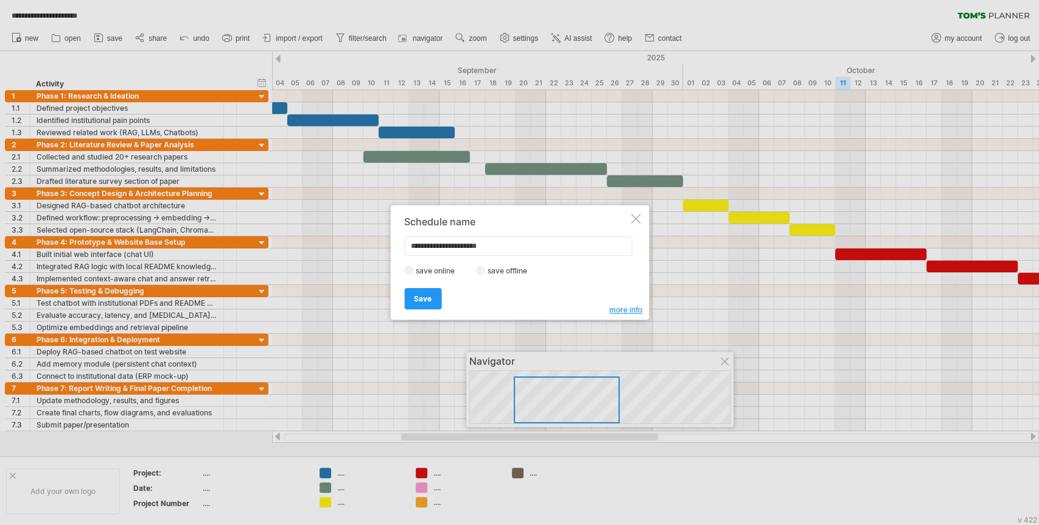
click at [493, 269] on label "save offline" at bounding box center [511, 270] width 53 height 9
click at [420, 298] on span "Save" at bounding box center [423, 298] width 18 height 9
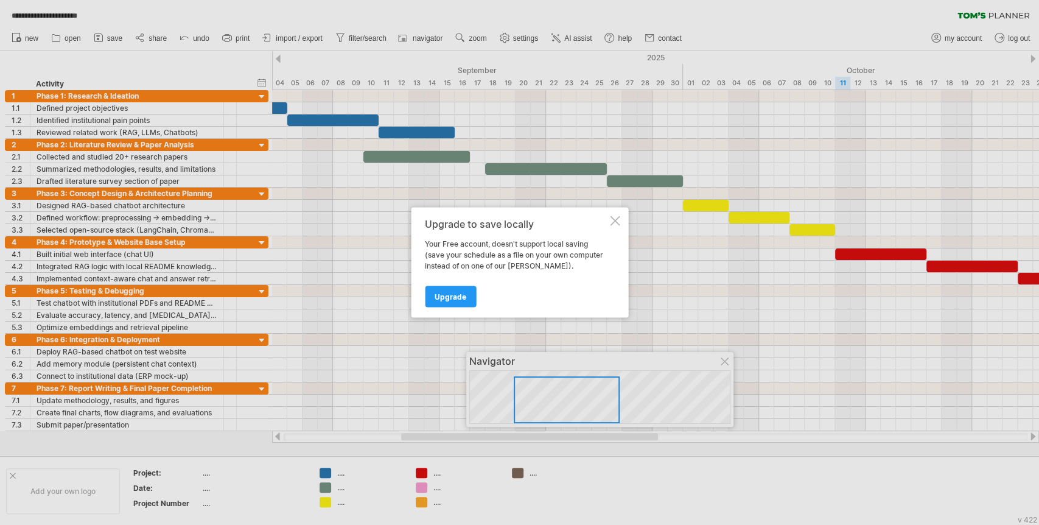
click at [614, 220] on div at bounding box center [615, 221] width 10 height 10
